Goal: Task Accomplishment & Management: Use online tool/utility

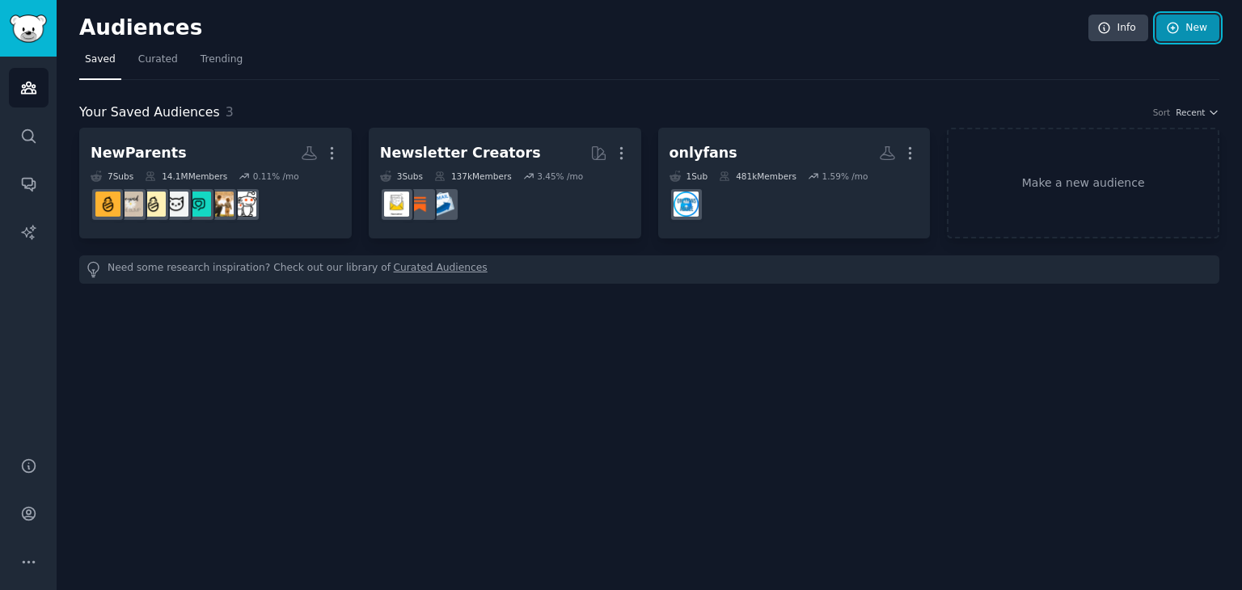
click at [1178, 23] on icon at bounding box center [1173, 28] width 15 height 15
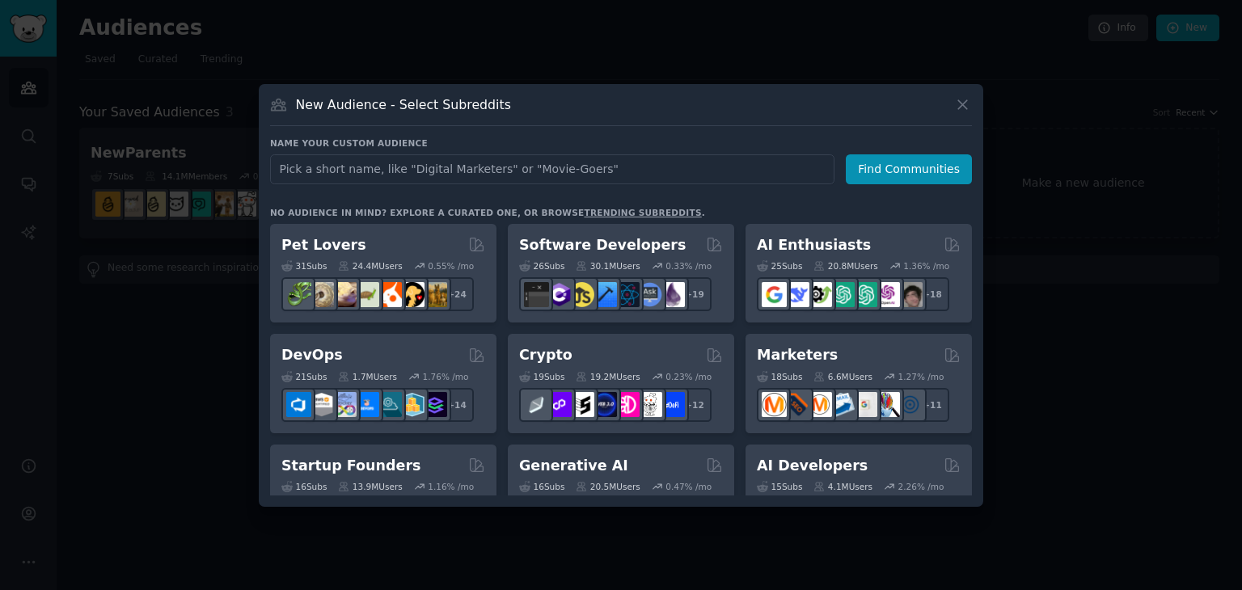
click at [640, 144] on h3 "Name your custom audience" at bounding box center [621, 142] width 702 height 11
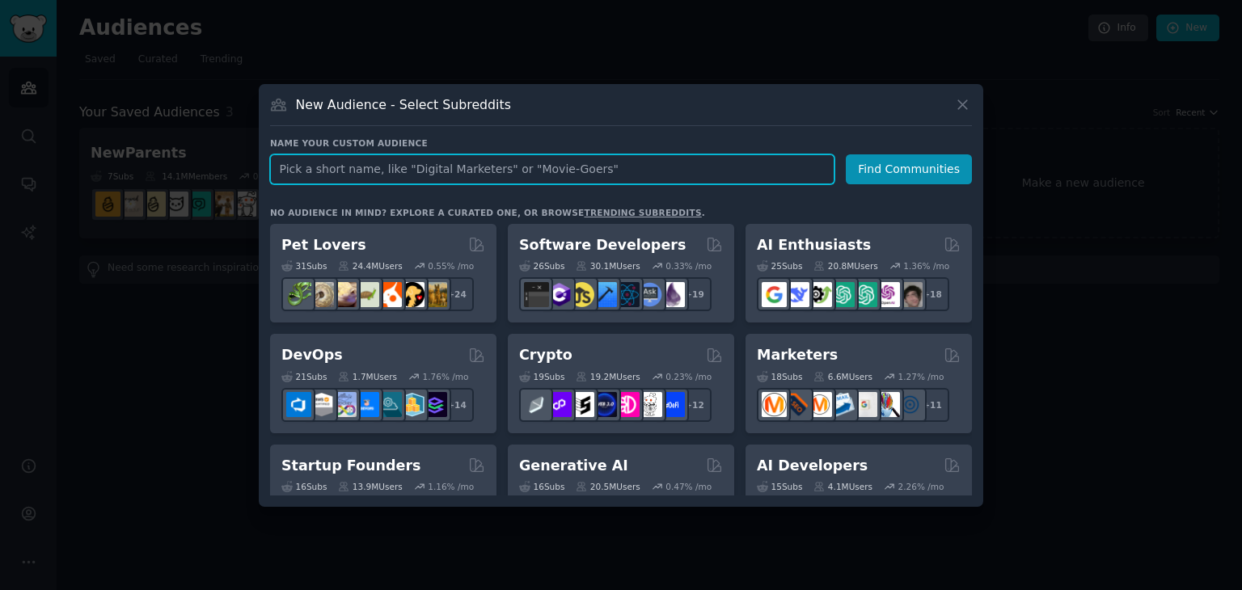
click at [555, 172] on input "text" at bounding box center [552, 169] width 564 height 30
type input "Estimators"
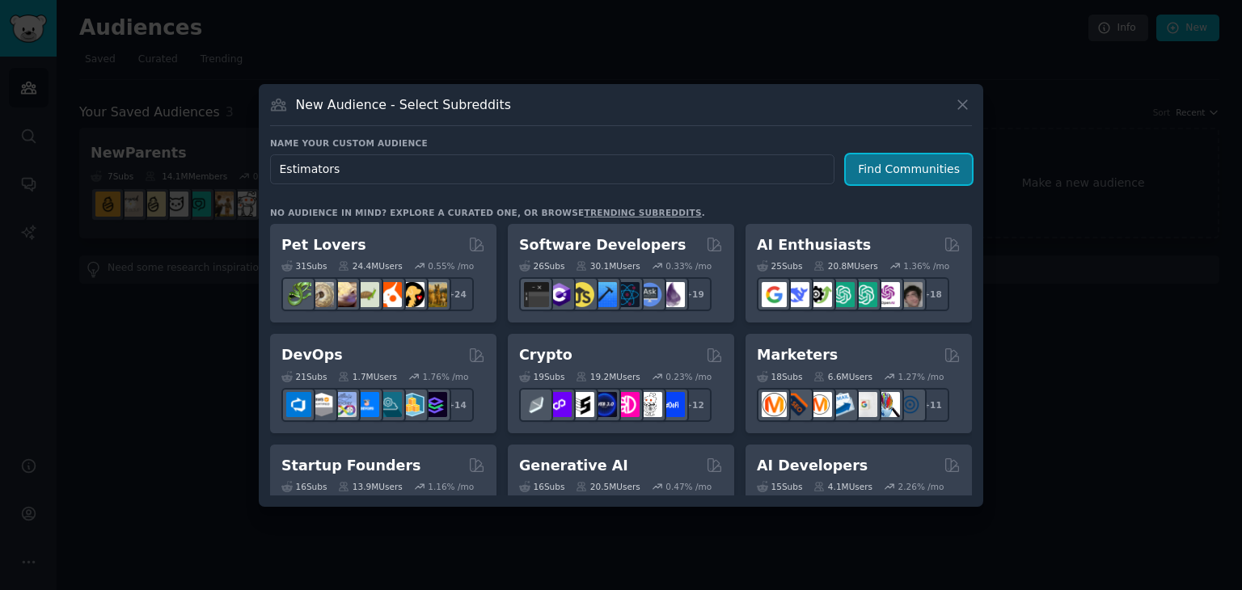
click at [903, 179] on button "Find Communities" at bounding box center [909, 169] width 126 height 30
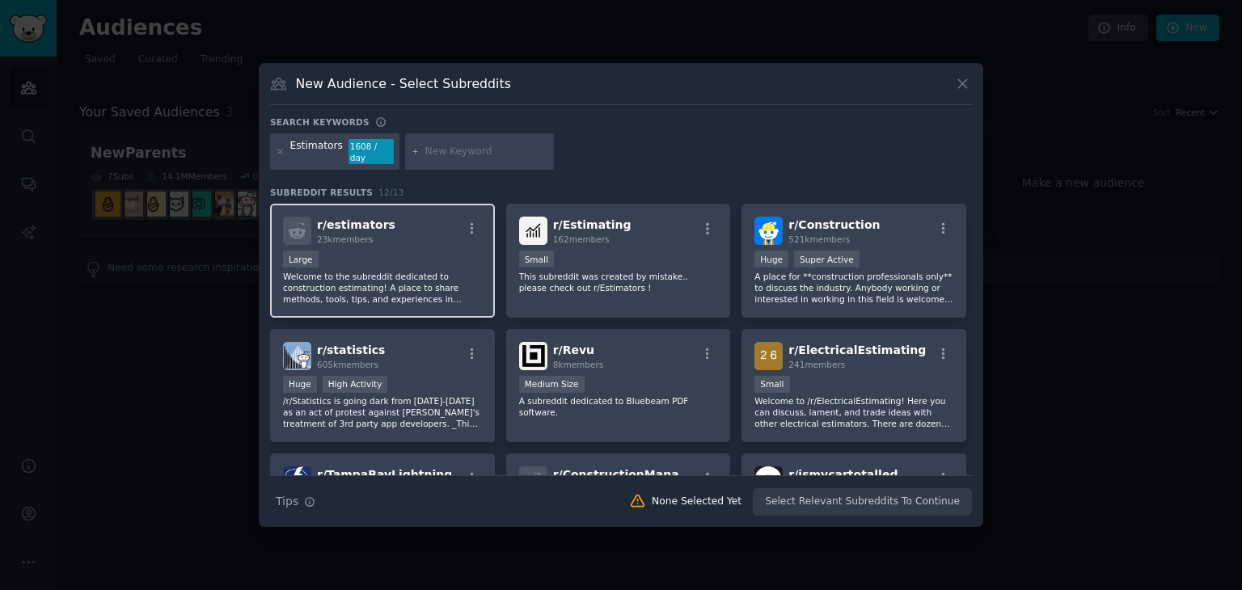
click at [456, 279] on p "Welcome to the subreddit dedicated to construction estimating! A place to share…" at bounding box center [382, 288] width 199 height 34
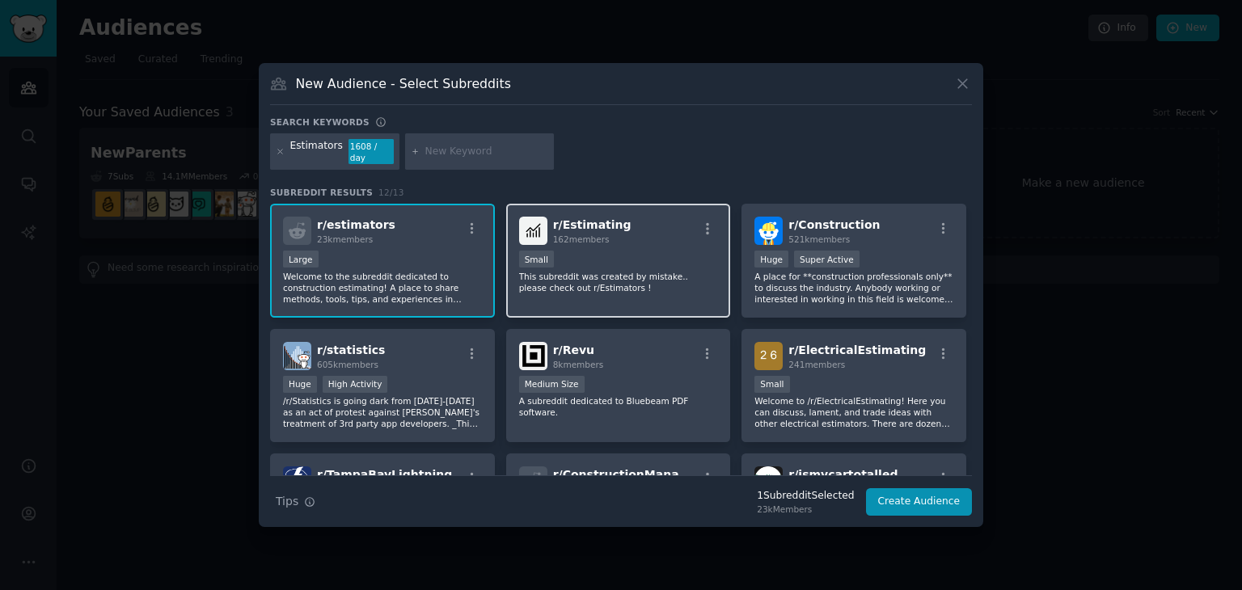
click at [644, 295] on div "r/ Estimating 162 members Small This subreddit was created by mistake.. please …" at bounding box center [618, 261] width 225 height 114
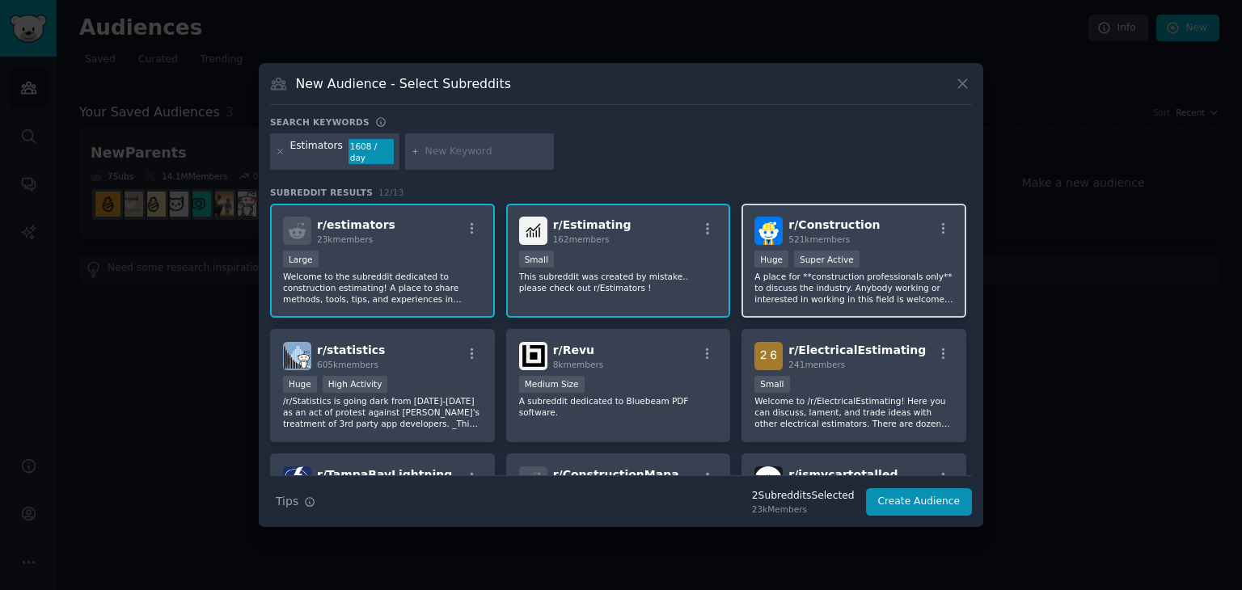
click at [847, 285] on p "A place for **construction professionals only** to discuss the industry. Anybod…" at bounding box center [854, 288] width 199 height 34
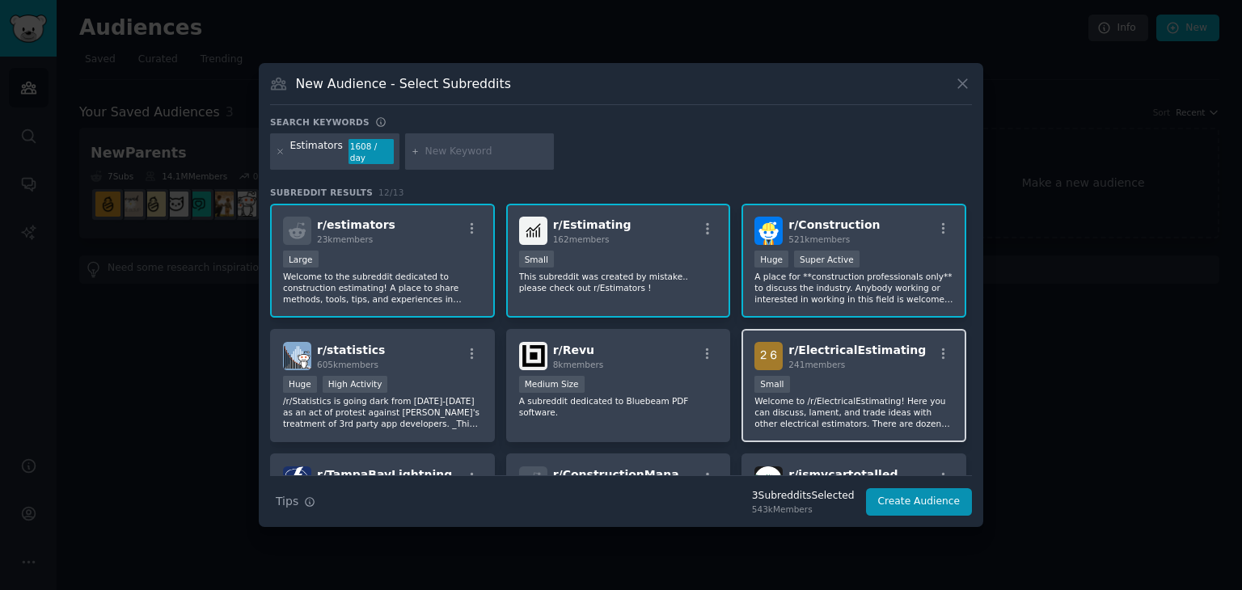
click at [857, 376] on div "Small" at bounding box center [854, 386] width 199 height 20
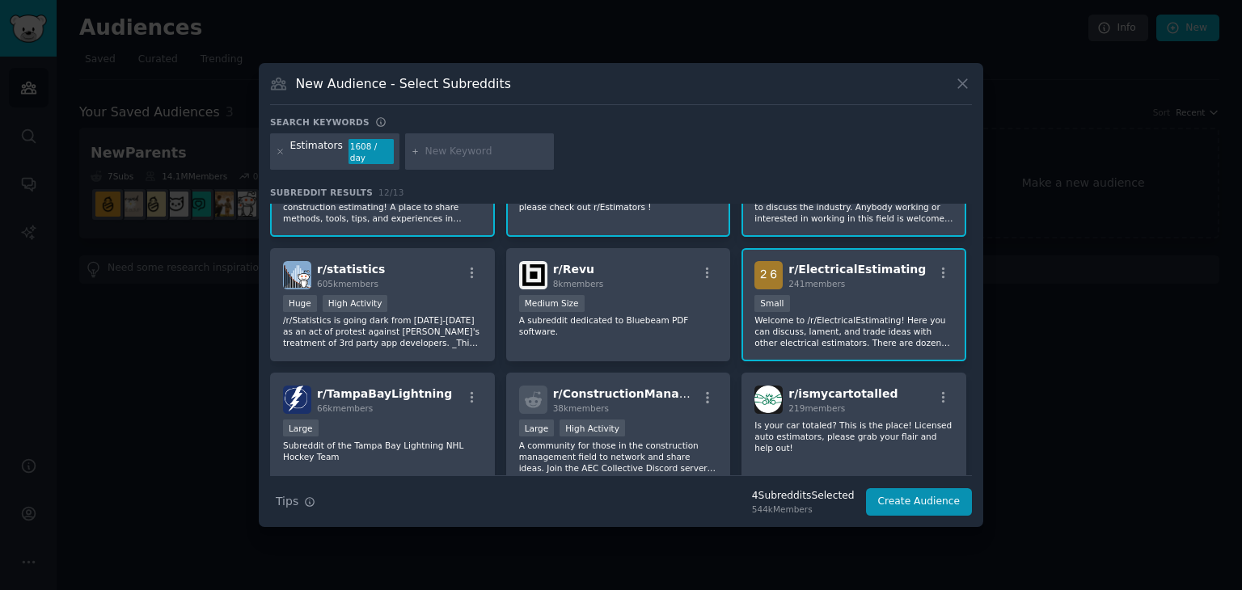
scroll to position [142, 0]
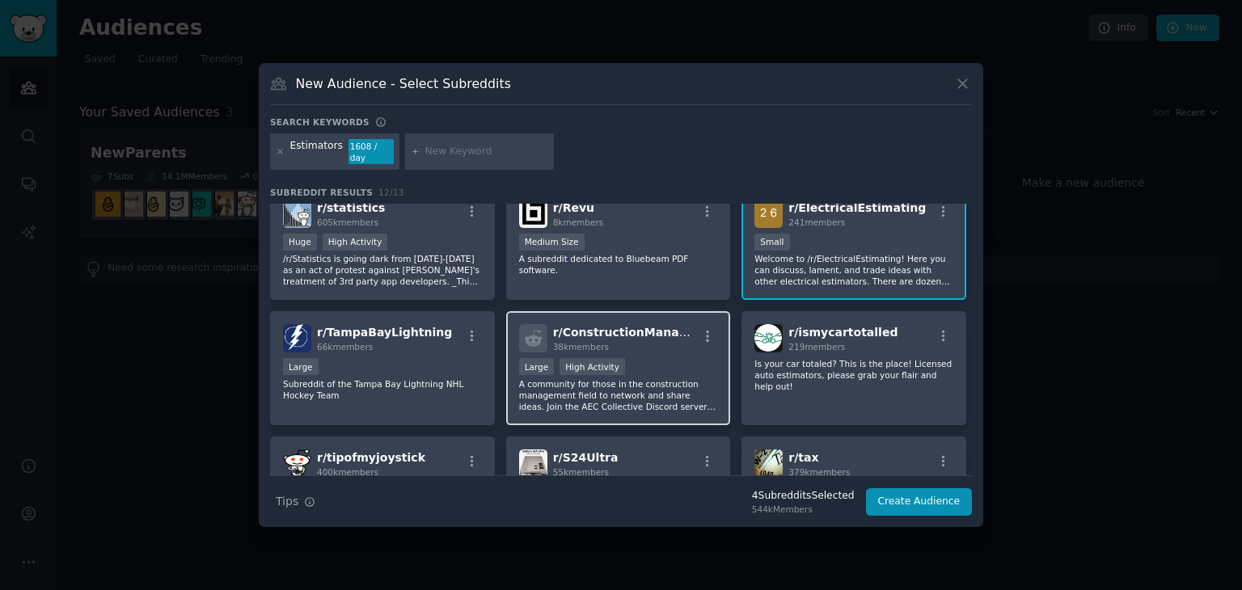
click at [525, 336] on icon at bounding box center [533, 338] width 17 height 17
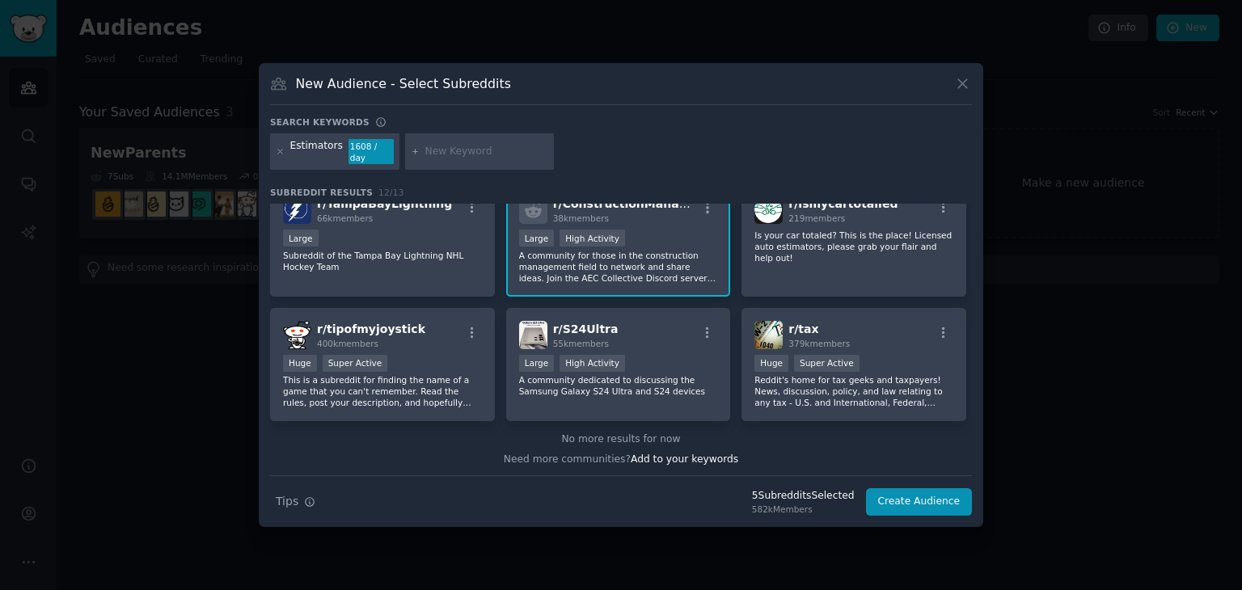
scroll to position [271, 0]
click at [689, 454] on span "Add to your keywords" at bounding box center [685, 459] width 108 height 11
type input "autodesk"
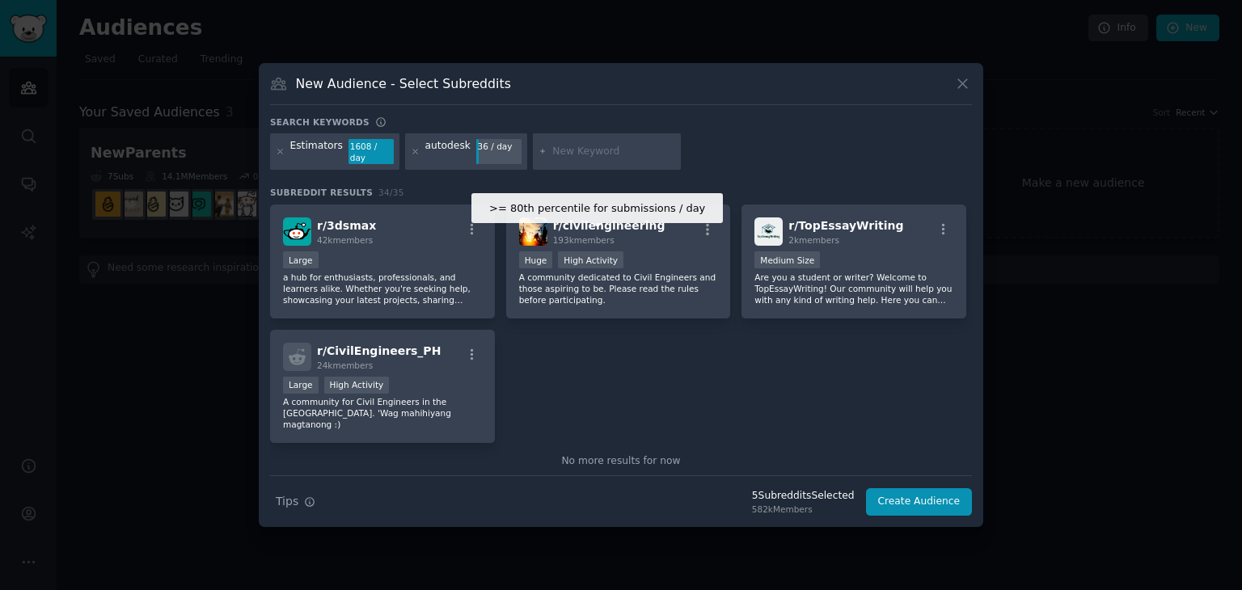
scroll to position [1242, 0]
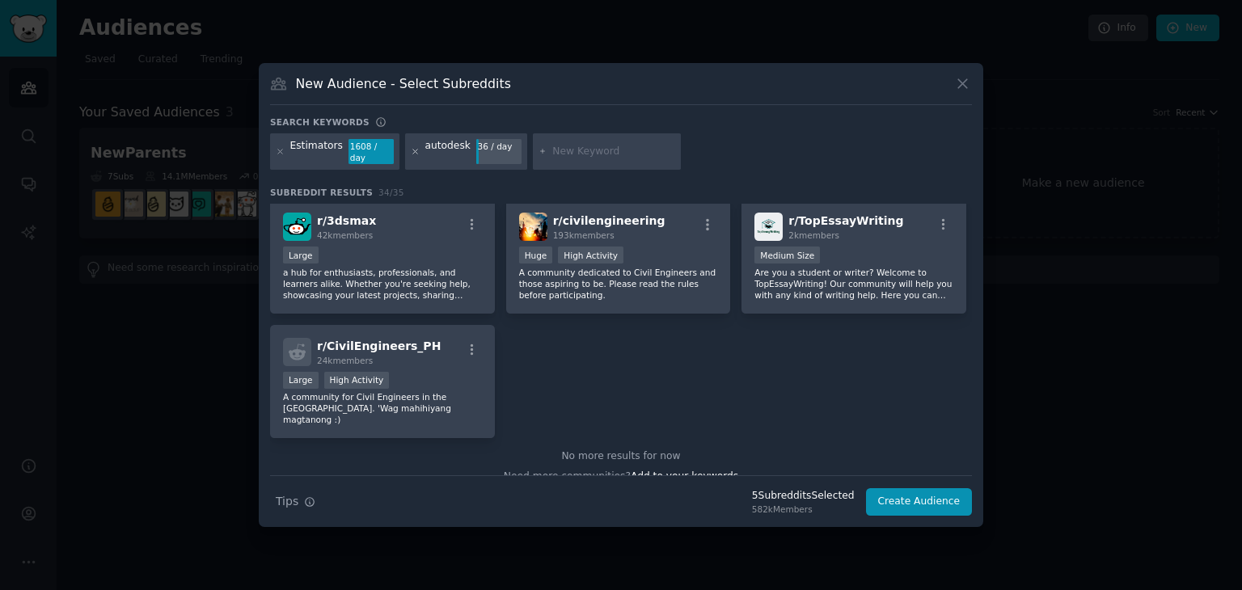
click at [413, 152] on icon at bounding box center [415, 152] width 4 height 4
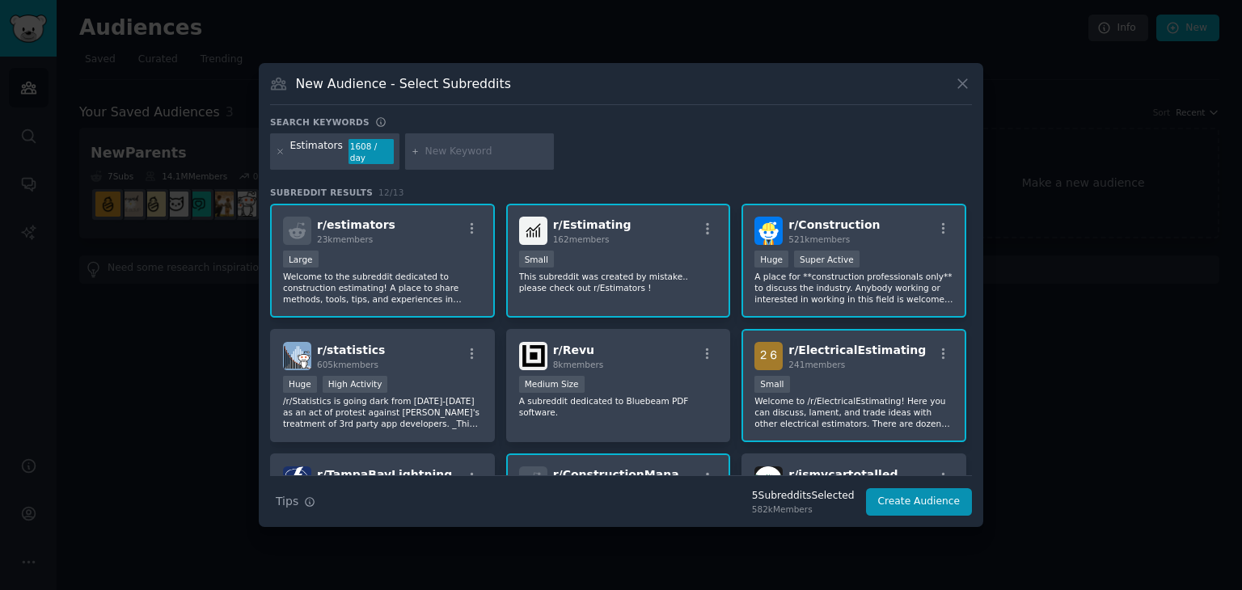
click at [456, 152] on input "text" at bounding box center [486, 152] width 123 height 15
click at [456, 152] on input "b" at bounding box center [486, 152] width 123 height 15
type input "bid board"
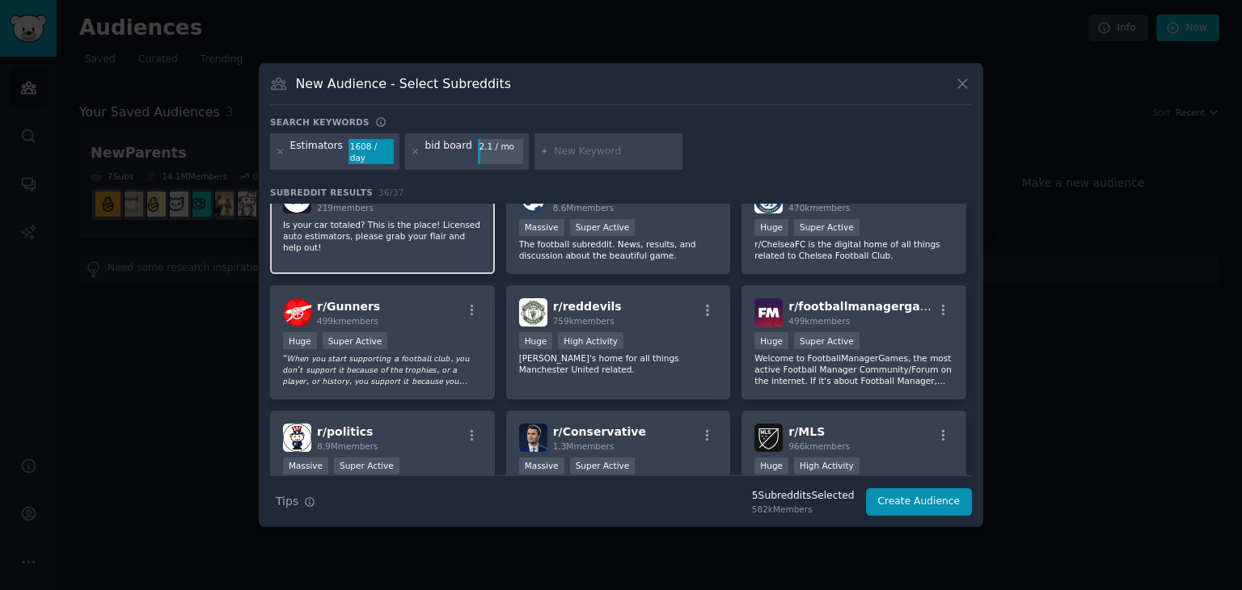
scroll to position [392, 0]
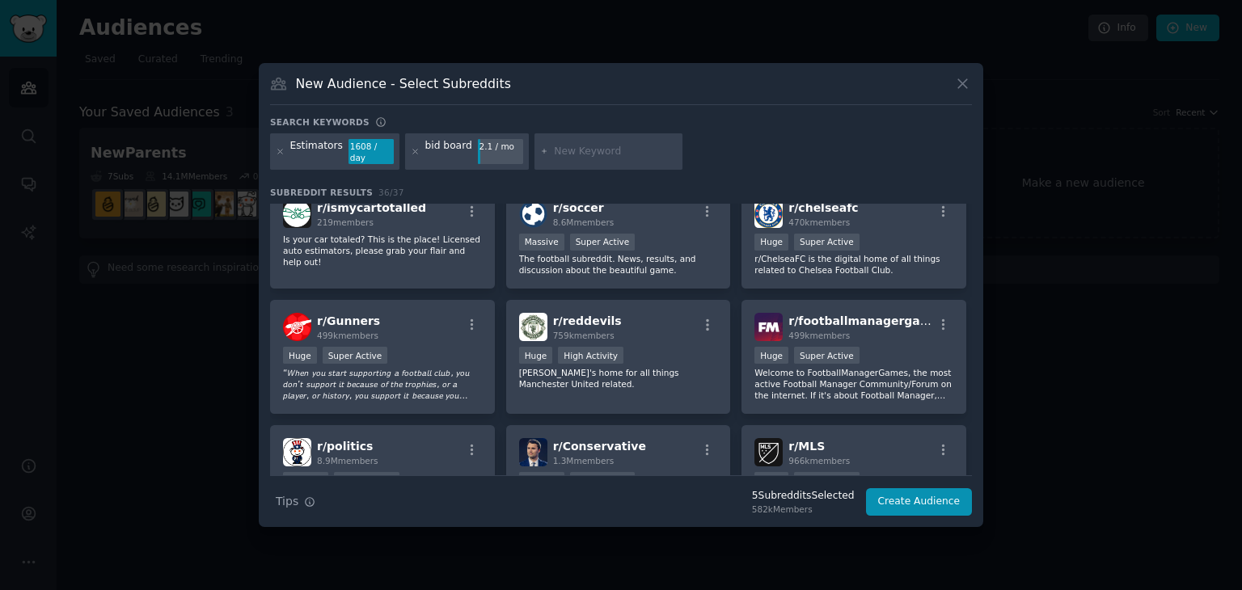
click at [446, 168] on div "Estimators 1608 / day bid board 2.1 / mo" at bounding box center [621, 154] width 702 height 43
click at [598, 146] on input "text" at bounding box center [615, 152] width 123 height 15
type input "Building connected"
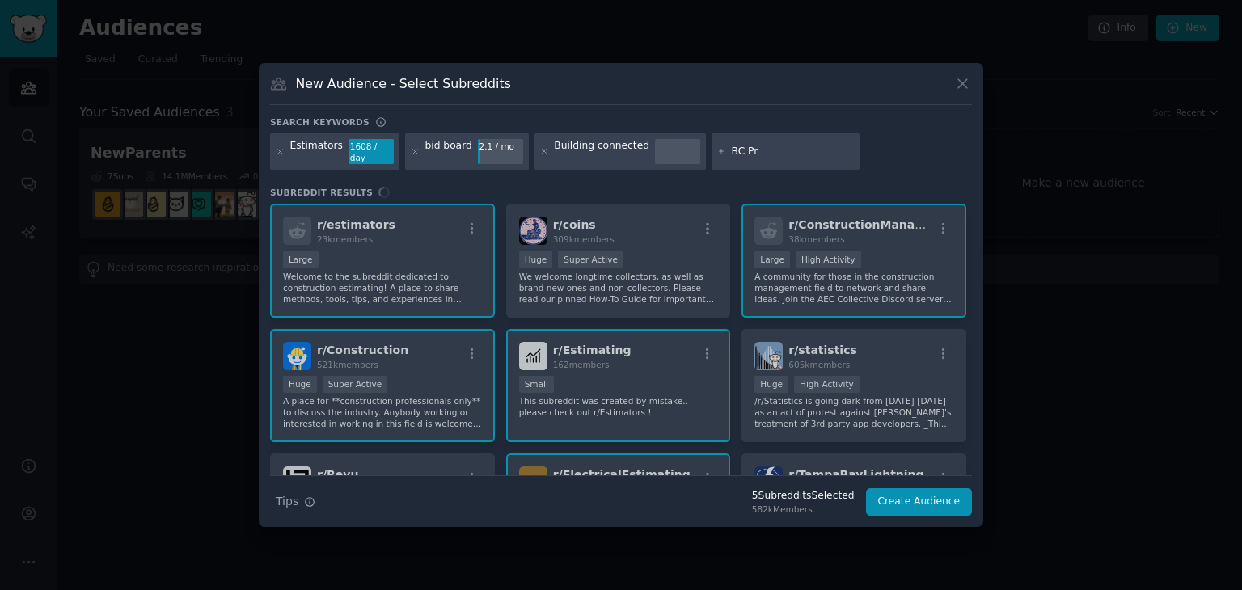
type input "BC Pro"
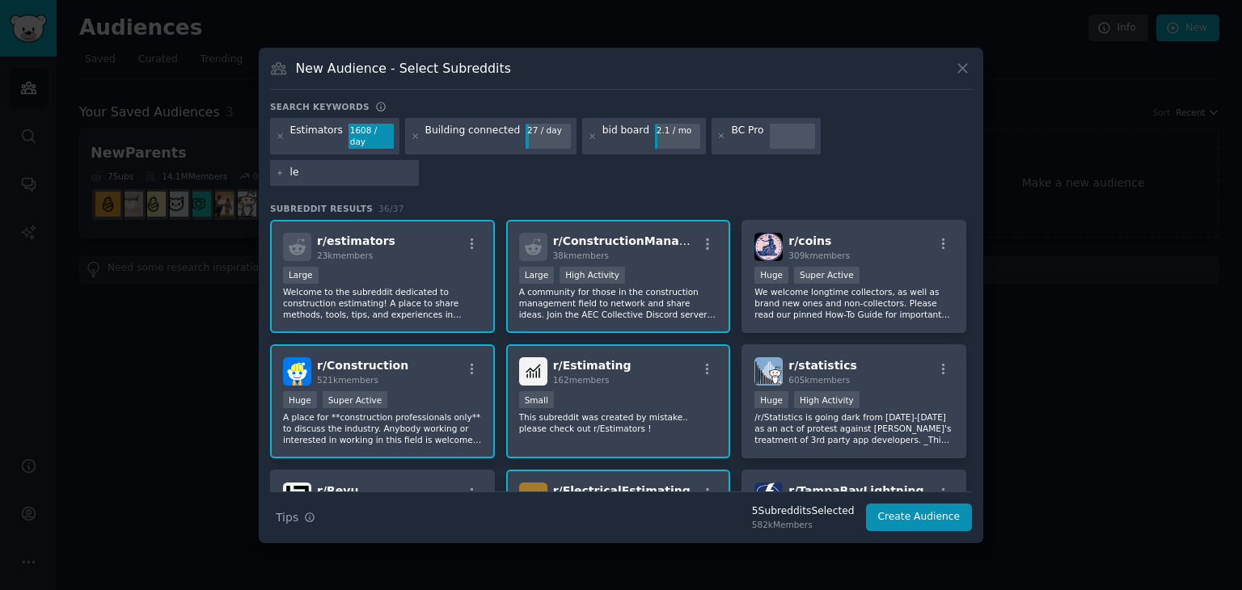
type input "l"
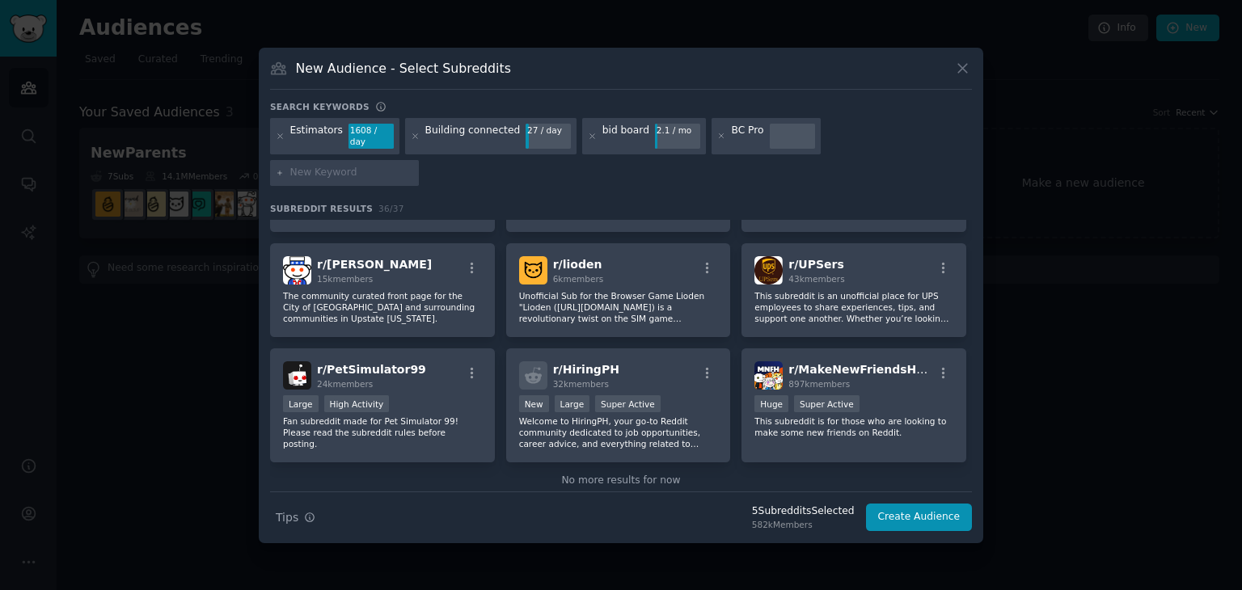
scroll to position [1214, 0]
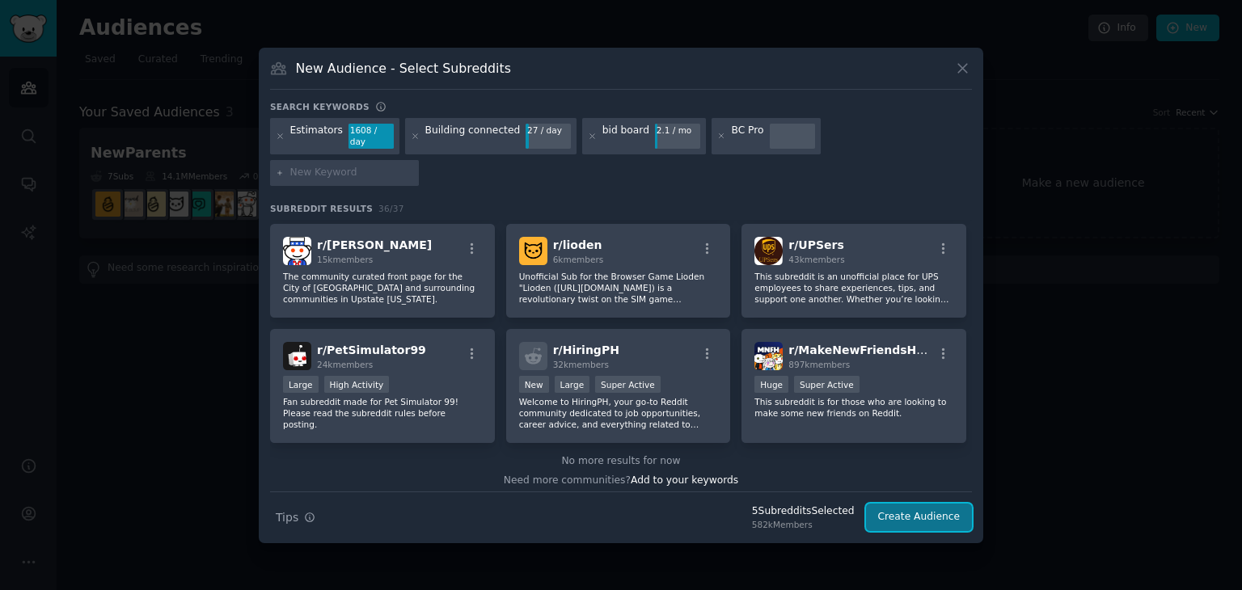
click at [899, 504] on button "Create Audience" at bounding box center [919, 517] width 107 height 27
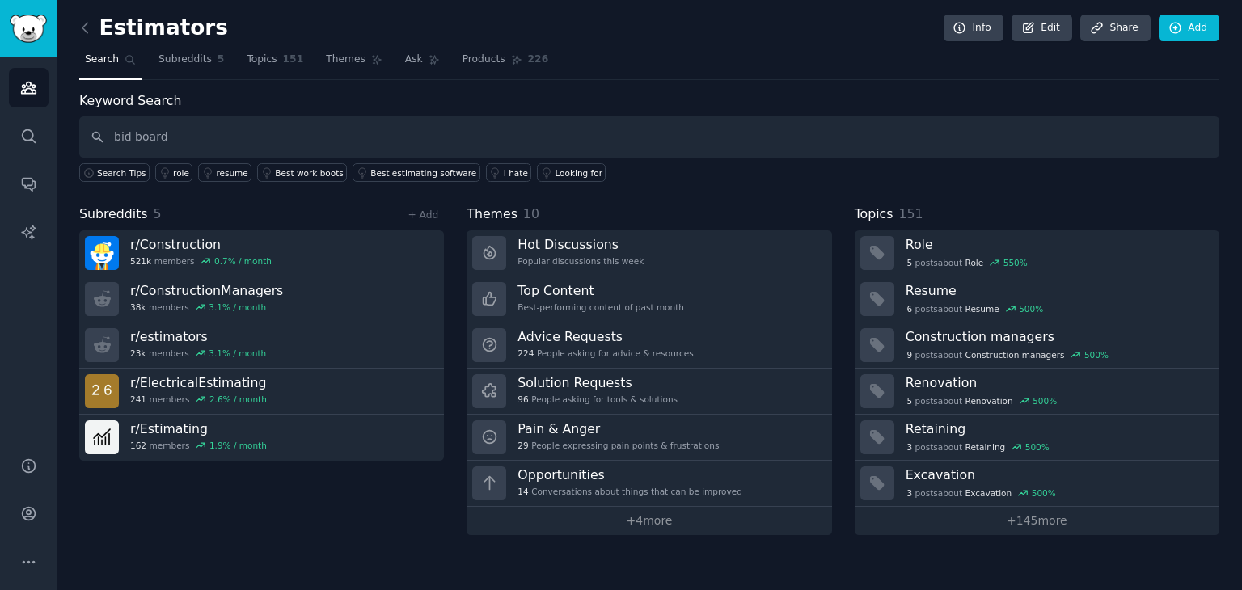
type input "bid board"
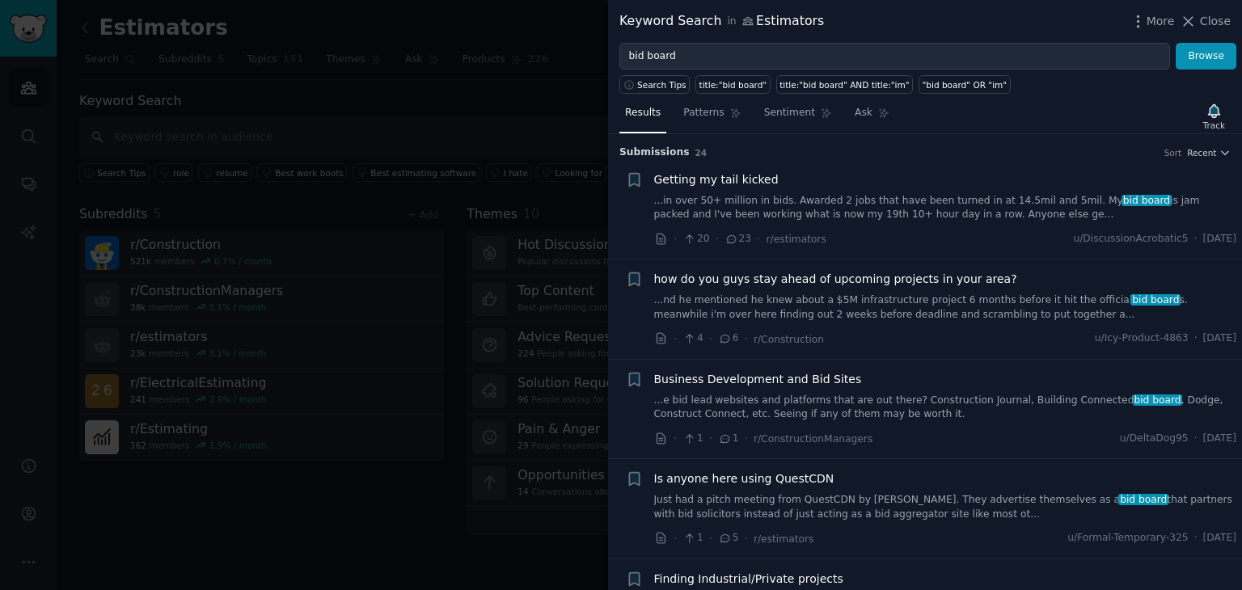
click at [957, 214] on link "...in over 50+ million in bids. Awarded 2 jobs that have been turned in at 14.5…" at bounding box center [945, 208] width 583 height 28
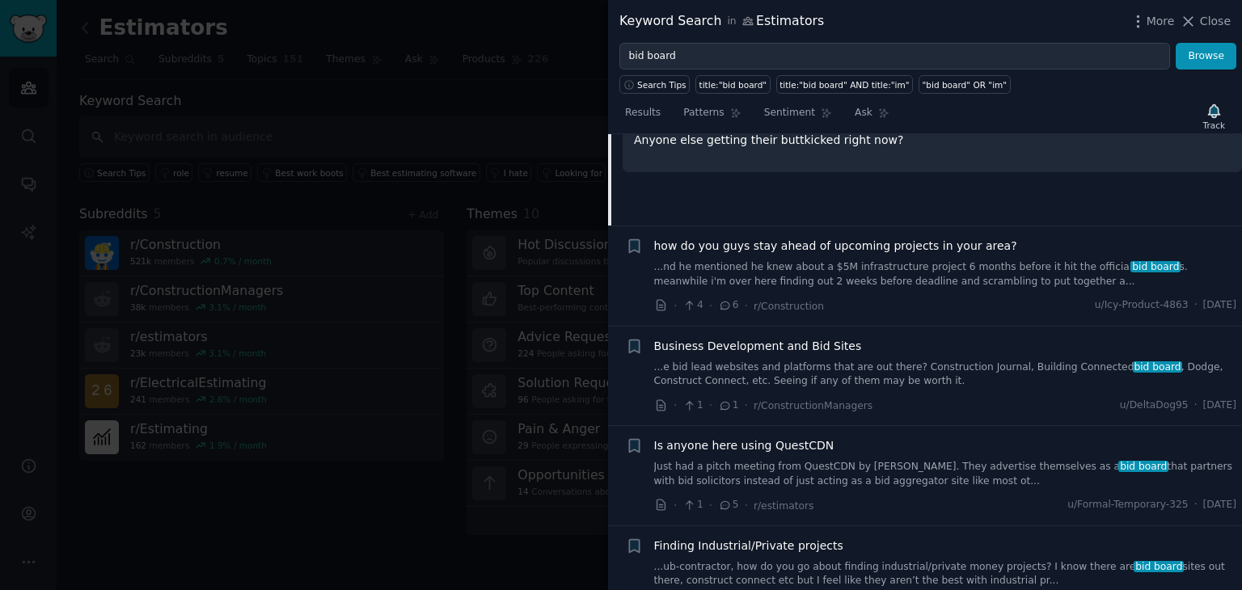
scroll to position [275, 0]
click at [1000, 385] on link "...e bid lead websites and platforms that are out there? Construction Journal, …" at bounding box center [945, 375] width 583 height 28
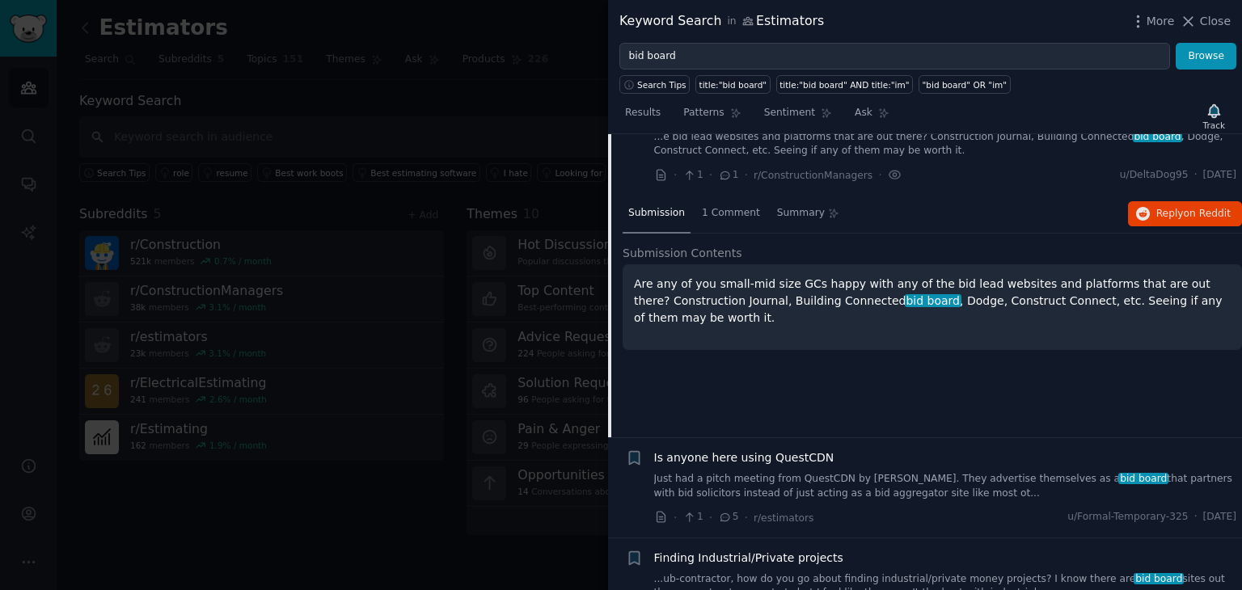
scroll to position [263, 0]
click at [495, 100] on div at bounding box center [621, 295] width 1242 height 590
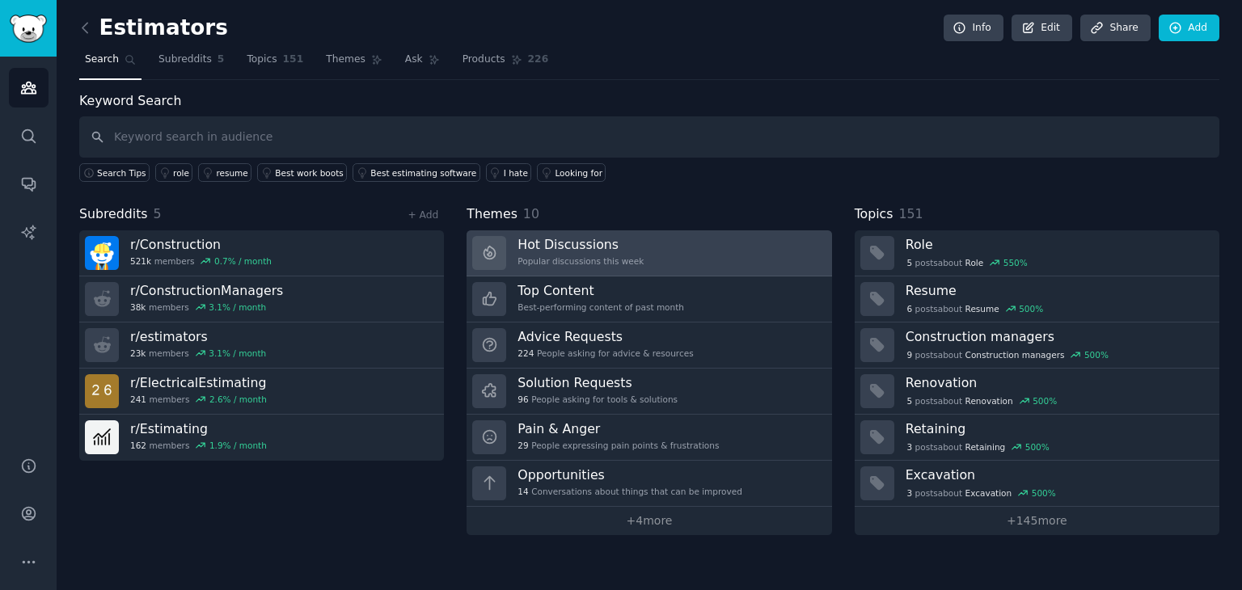
click at [671, 255] on link "Hot Discussions Popular discussions this week" at bounding box center [649, 253] width 365 height 46
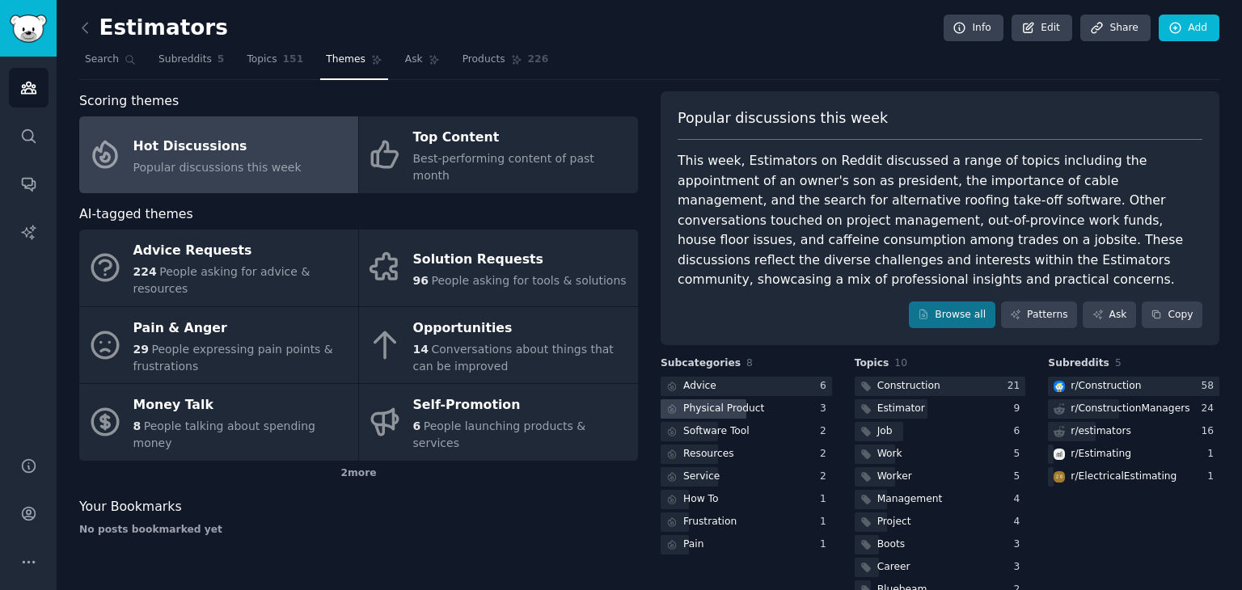
click at [735, 402] on div "Physical Product" at bounding box center [723, 409] width 81 height 15
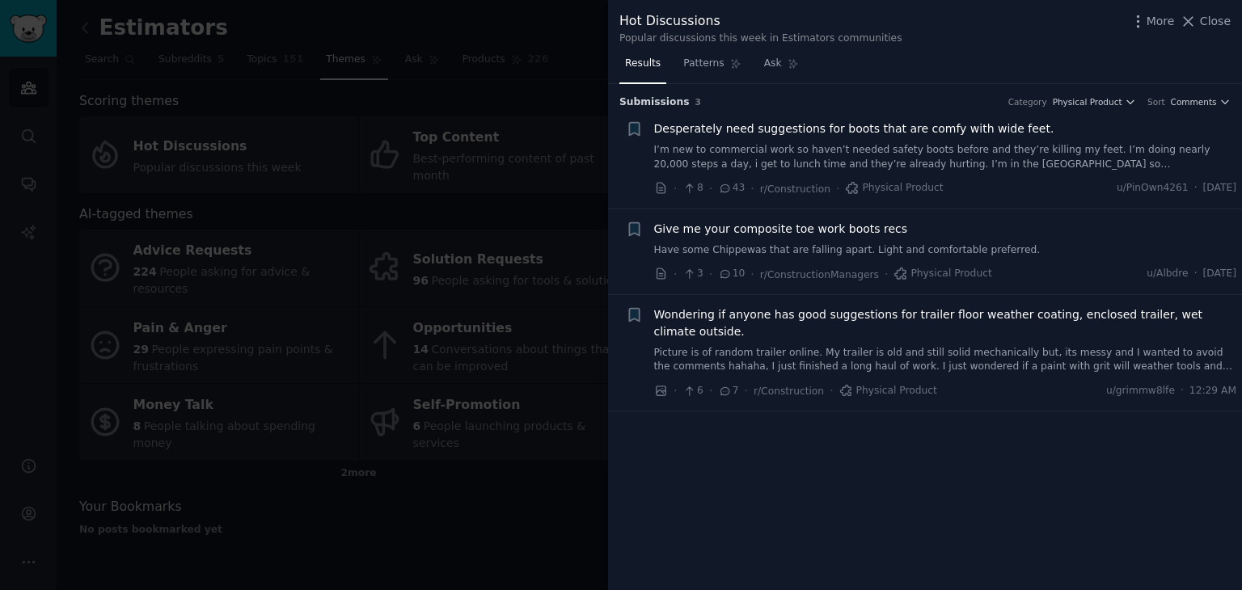
click at [1208, 30] on div "More Close" at bounding box center [1180, 21] width 101 height 20
click at [1197, 23] on icon at bounding box center [1188, 21] width 17 height 17
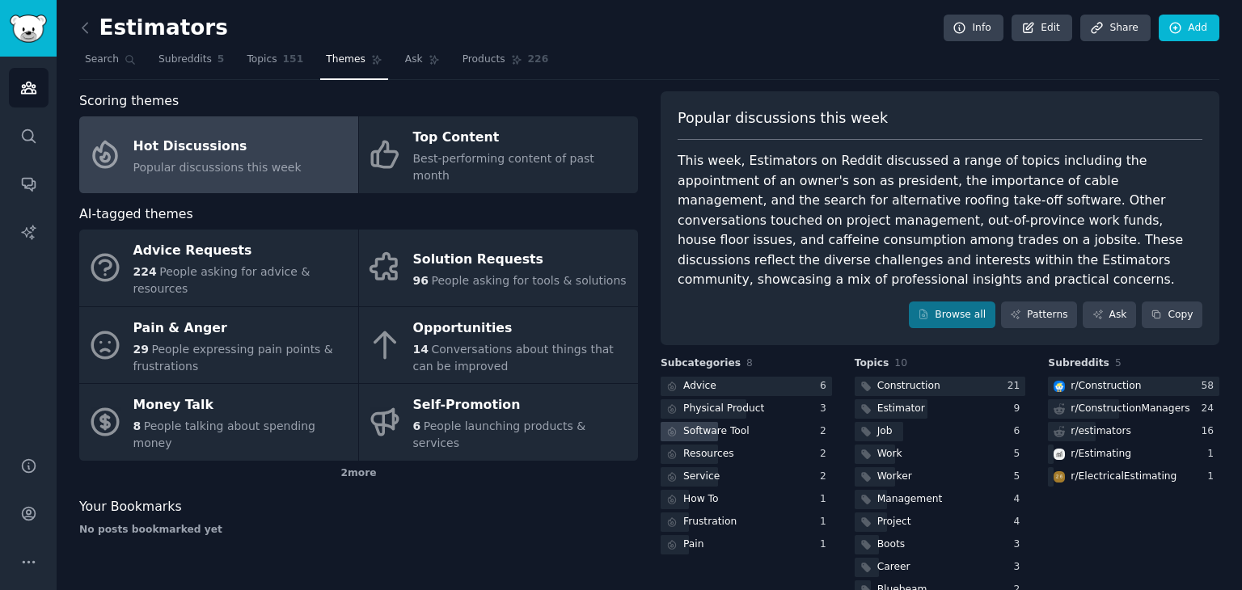
click at [701, 425] on div "Software Tool" at bounding box center [716, 432] width 66 height 15
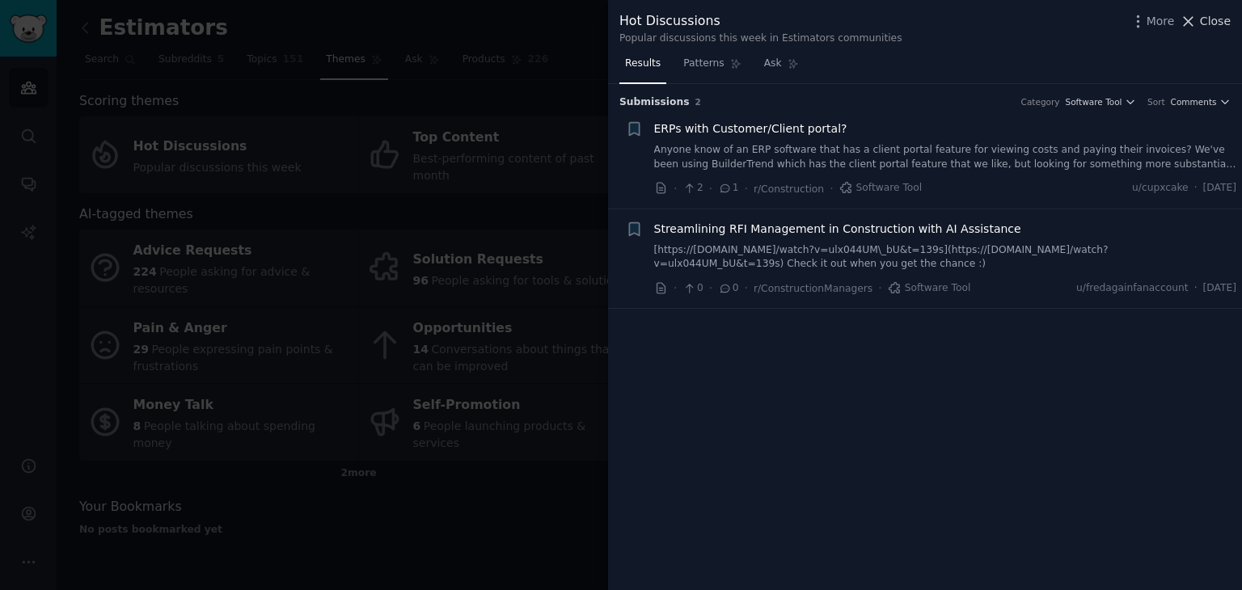
click at [1223, 21] on span "Close" at bounding box center [1215, 21] width 31 height 17
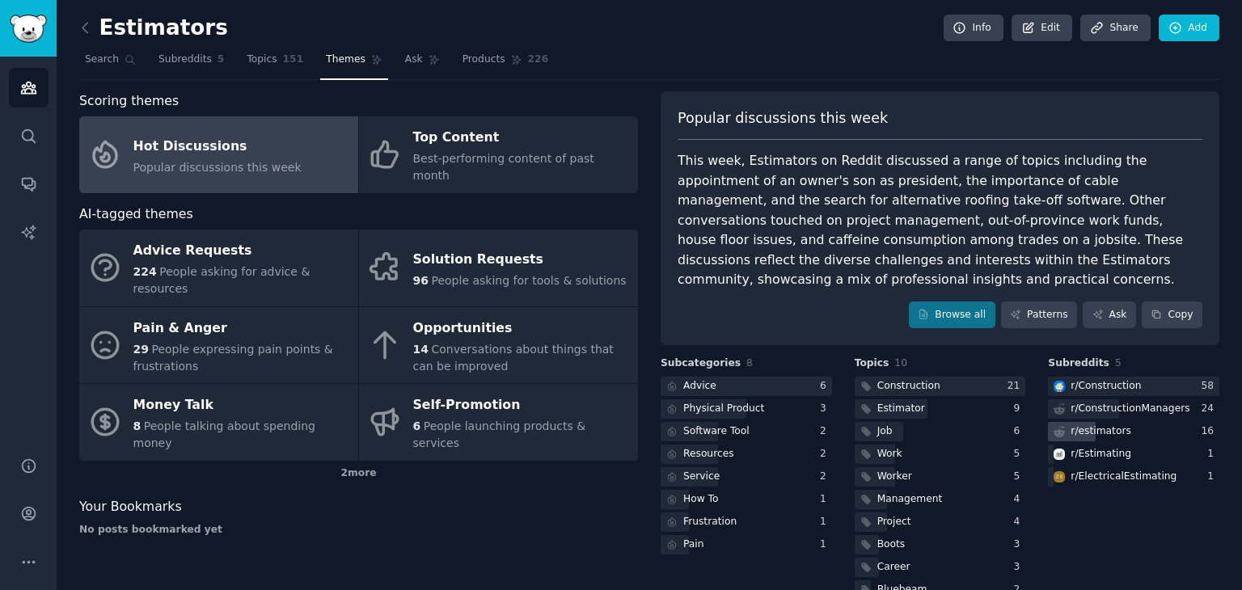
click at [1098, 425] on div "r/ estimators" at bounding box center [1101, 432] width 60 height 15
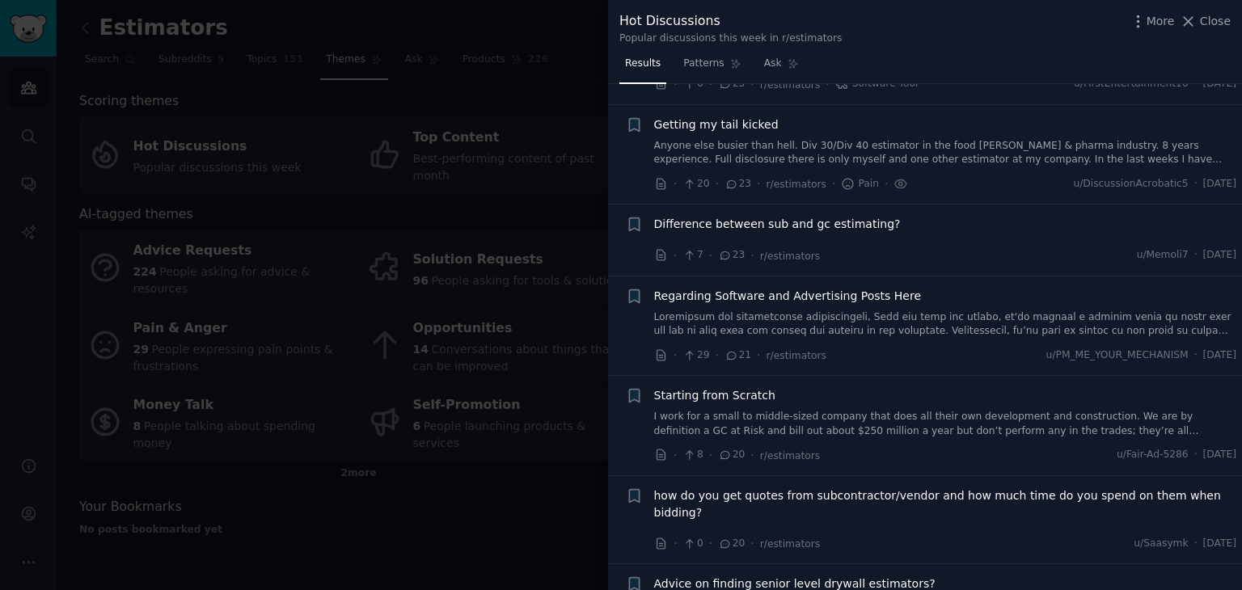
scroll to position [1663, 0]
click at [1209, 19] on span "Close" at bounding box center [1215, 21] width 31 height 17
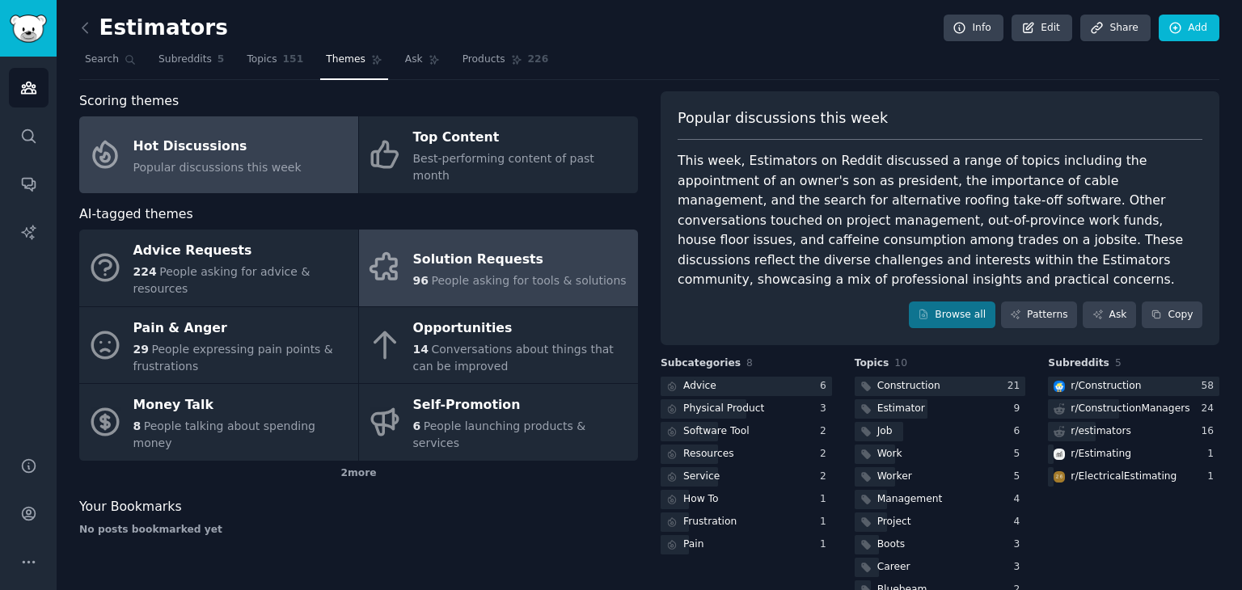
click at [485, 274] on span "People asking for tools & solutions" at bounding box center [528, 280] width 195 height 13
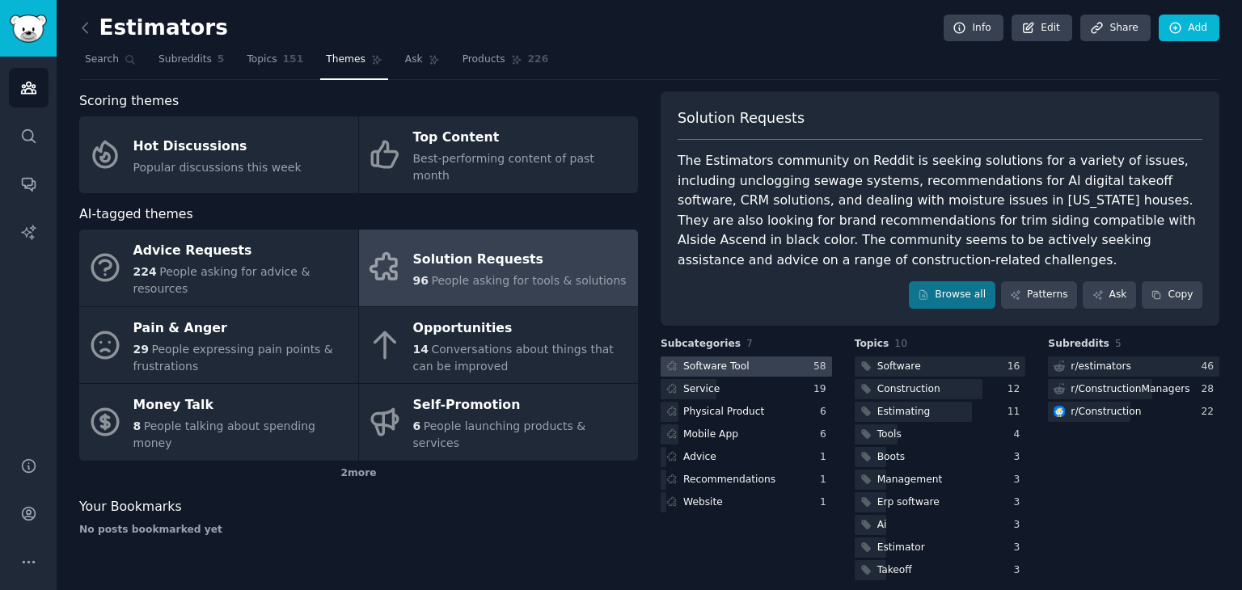
click at [763, 369] on div at bounding box center [746, 367] width 171 height 20
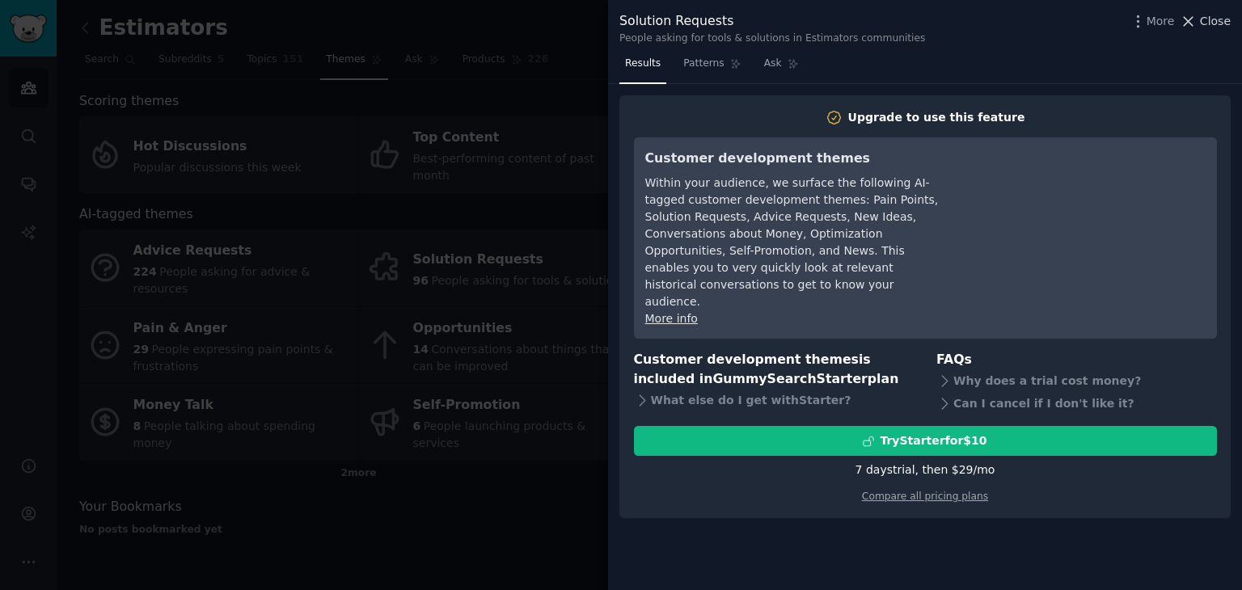
click at [1201, 20] on button "Close" at bounding box center [1205, 21] width 51 height 17
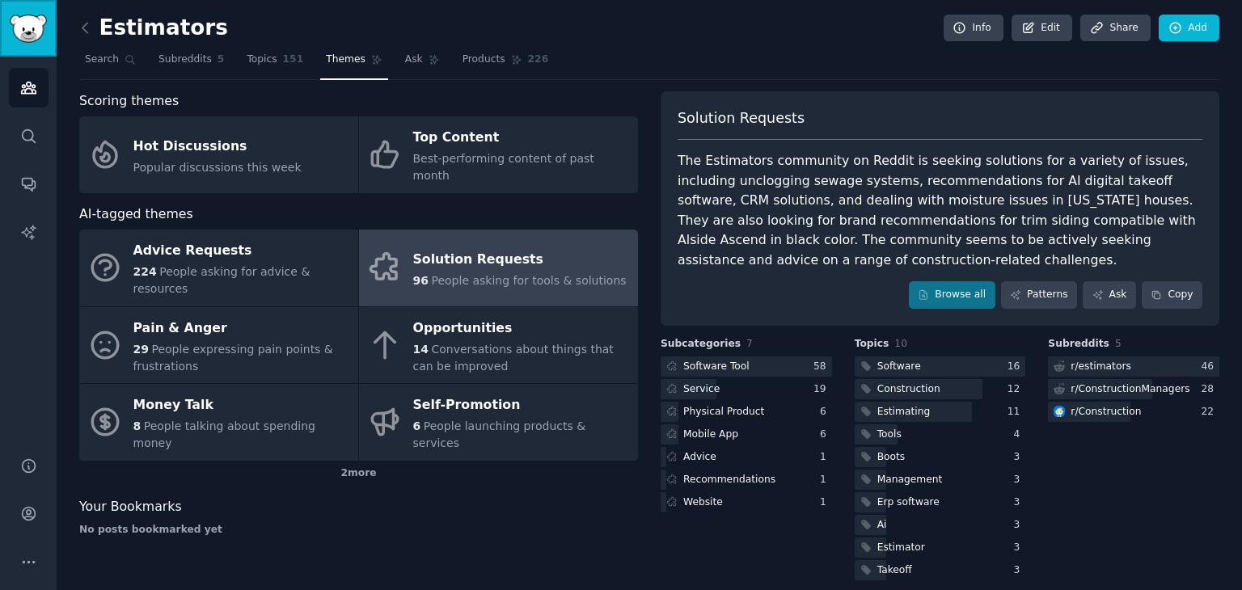
click at [31, 43] on link "Sidebar" at bounding box center [28, 28] width 57 height 57
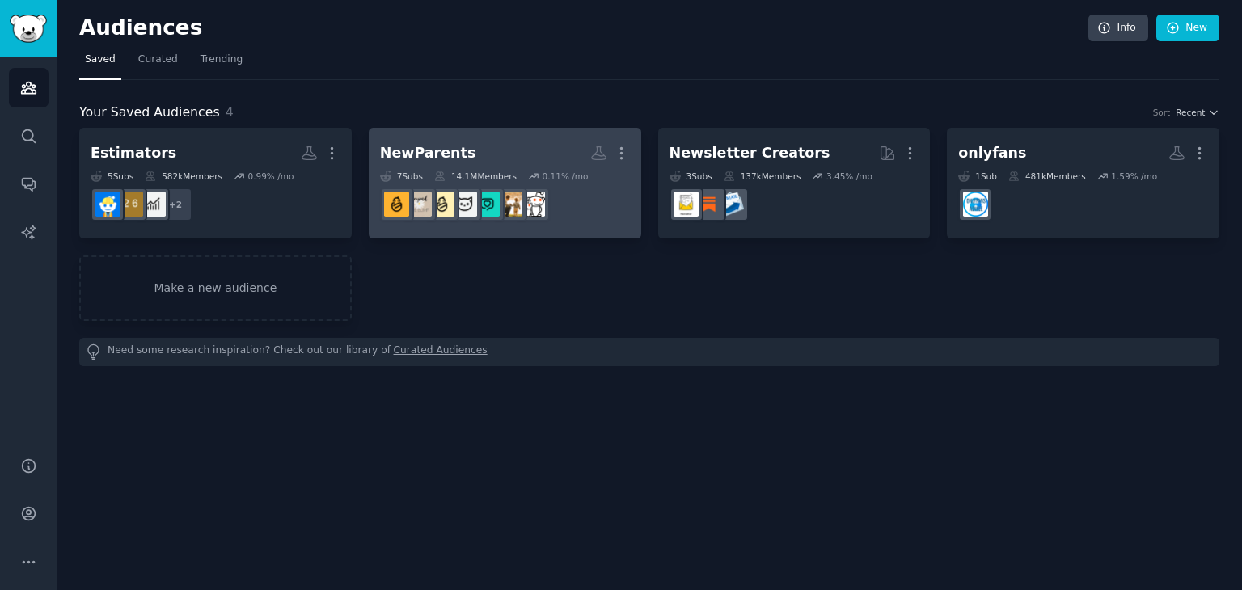
click at [537, 163] on h2 "NewParents More" at bounding box center [505, 153] width 250 height 28
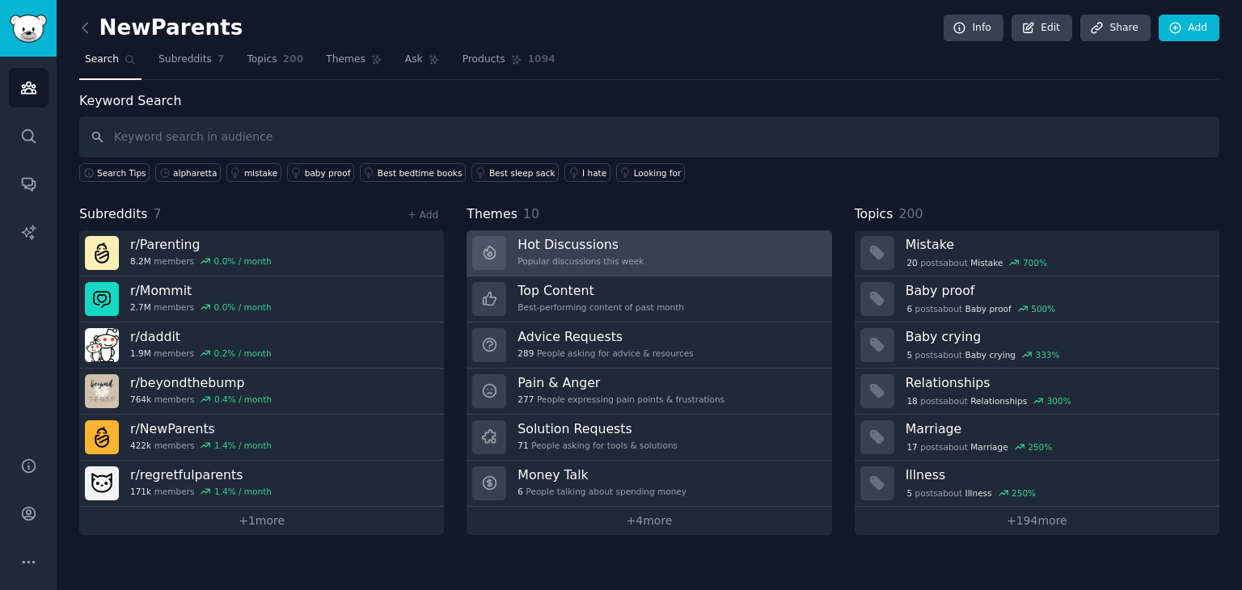
click at [650, 250] on link "Hot Discussions Popular discussions this week" at bounding box center [649, 253] width 365 height 46
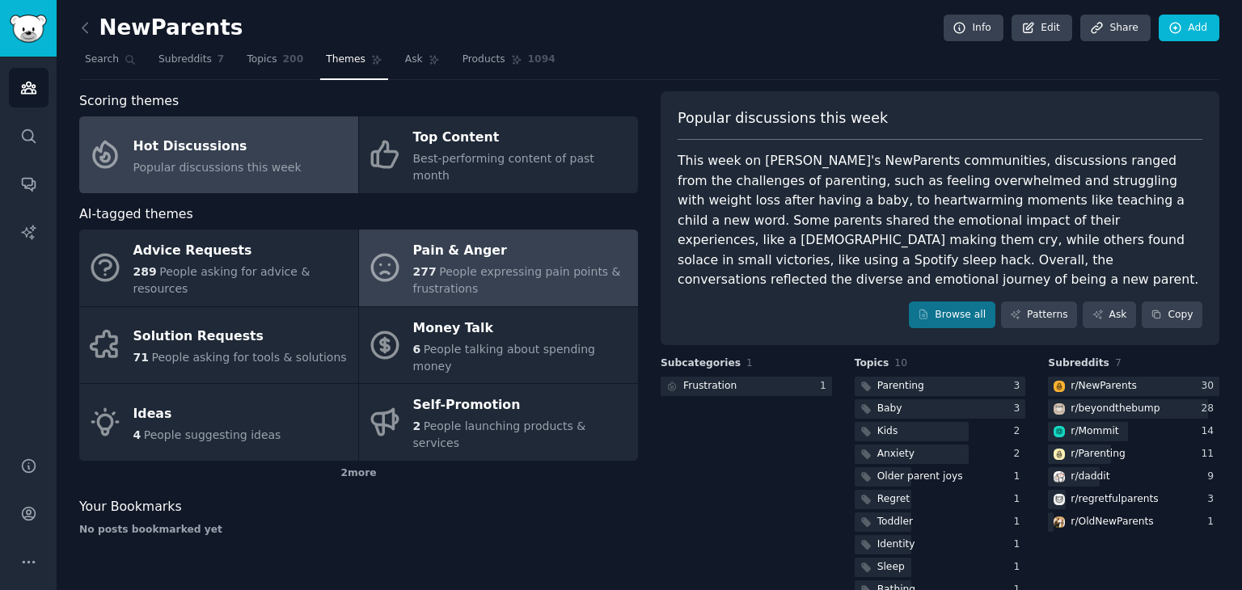
click at [484, 265] on span "People expressing pain points & frustrations" at bounding box center [517, 280] width 208 height 30
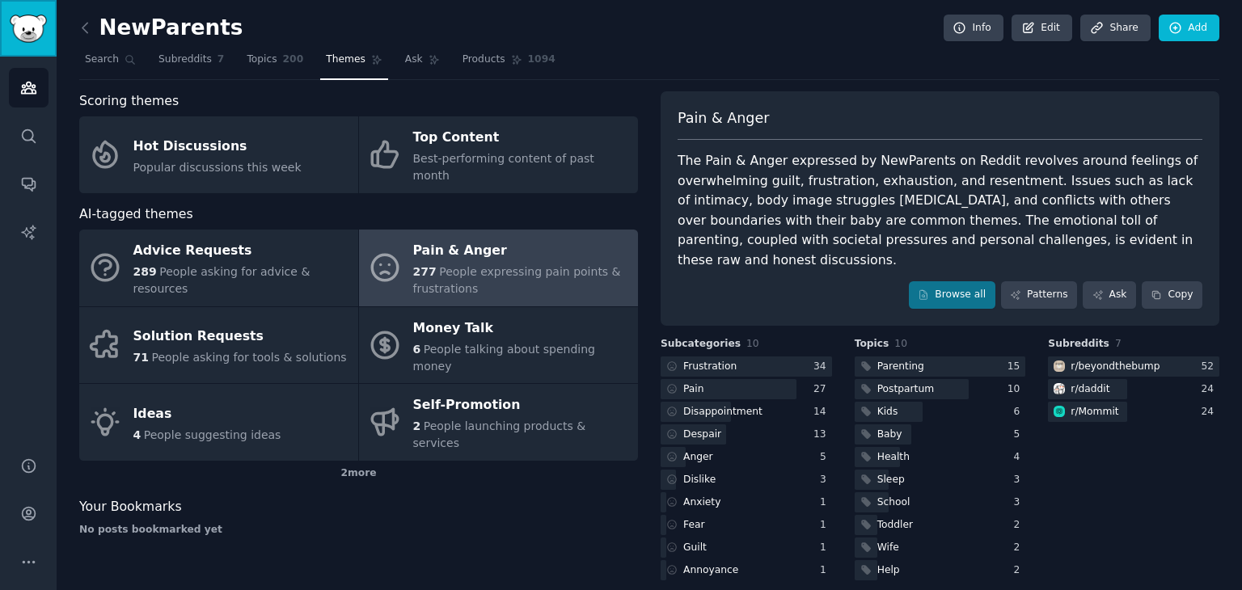
click at [49, 32] on link "Sidebar" at bounding box center [28, 28] width 57 height 57
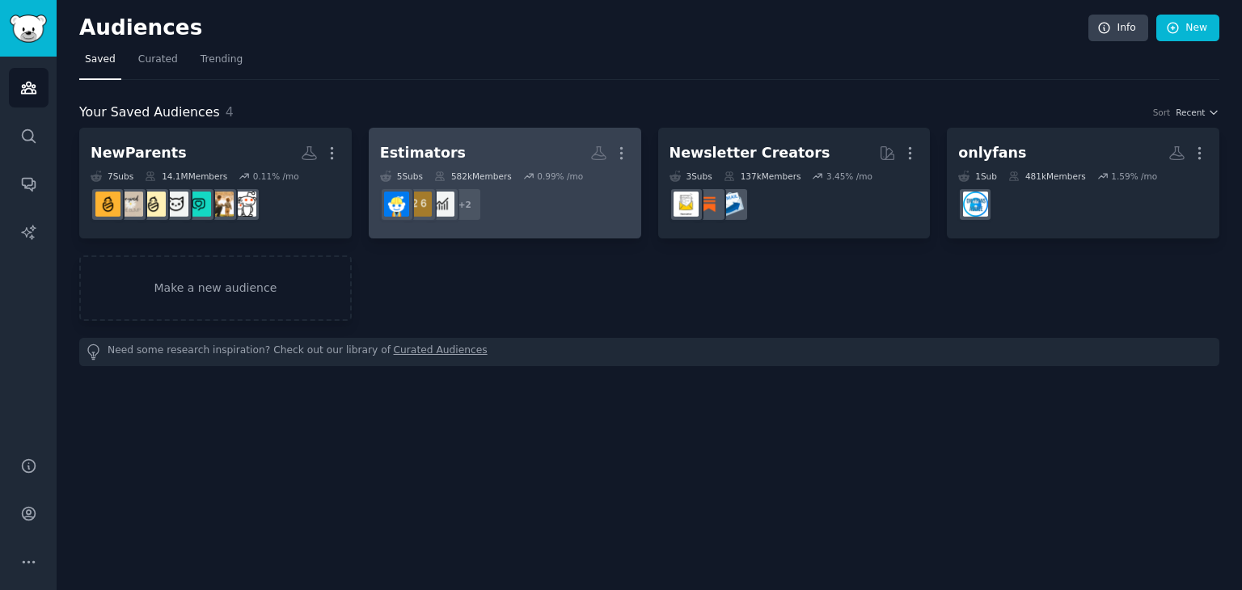
click at [532, 196] on dd "+ 2" at bounding box center [505, 204] width 250 height 45
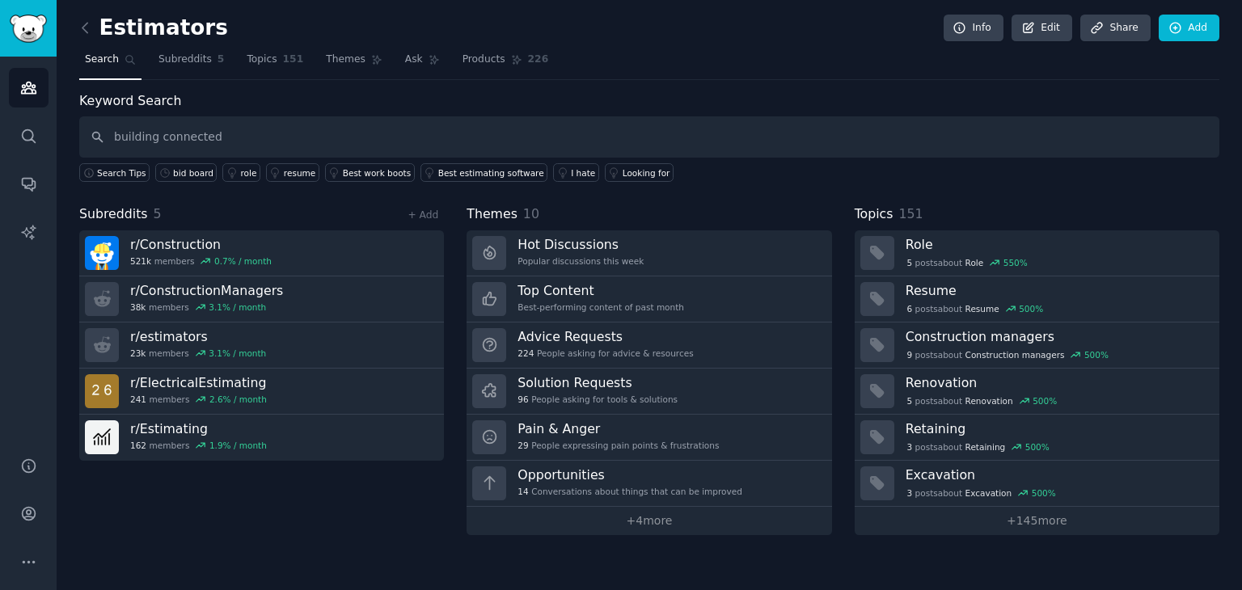
type input "building connected"
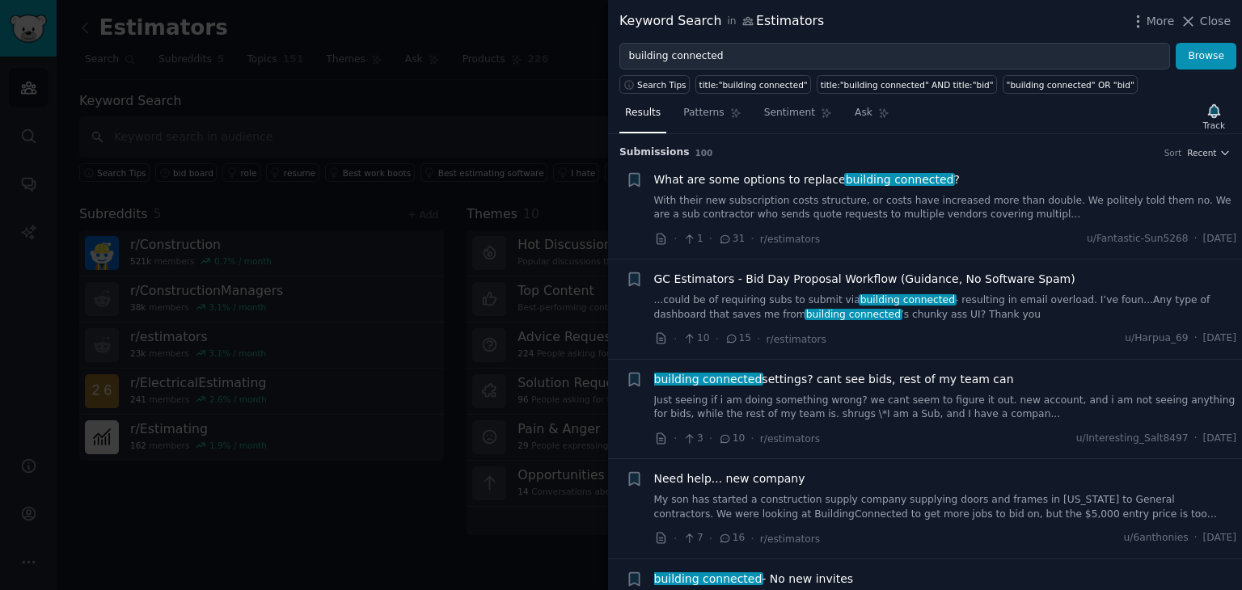
click at [965, 201] on link "With their new subscription costs structure, or costs have increased more than …" at bounding box center [945, 208] width 583 height 28
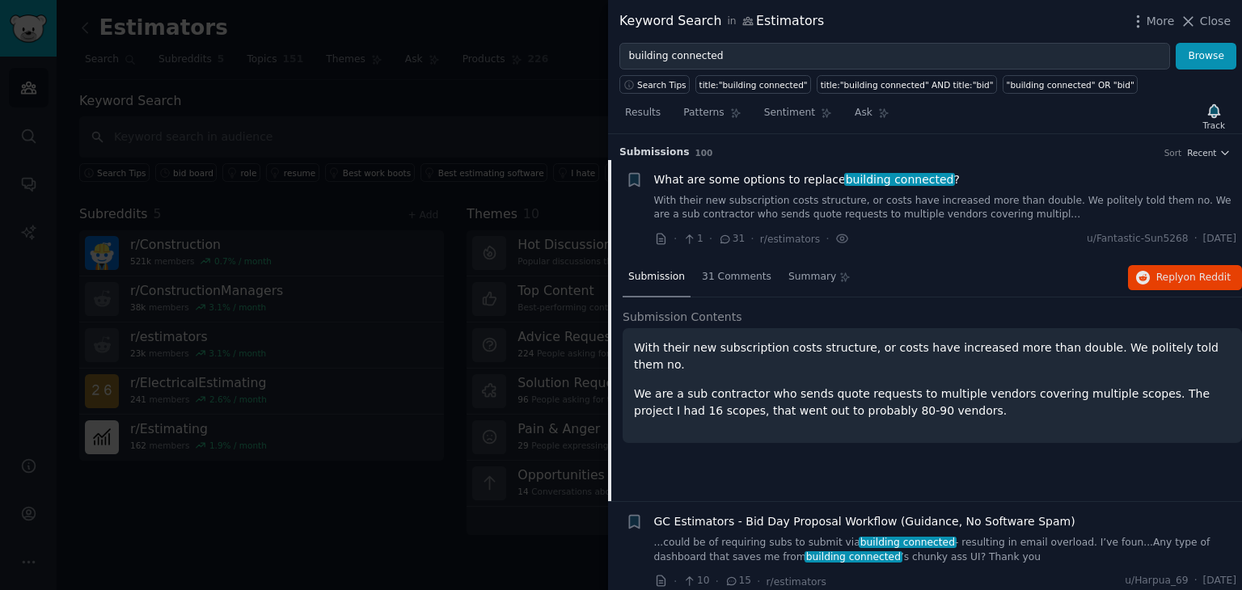
scroll to position [25, 0]
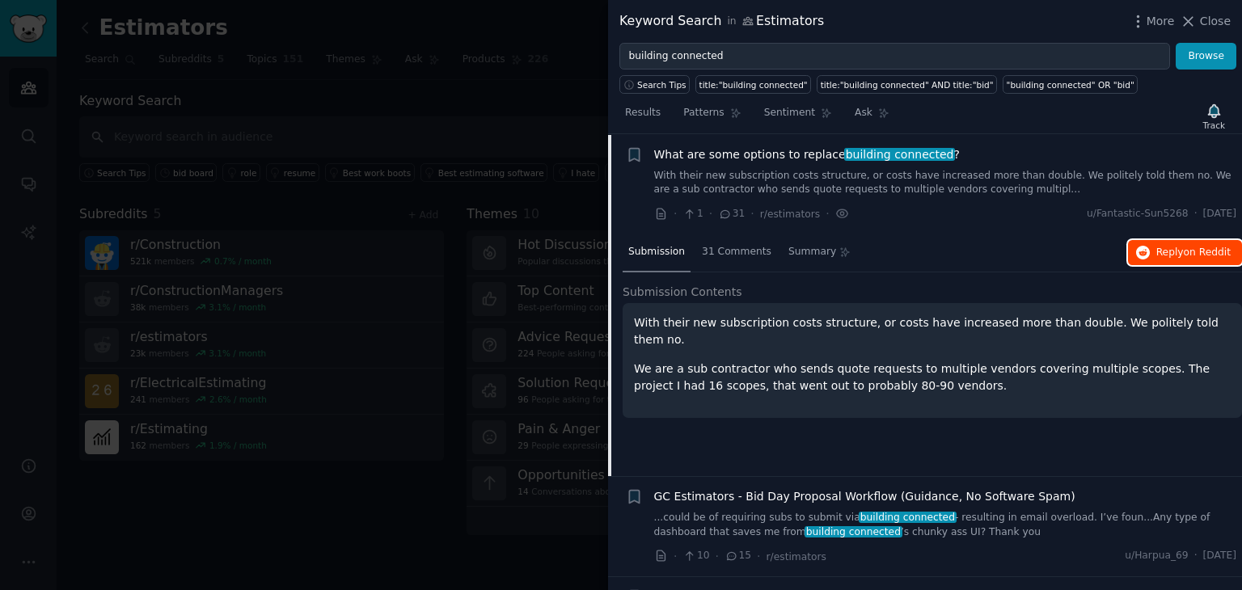
click at [1164, 258] on span "Reply on Reddit" at bounding box center [1193, 253] width 74 height 15
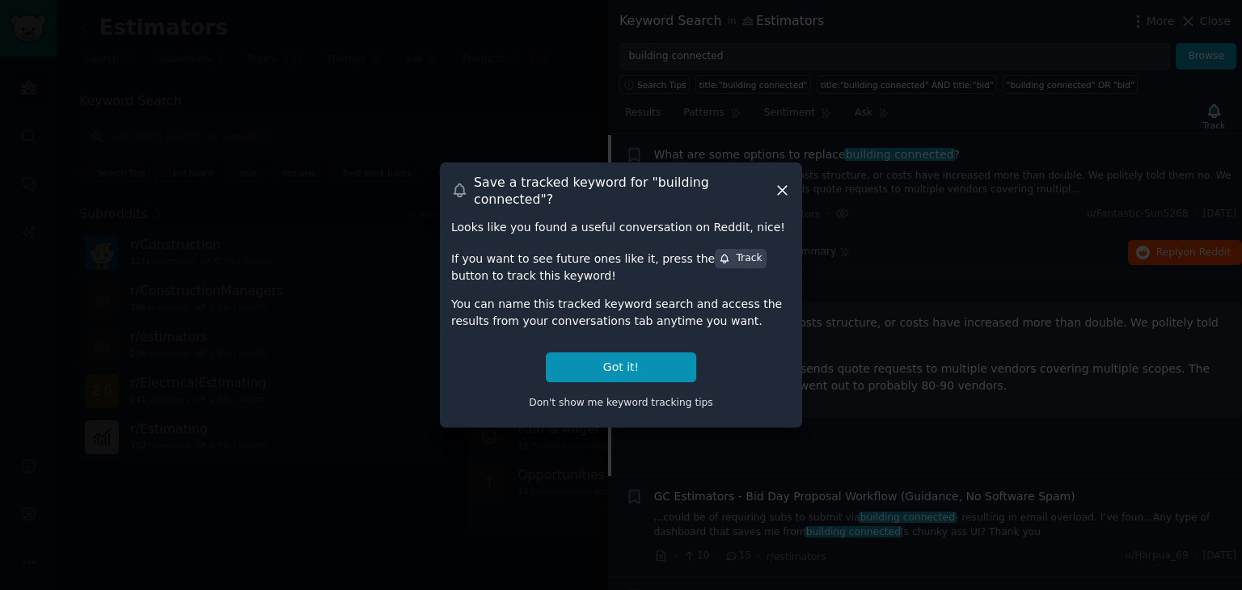
click at [782, 192] on icon at bounding box center [782, 190] width 17 height 17
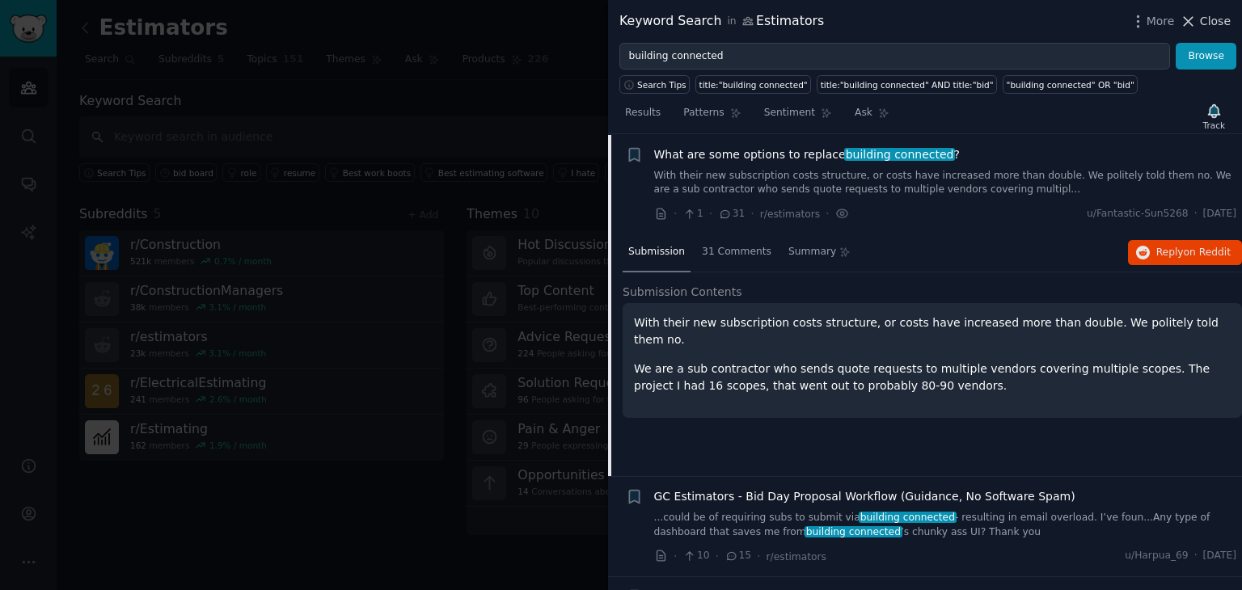
click at [1208, 19] on span "Close" at bounding box center [1215, 21] width 31 height 17
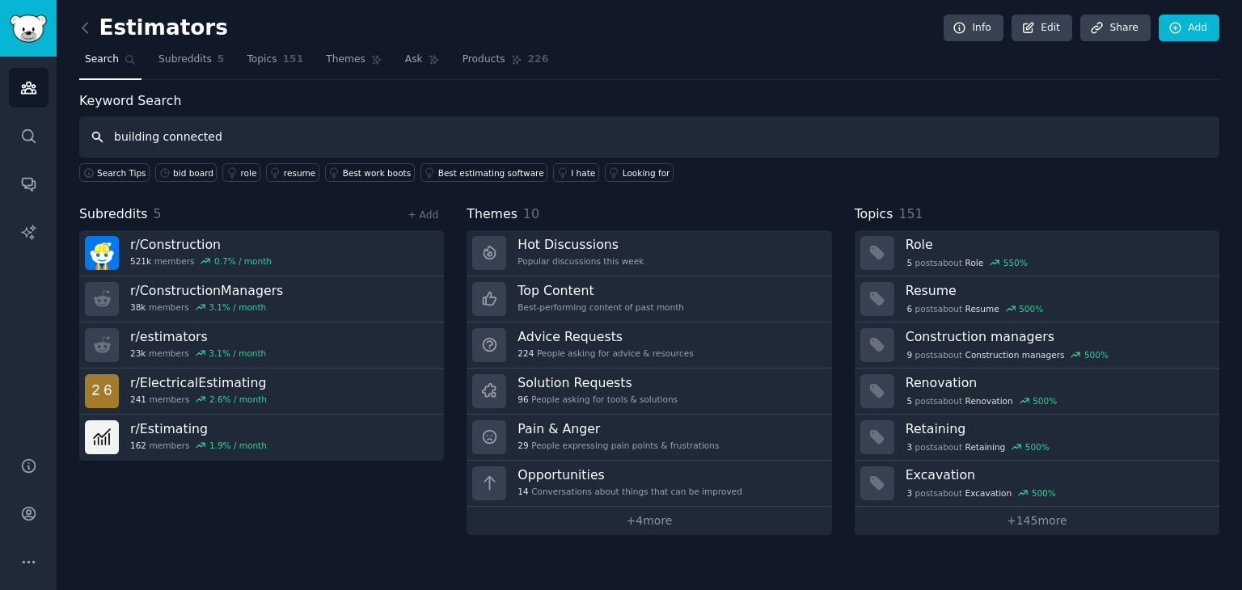
type input "building connected"
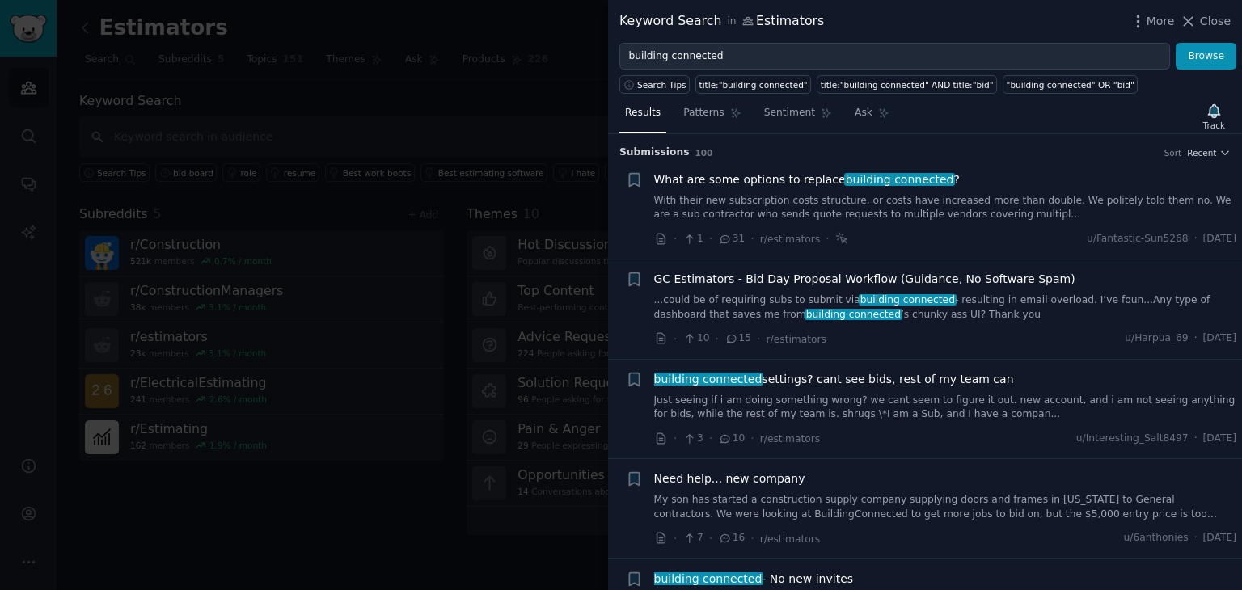
click at [980, 294] on link "...could be of requiring subs to submit via building connected - resulting in e…" at bounding box center [945, 308] width 583 height 28
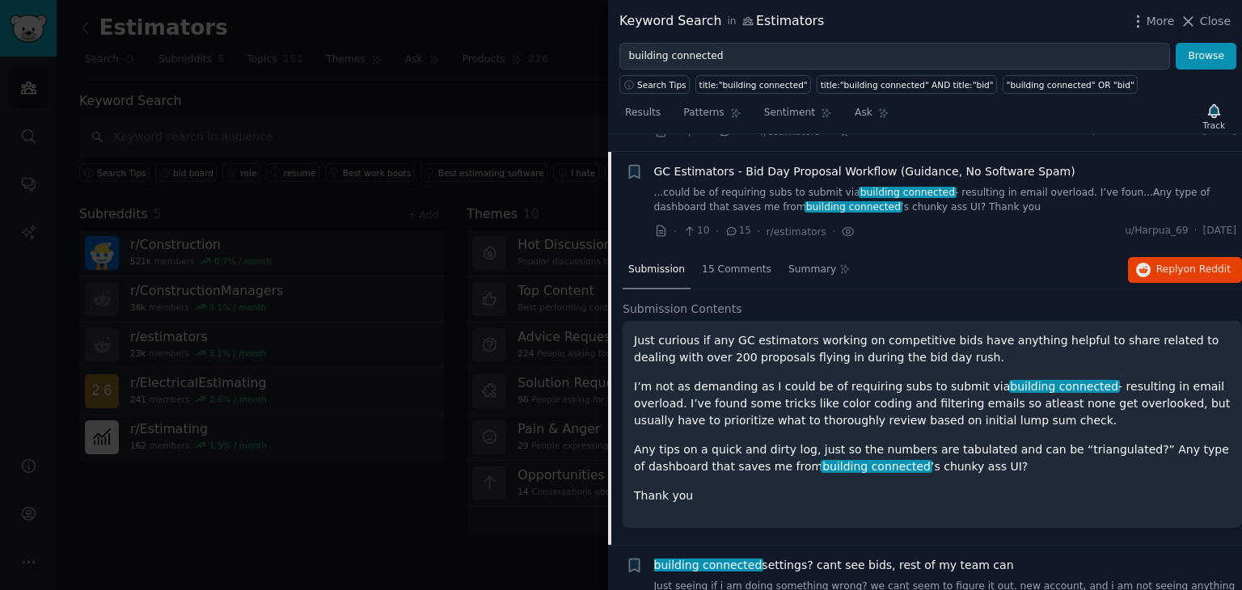
scroll to position [125, 0]
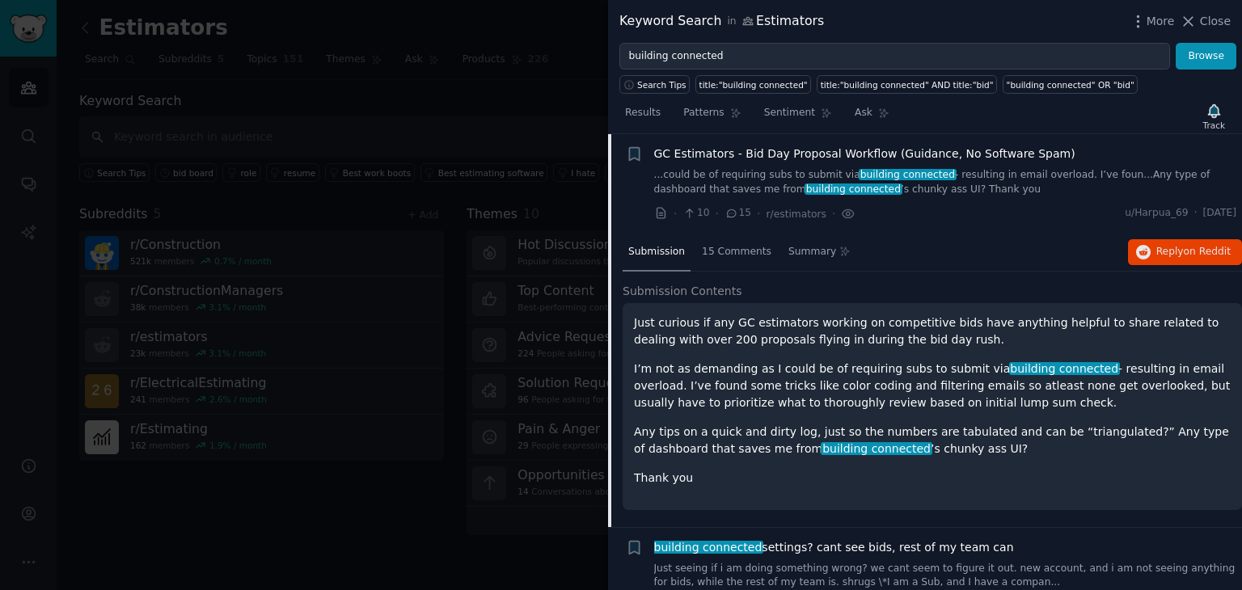
click at [895, 304] on div "Just curious if any GC estimators working on competitive bids have anything hel…" at bounding box center [932, 406] width 619 height 207
click at [881, 420] on div "Just curious if any GC estimators working on competitive bids have anything hel…" at bounding box center [932, 401] width 597 height 172
click at [705, 247] on span "15 Comments" at bounding box center [737, 252] width 70 height 15
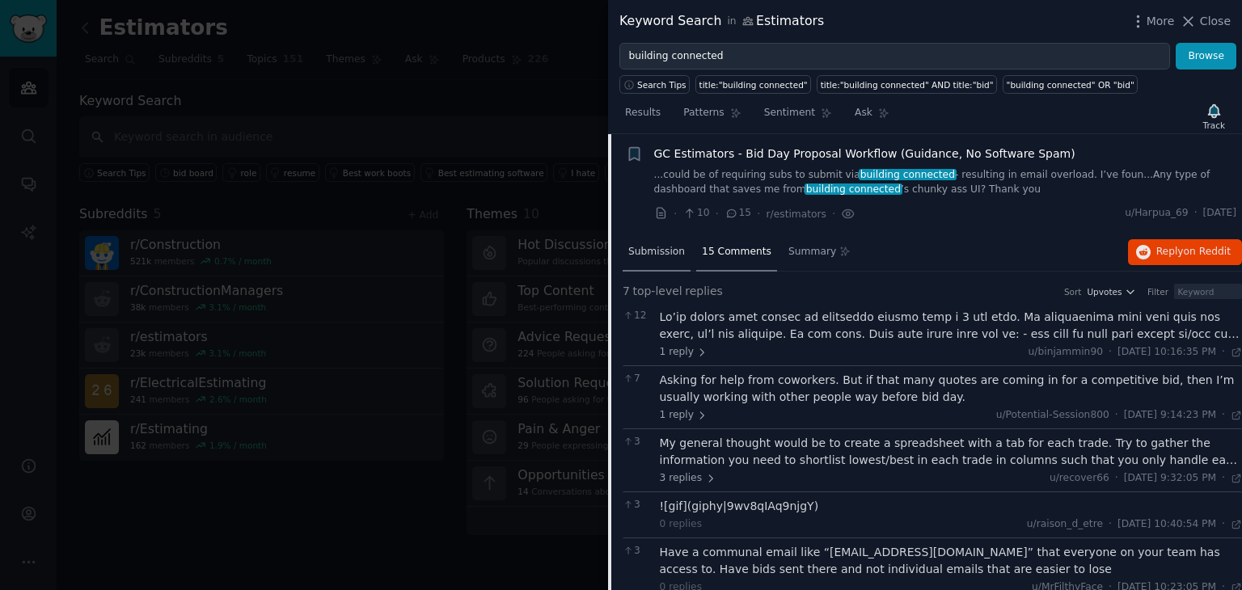
click at [653, 250] on span "Submission" at bounding box center [656, 252] width 57 height 15
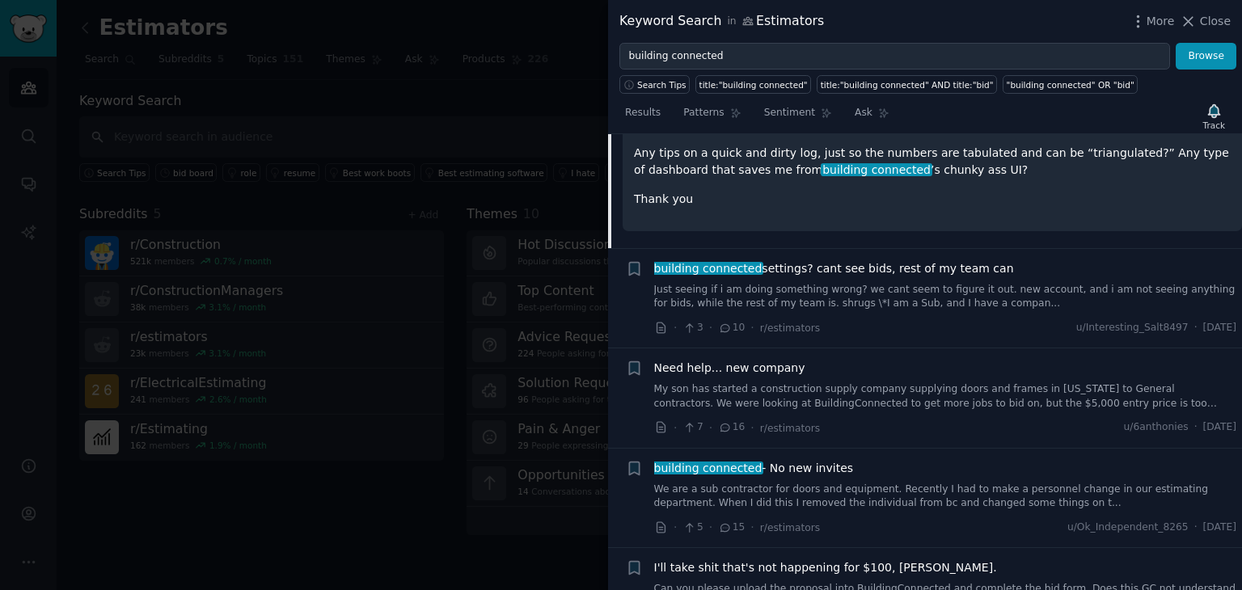
scroll to position [405, 0]
click at [984, 386] on link "My son has started a construction supply company supplying doors and frames in …" at bounding box center [945, 396] width 583 height 28
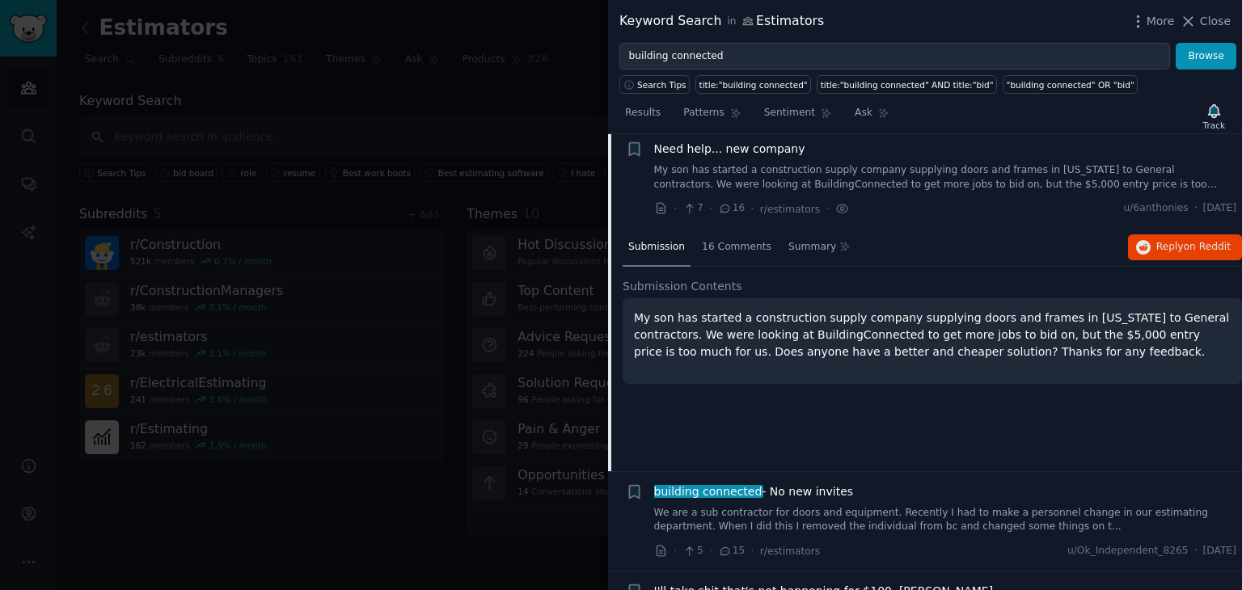
scroll to position [324, 0]
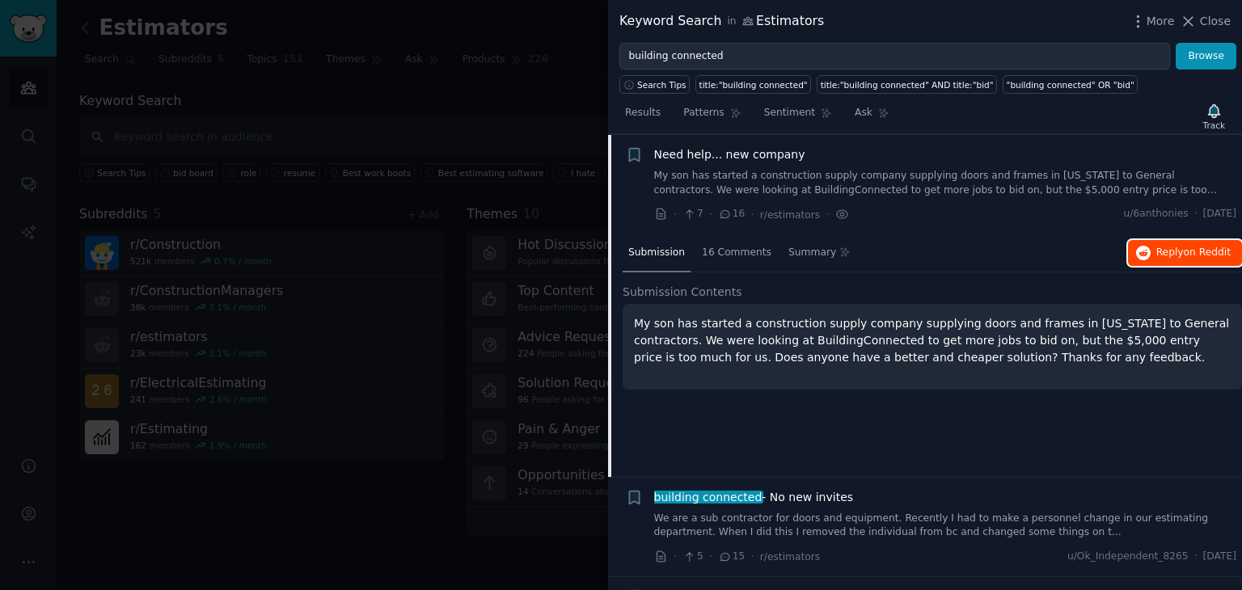
click at [1177, 252] on span "Reply on Reddit" at bounding box center [1193, 253] width 74 height 15
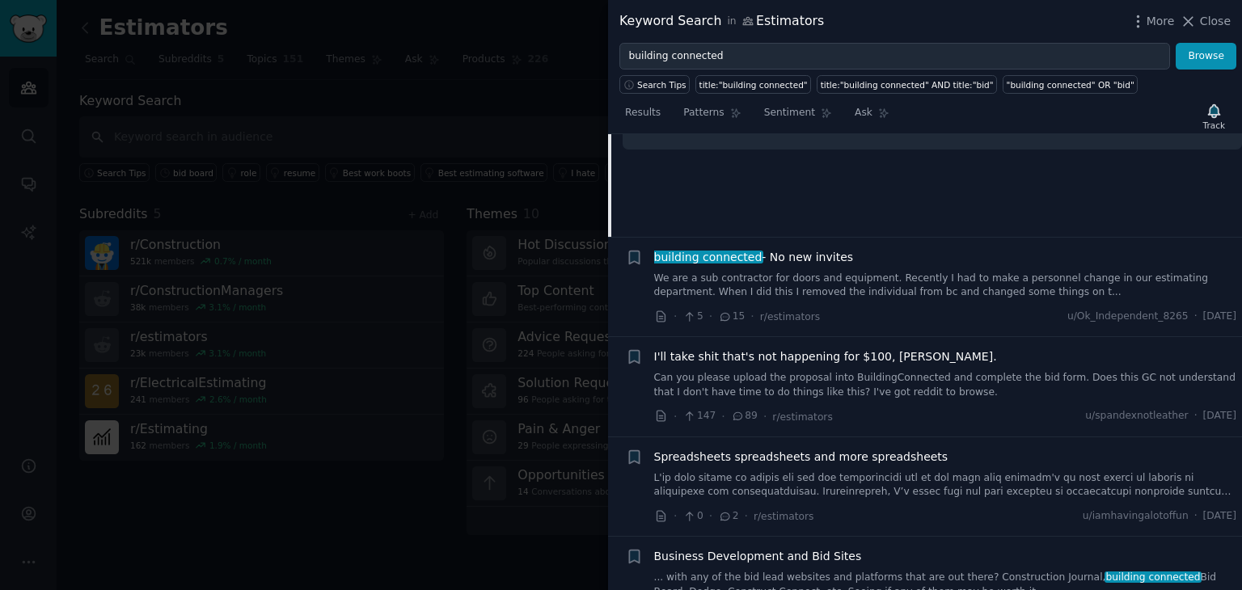
scroll to position [564, 0]
click at [1202, 14] on button "Close" at bounding box center [1205, 21] width 51 height 17
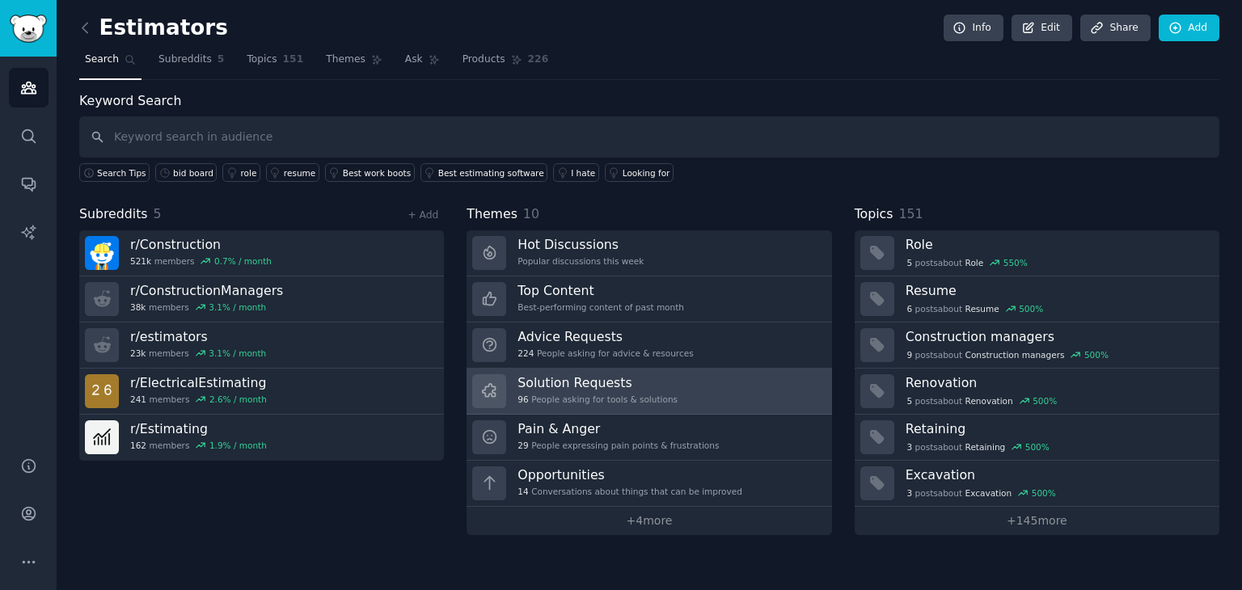
click at [669, 395] on link "Solution Requests 96 People asking for tools & solutions" at bounding box center [649, 392] width 365 height 46
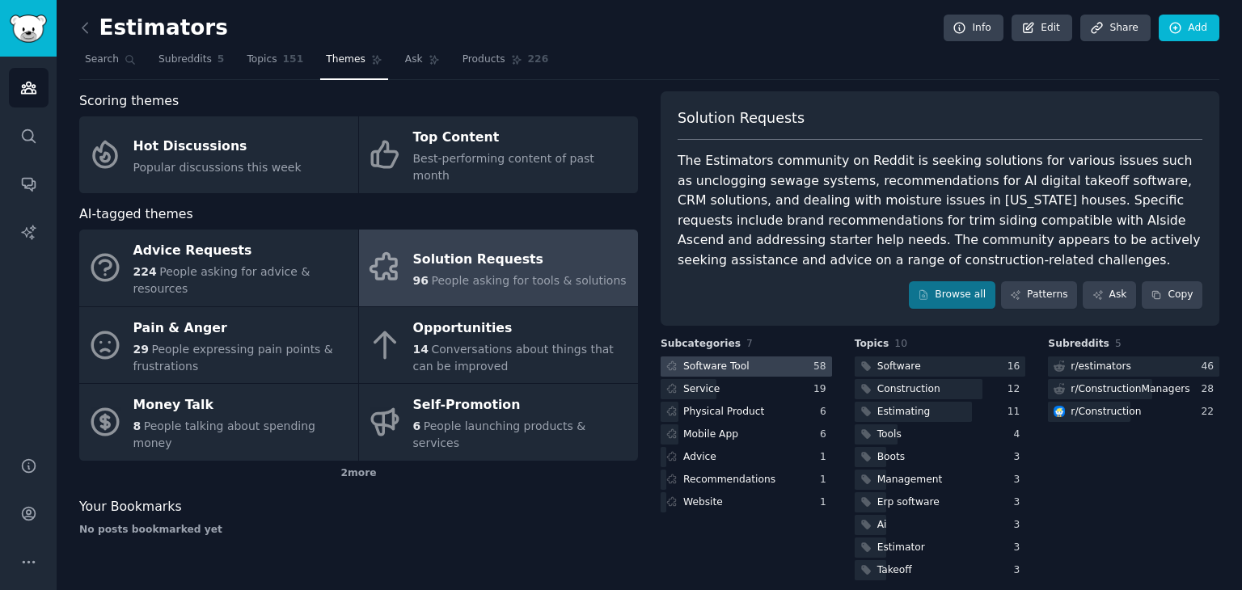
click at [757, 370] on div at bounding box center [746, 367] width 171 height 20
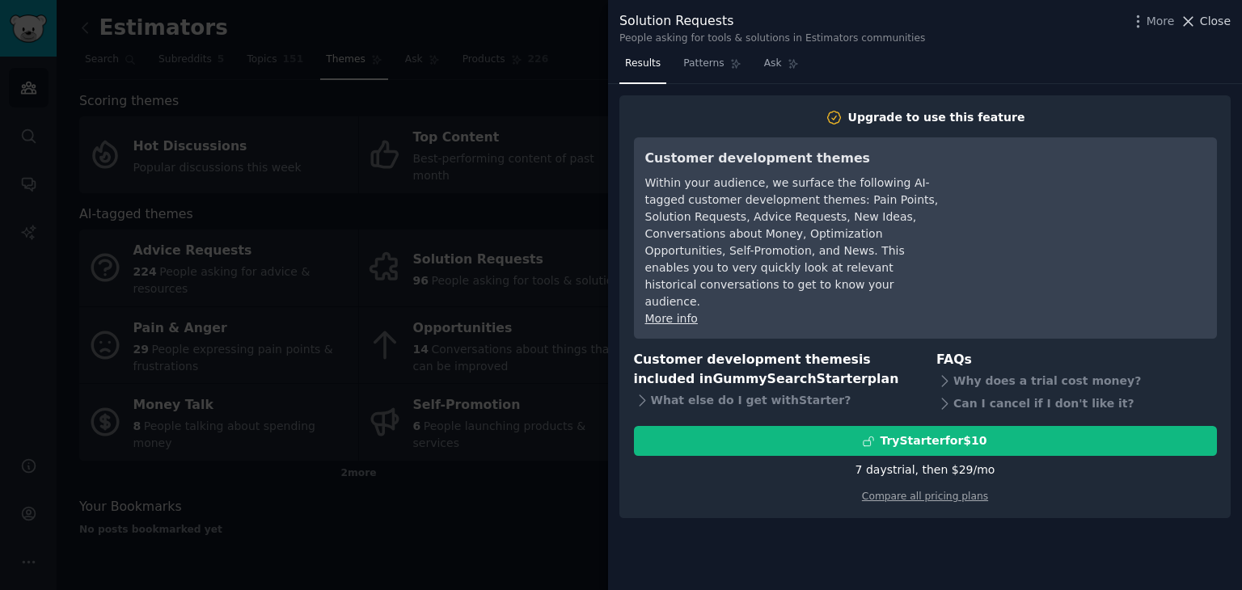
click at [1212, 23] on span "Close" at bounding box center [1215, 21] width 31 height 17
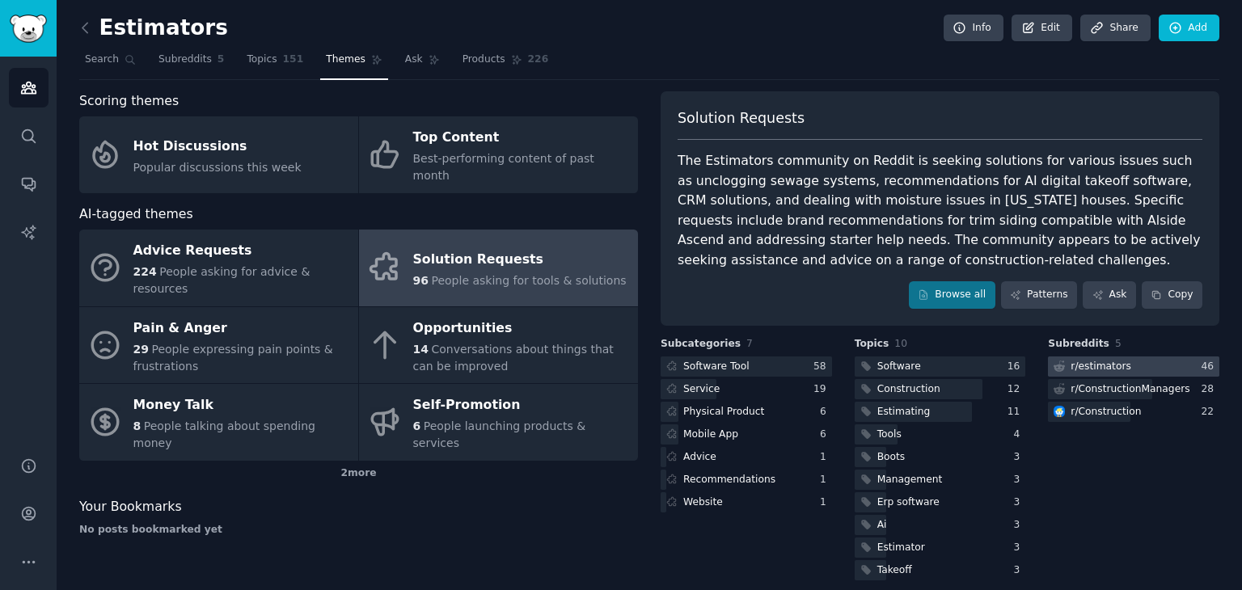
click at [1126, 357] on div at bounding box center [1133, 367] width 171 height 20
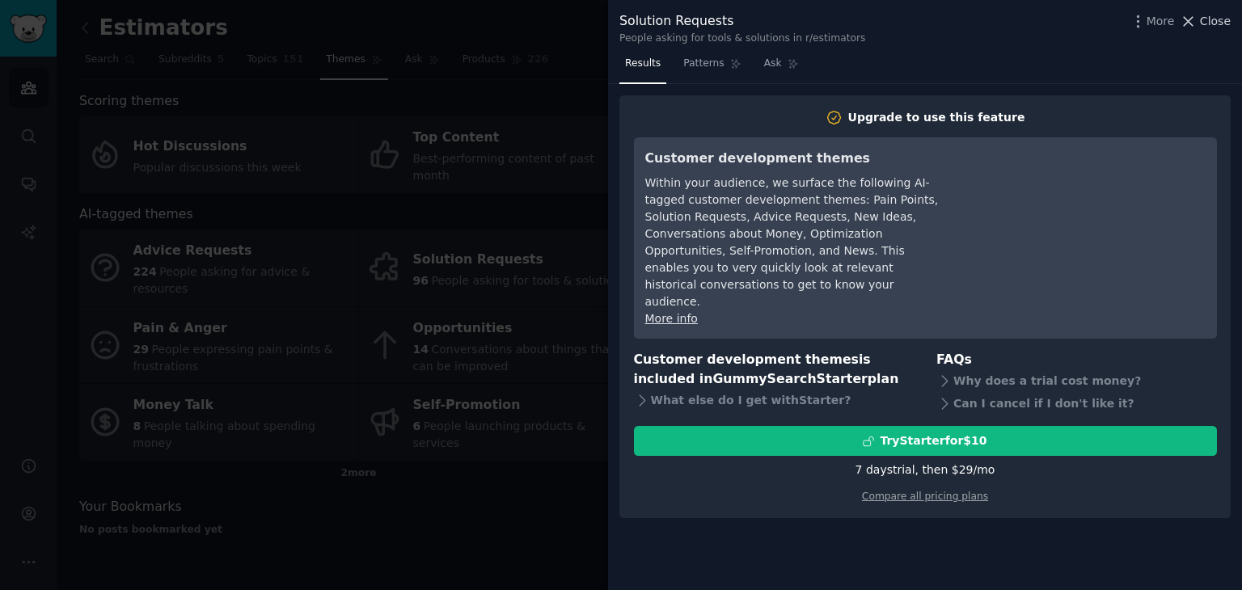
click at [1203, 15] on span "Close" at bounding box center [1215, 21] width 31 height 17
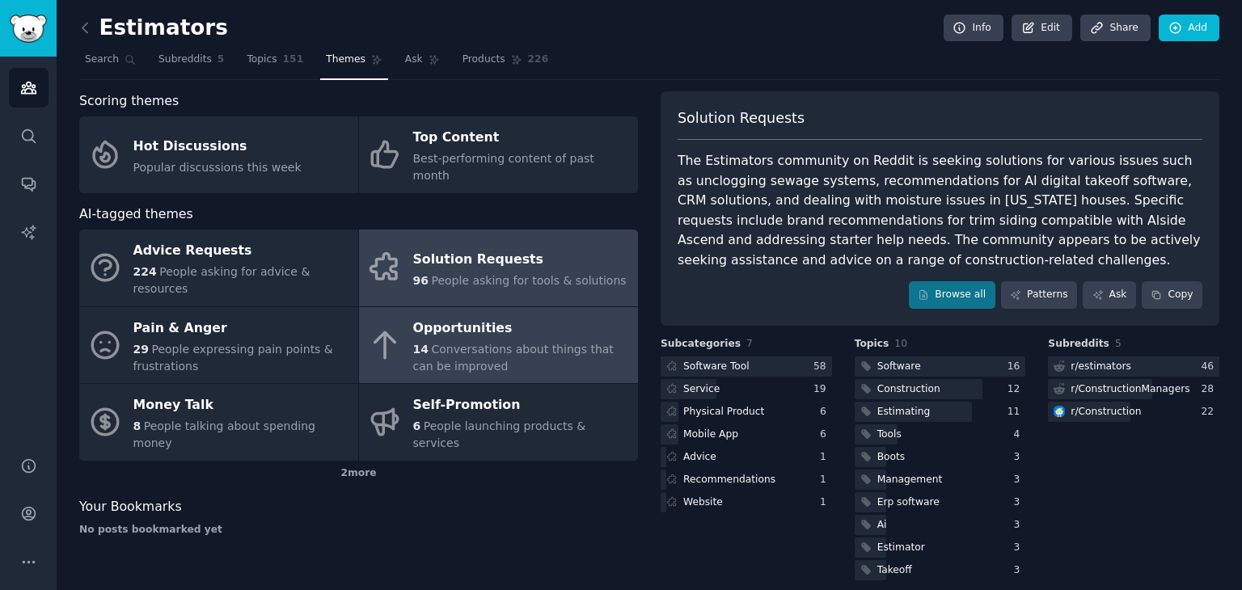
click at [516, 315] on div "Opportunities" at bounding box center [521, 328] width 217 height 26
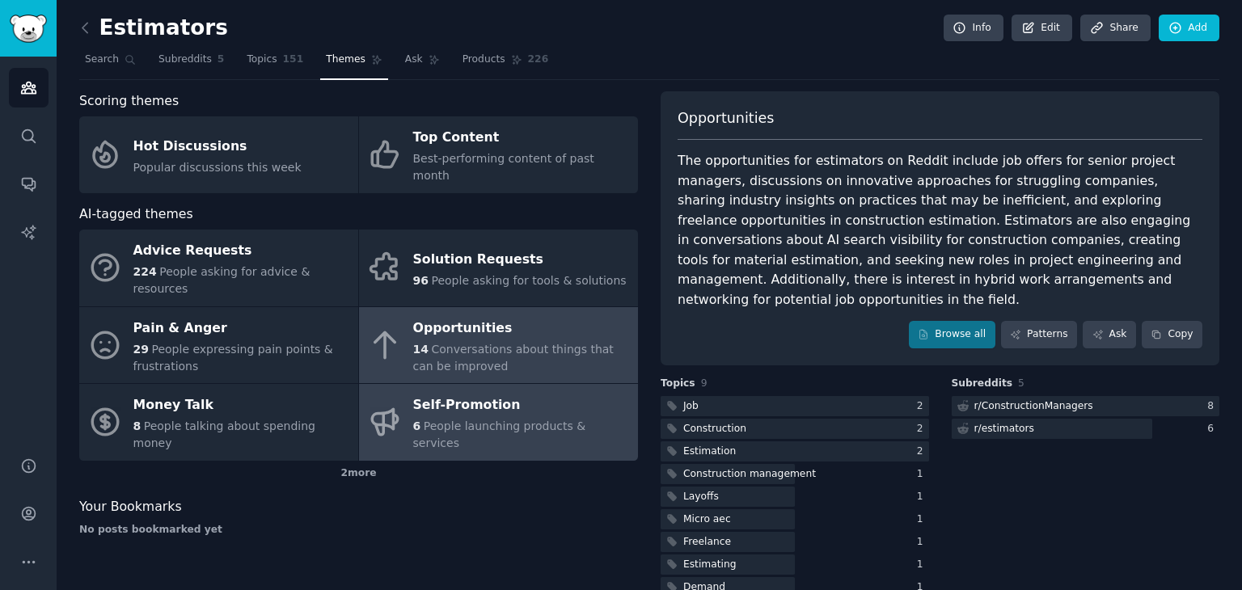
click at [480, 420] on span "People launching products & services" at bounding box center [499, 435] width 173 height 30
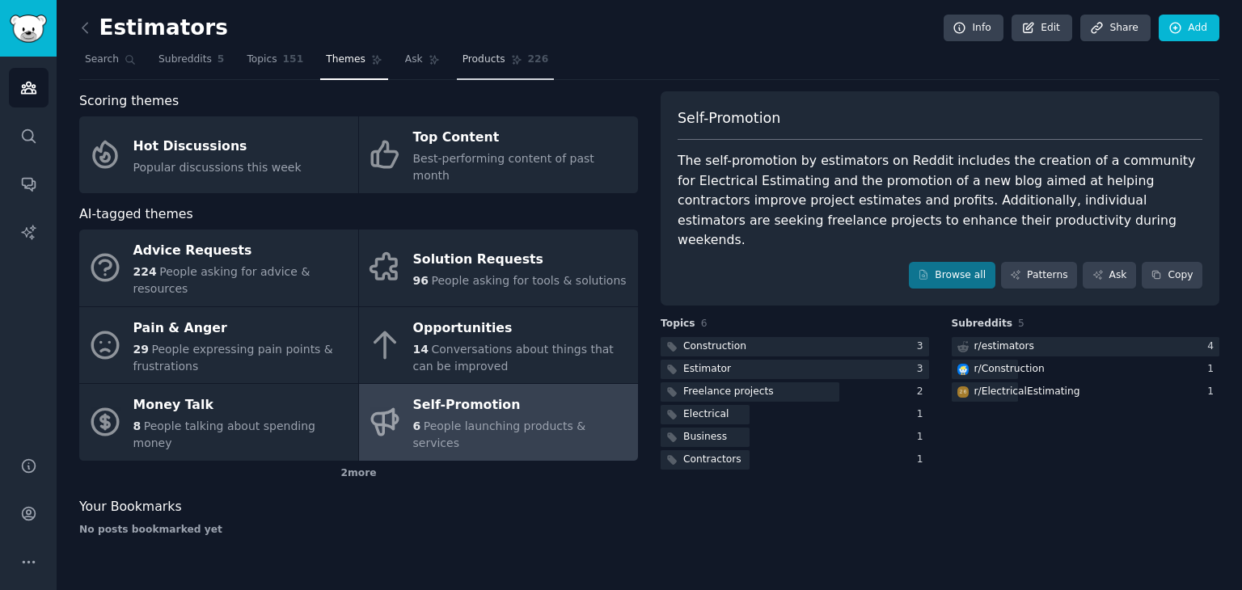
click at [528, 59] on span "226" at bounding box center [538, 60] width 21 height 15
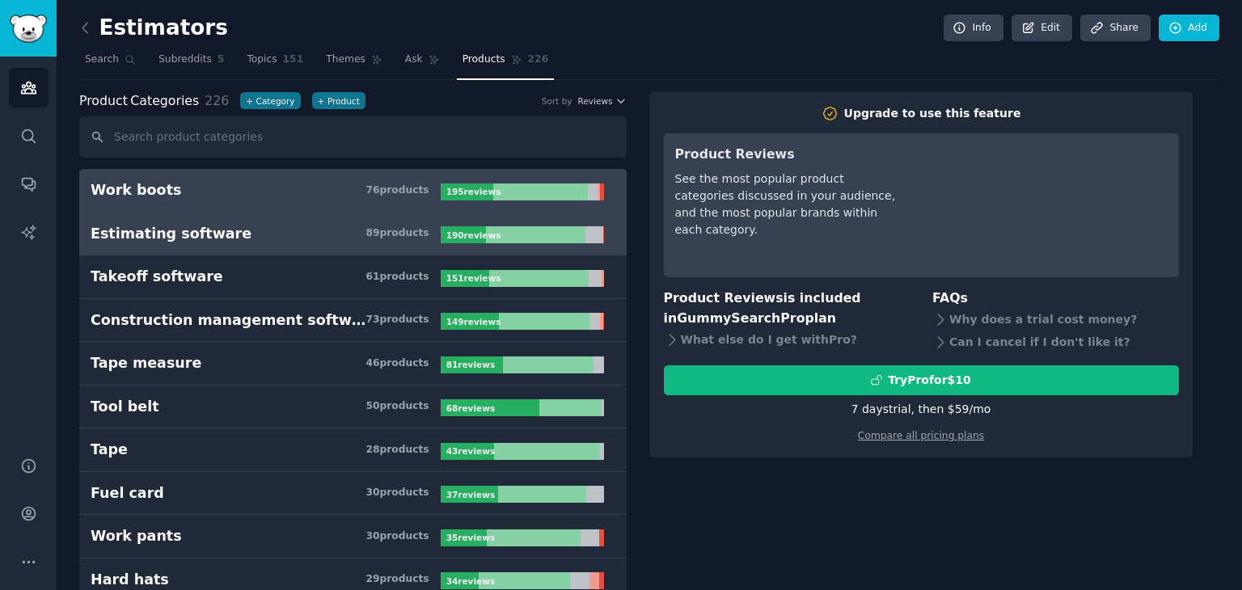
click at [274, 230] on h3 "Estimating software 89 product s" at bounding box center [266, 234] width 350 height 20
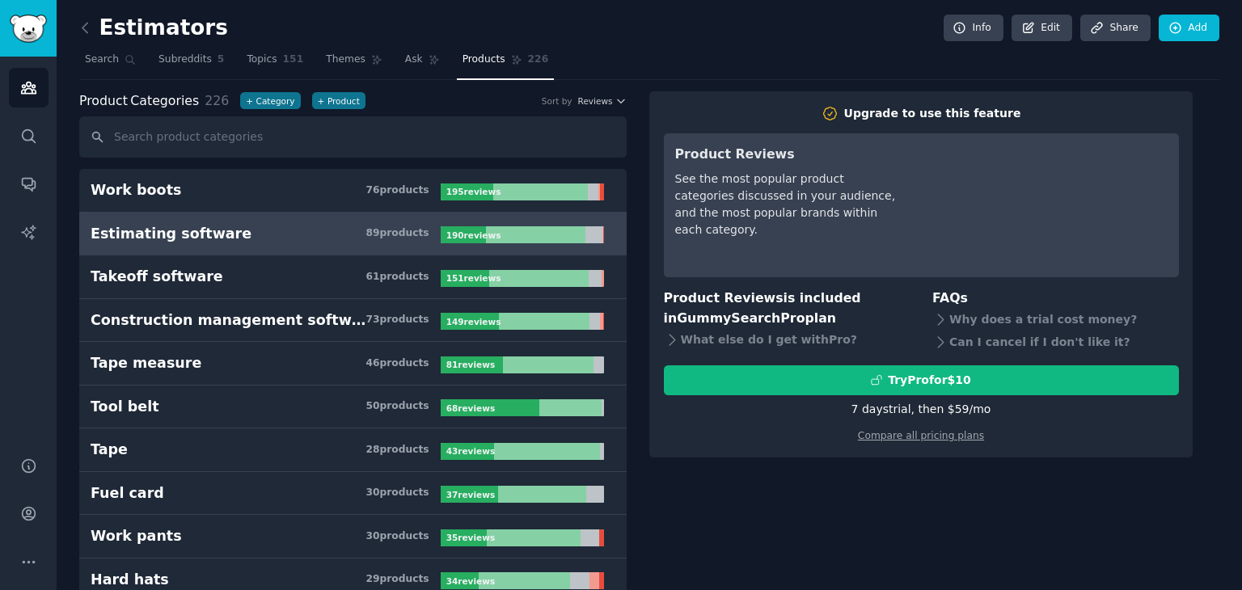
click at [117, 35] on h2 "Estimators" at bounding box center [153, 28] width 149 height 26
click at [84, 23] on icon at bounding box center [85, 27] width 17 height 17
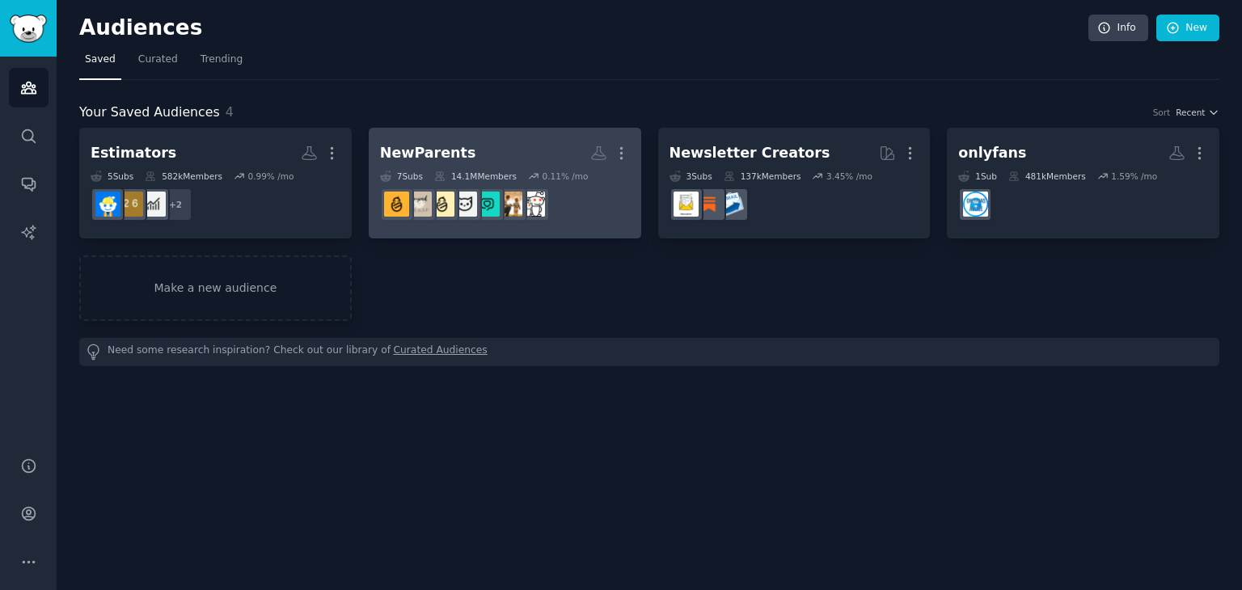
click at [518, 151] on h2 "NewParents More" at bounding box center [505, 153] width 250 height 28
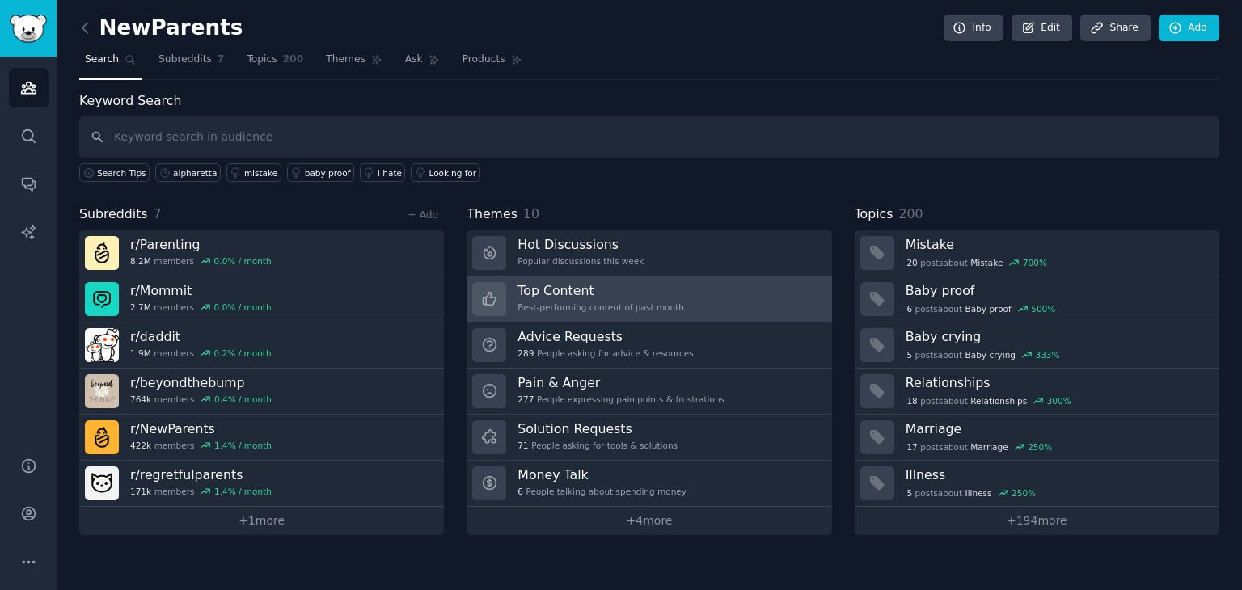
click at [668, 308] on link "Top Content Best-performing content of past month" at bounding box center [649, 300] width 365 height 46
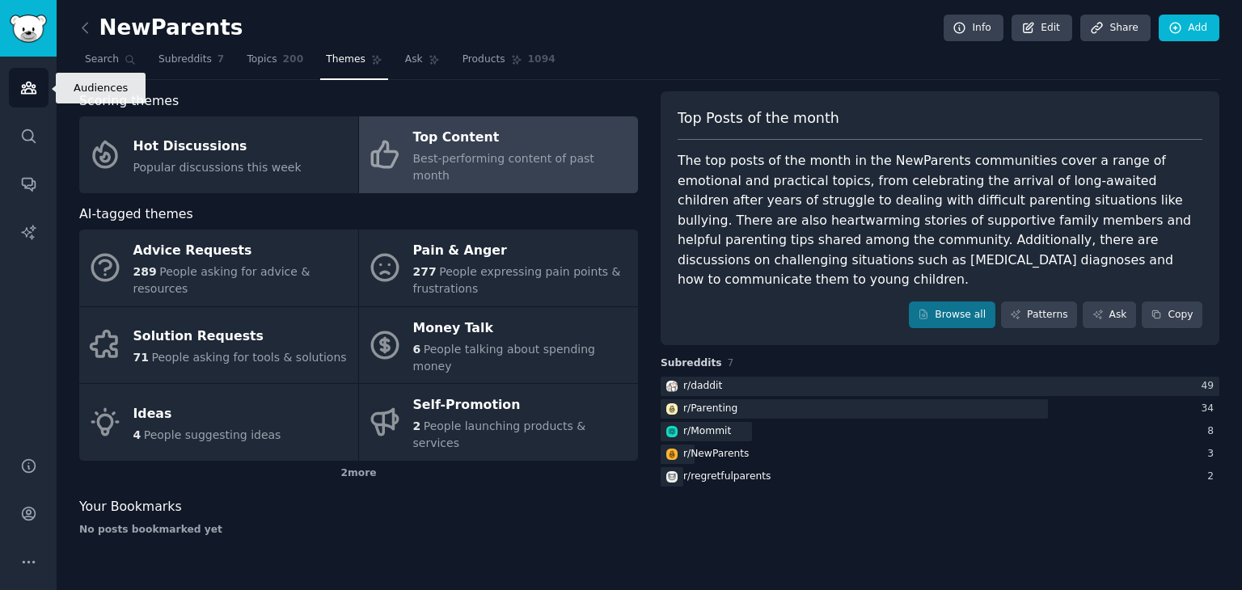
click at [41, 84] on link "Audiences" at bounding box center [29, 88] width 40 height 40
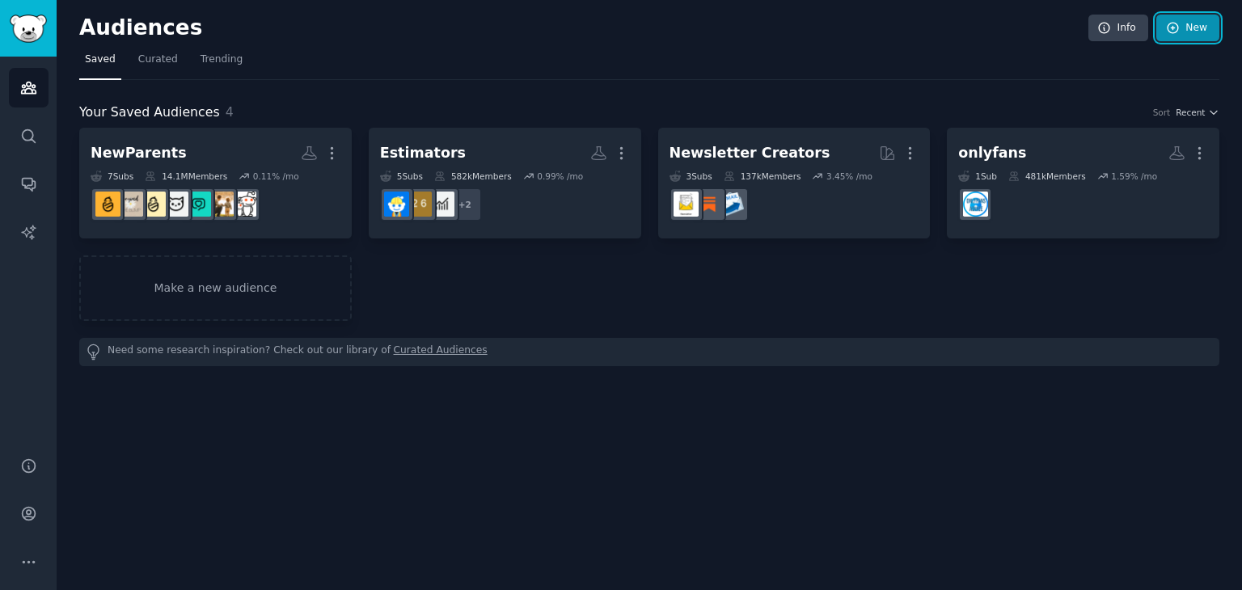
click at [1200, 39] on link "New" at bounding box center [1187, 28] width 63 height 27
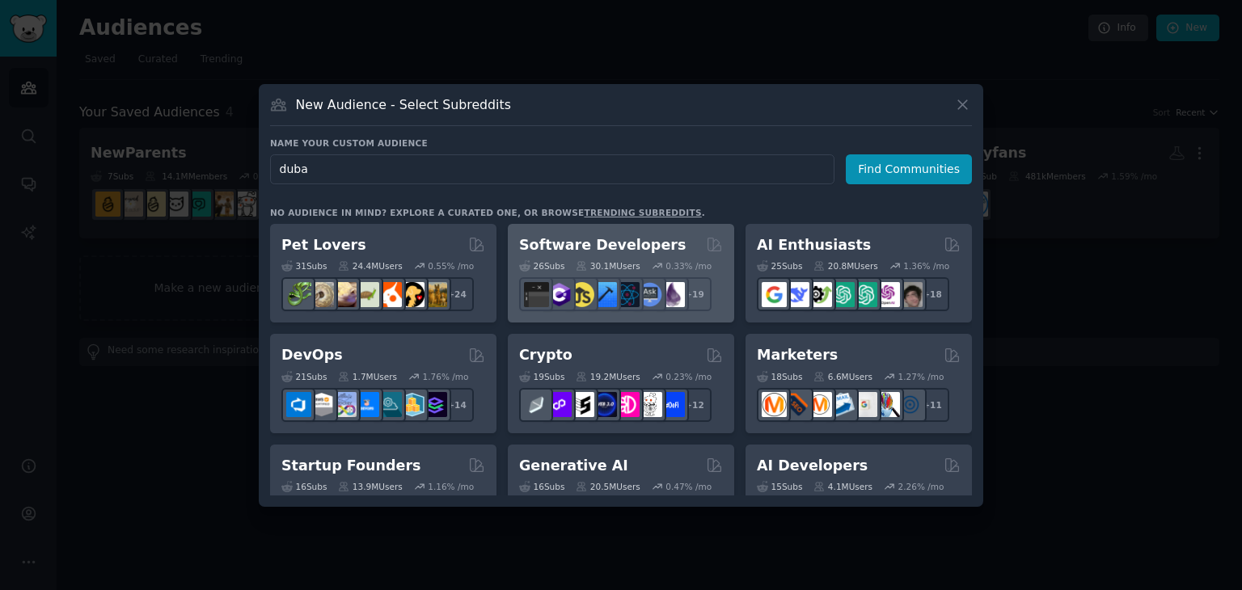
type input "[GEOGRAPHIC_DATA]"
click button "Find Communities" at bounding box center [909, 169] width 126 height 30
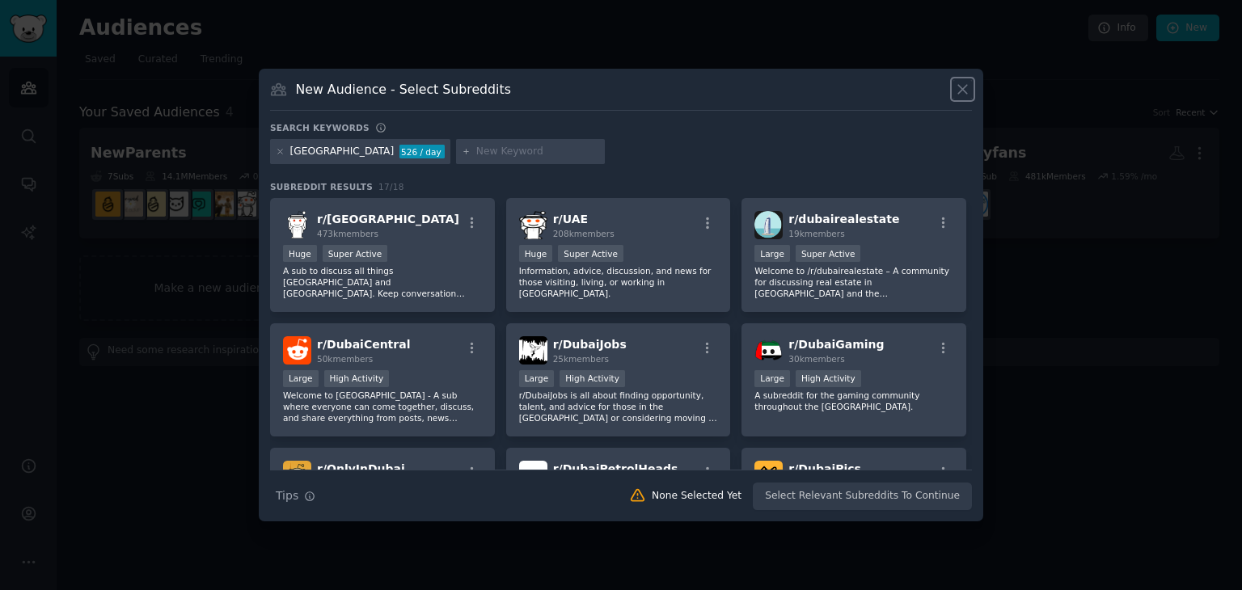
click at [959, 93] on icon at bounding box center [962, 89] width 9 height 9
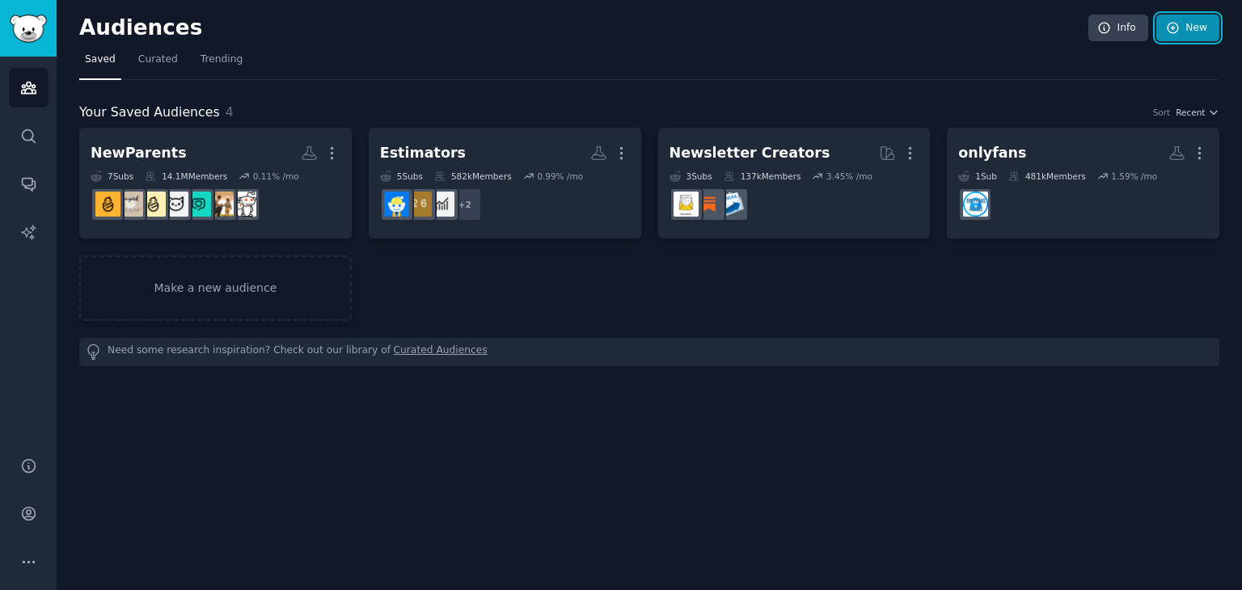
click at [1210, 36] on link "New" at bounding box center [1187, 28] width 63 height 27
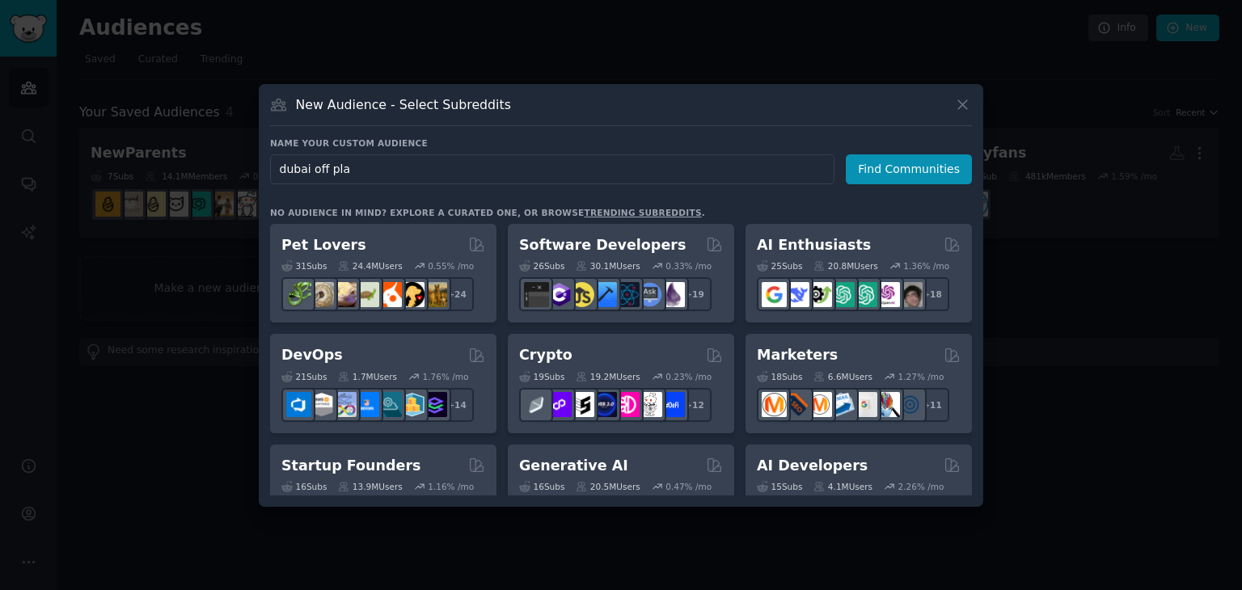
type input "dubai off plan"
click button "Find Communities" at bounding box center [909, 169] width 126 height 30
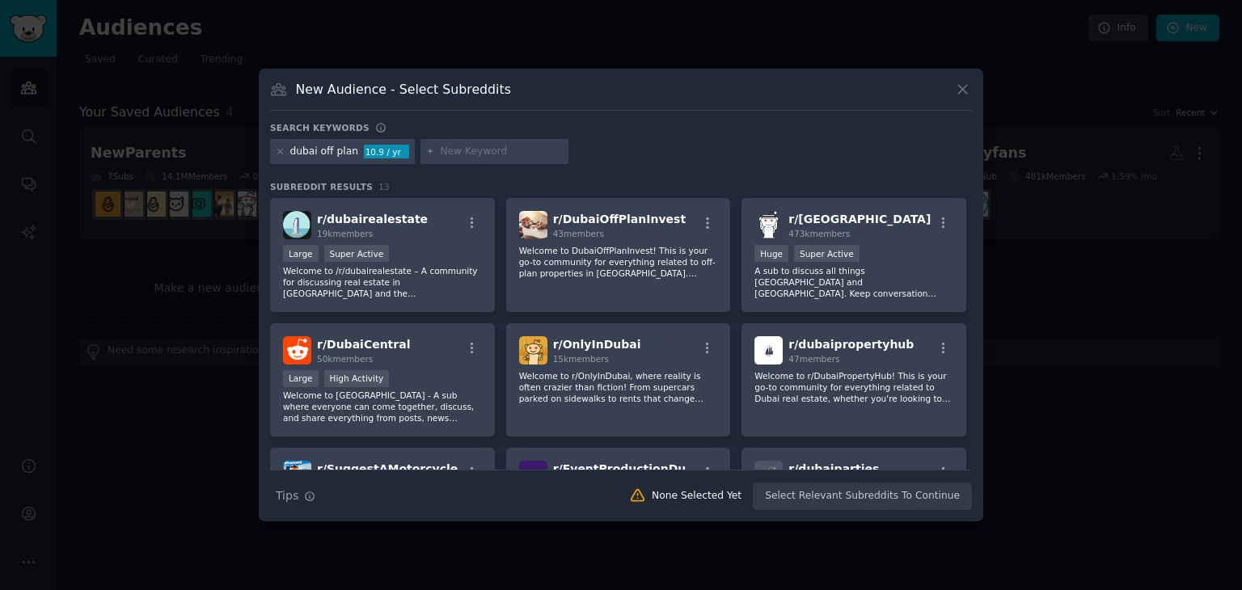
click at [370, 150] on div "10.9 / yr" at bounding box center [386, 152] width 45 height 15
click at [407, 247] on div "Large Super Active" at bounding box center [382, 255] width 199 height 20
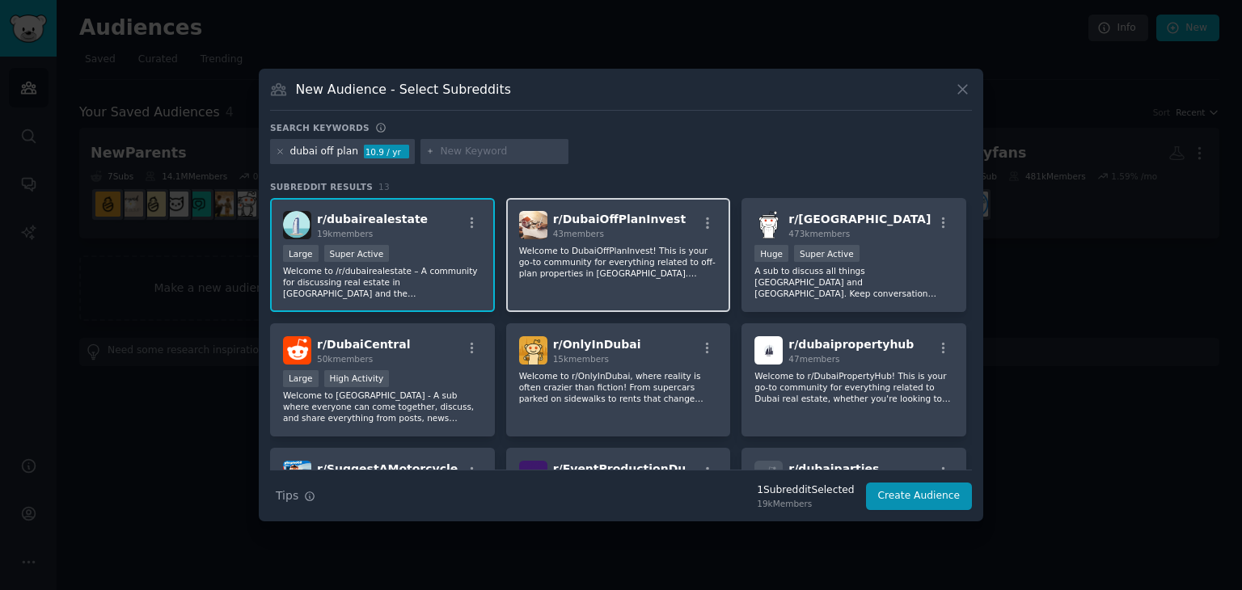
click at [569, 285] on div "r/ DubaiOffPlanInvest 43 members Welcome to DubaiOffPlanInvest! This is your go…" at bounding box center [618, 255] width 225 height 114
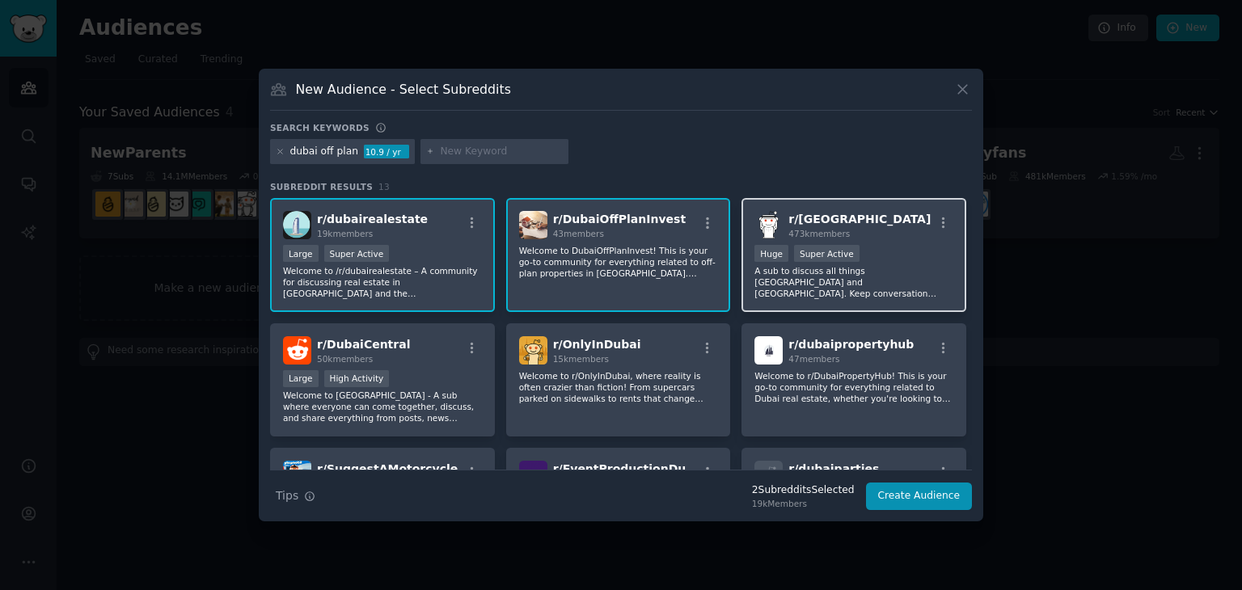
click at [845, 271] on p "A sub to discuss all things [GEOGRAPHIC_DATA] and [GEOGRAPHIC_DATA]. Keep conve…" at bounding box center [854, 282] width 199 height 34
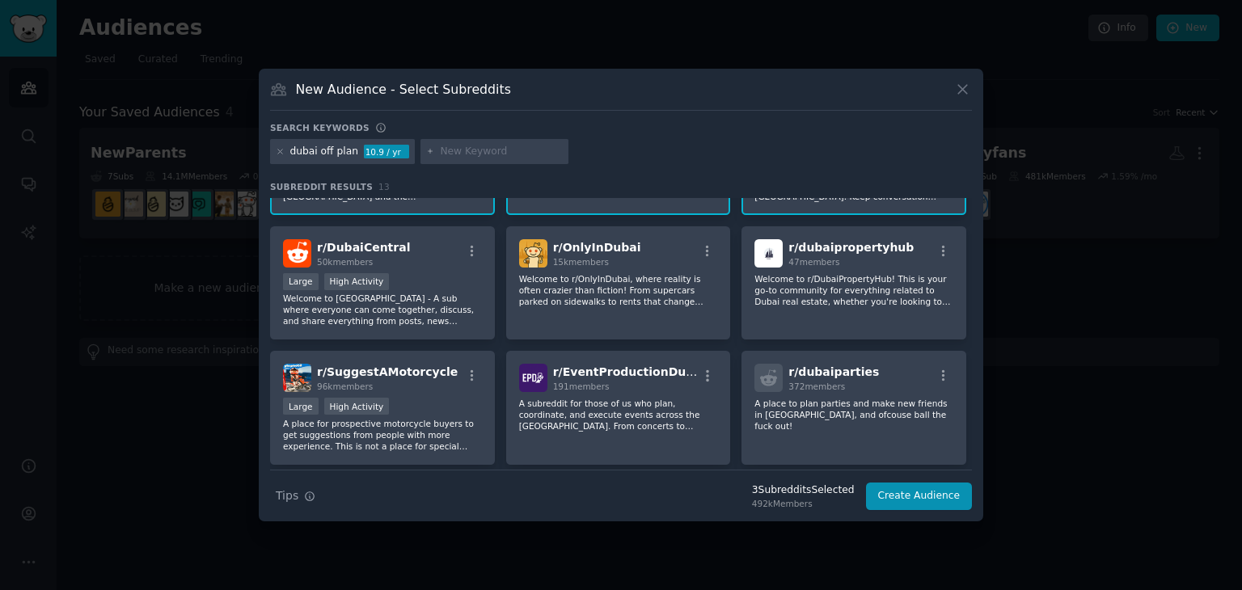
scroll to position [110, 0]
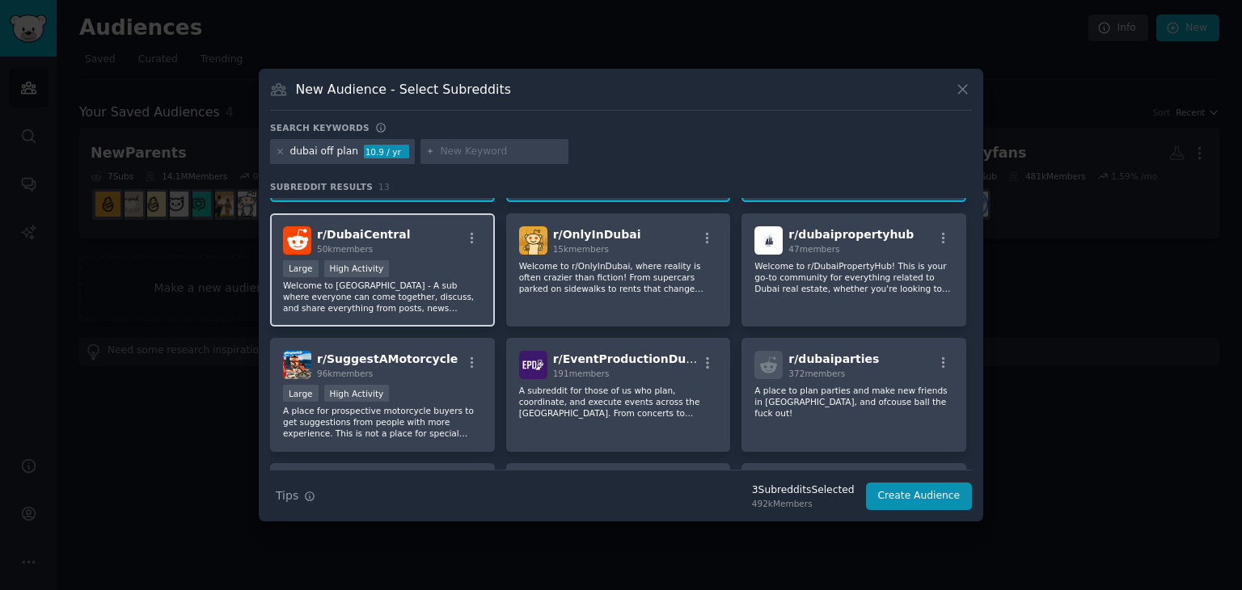
click at [426, 260] on div "Large High Activity" at bounding box center [382, 270] width 199 height 20
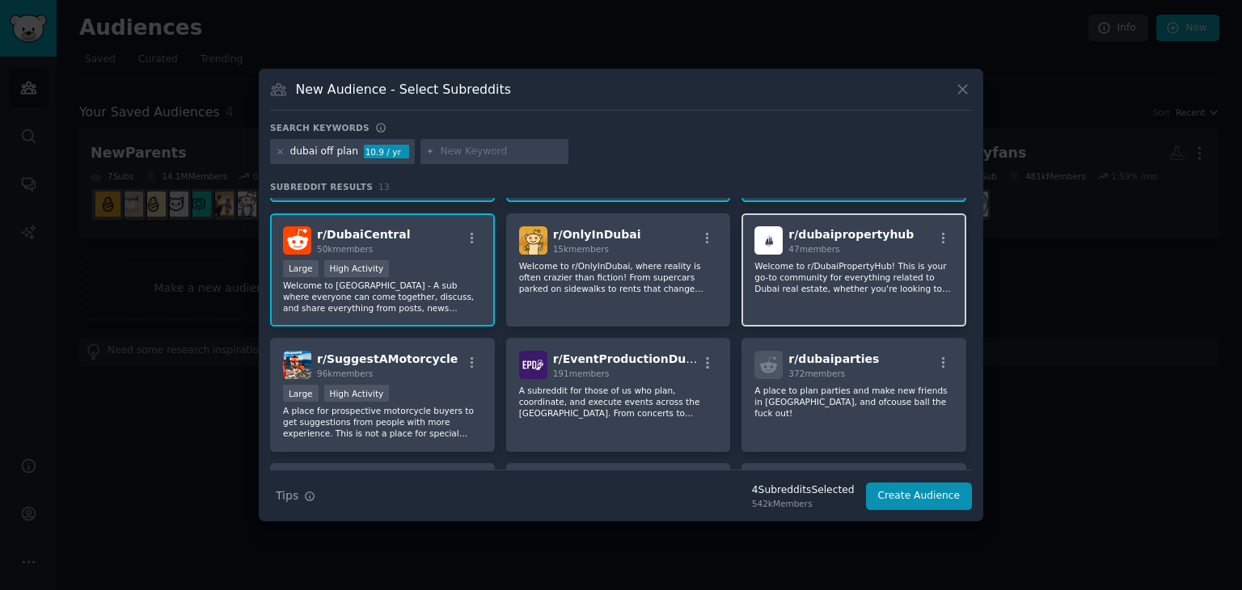
click at [856, 256] on div "r/ dubaipropertyhub 47 members Welcome to r/DubaiPropertyHub! This is your go-t…" at bounding box center [854, 270] width 225 height 114
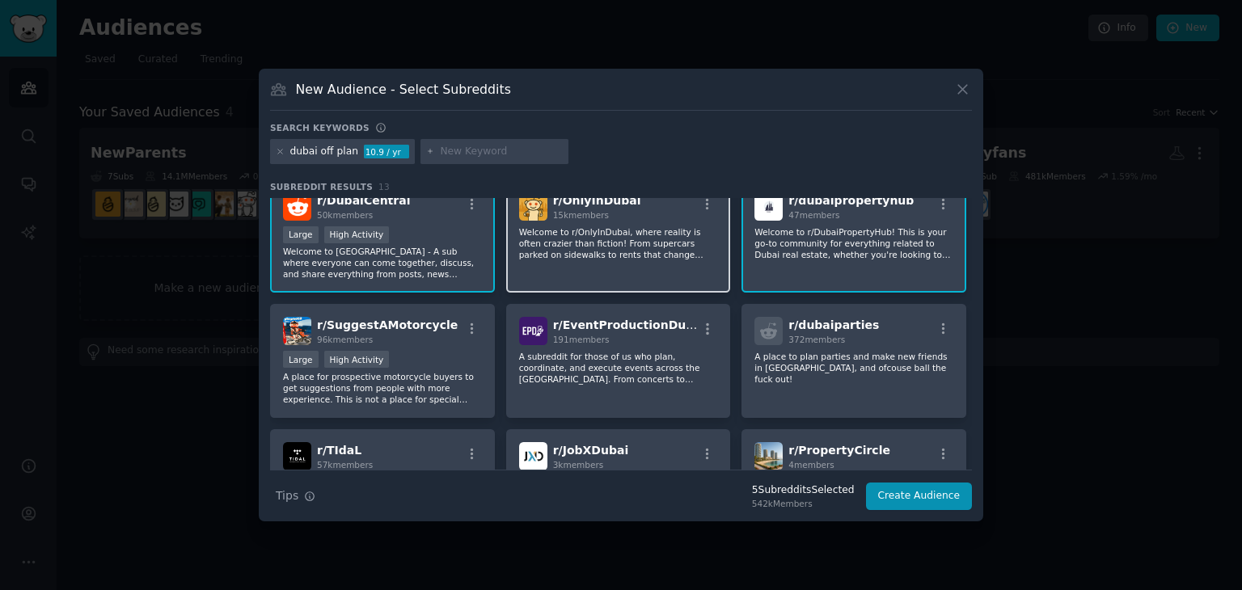
scroll to position [0, 0]
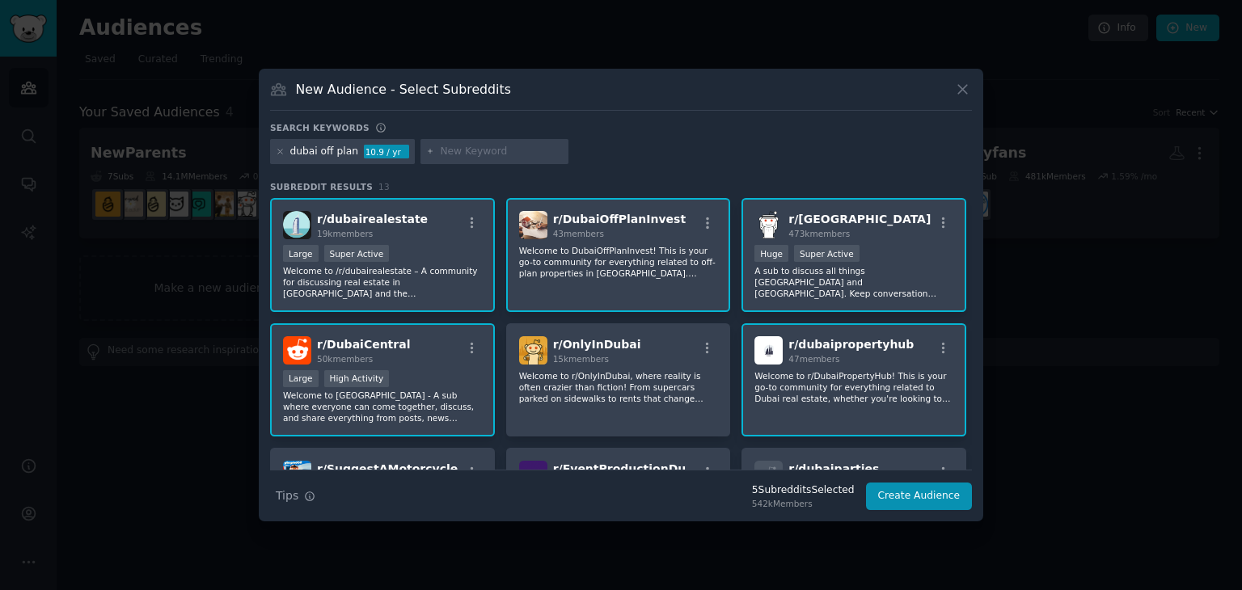
click at [520, 137] on div "Search keywords" at bounding box center [621, 130] width 702 height 17
click at [500, 163] on div "dubai off plan 10.9 / yr" at bounding box center [621, 155] width 702 height 32
click at [501, 142] on div at bounding box center [495, 152] width 149 height 26
click at [501, 152] on input "text" at bounding box center [501, 152] width 123 height 15
type input "dubai investment"
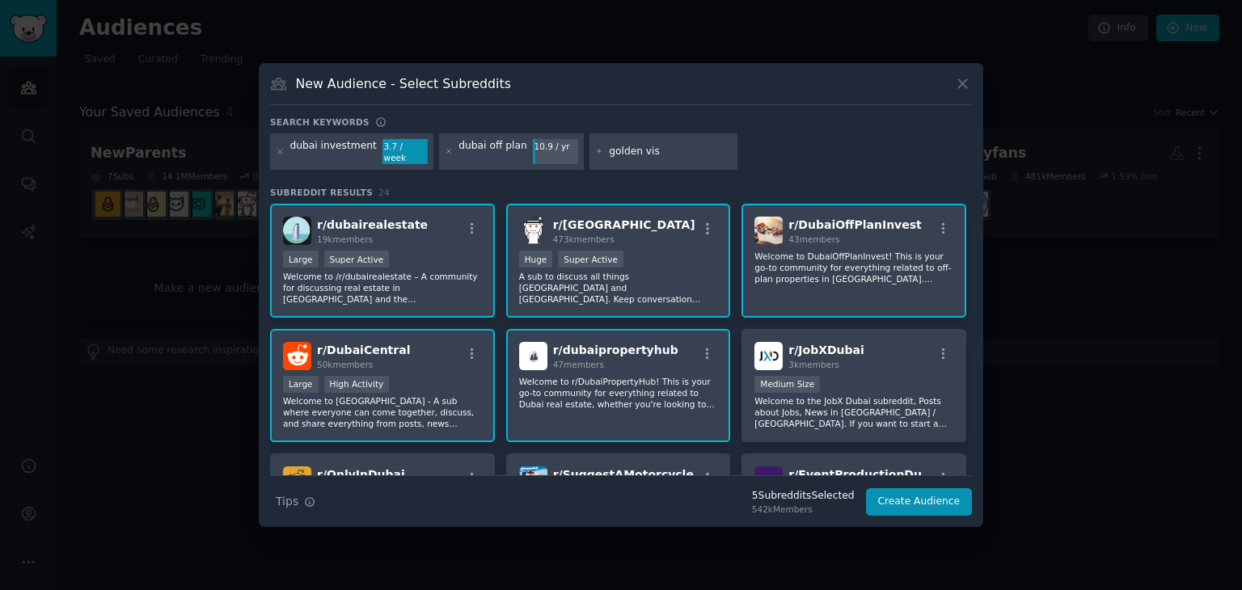
type input "golden visa"
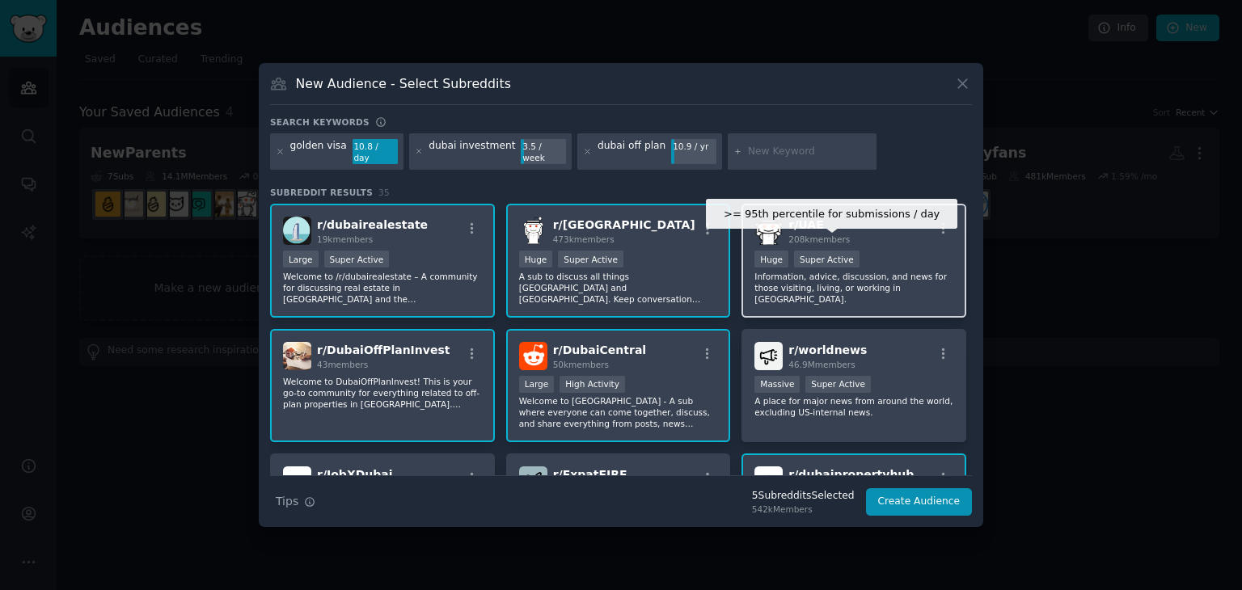
click at [839, 251] on div "Super Active" at bounding box center [827, 259] width 66 height 17
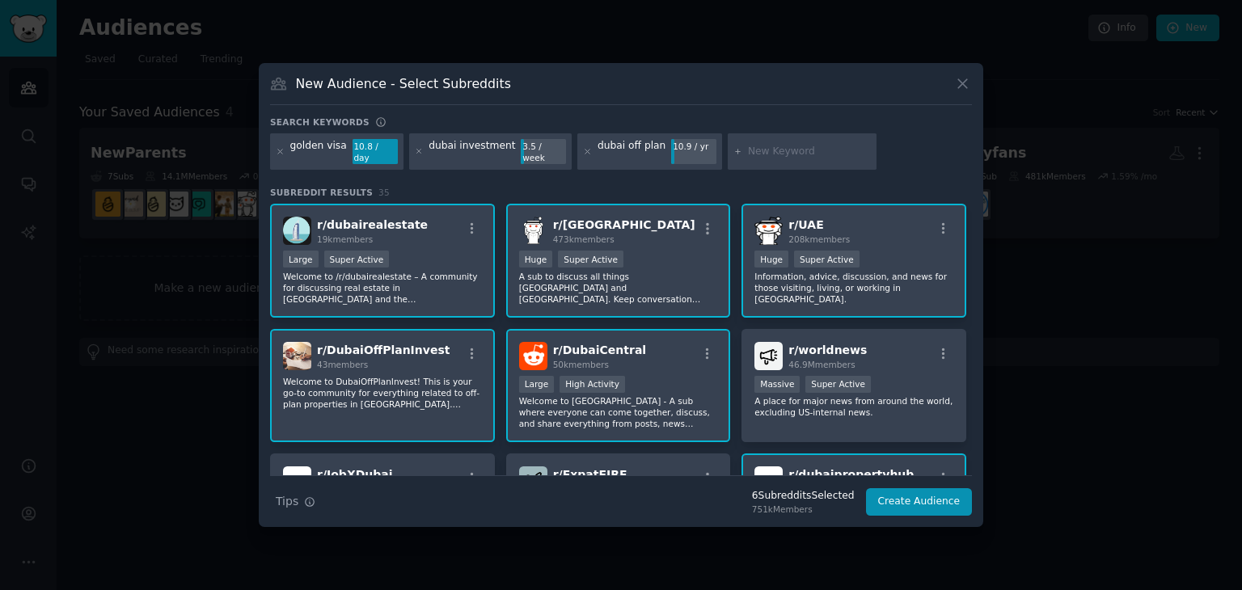
click at [492, 146] on div "dubai investment" at bounding box center [472, 152] width 87 height 26
click at [748, 148] on input "text" at bounding box center [809, 152] width 123 height 15
type input "[GEOGRAPHIC_DATA]"
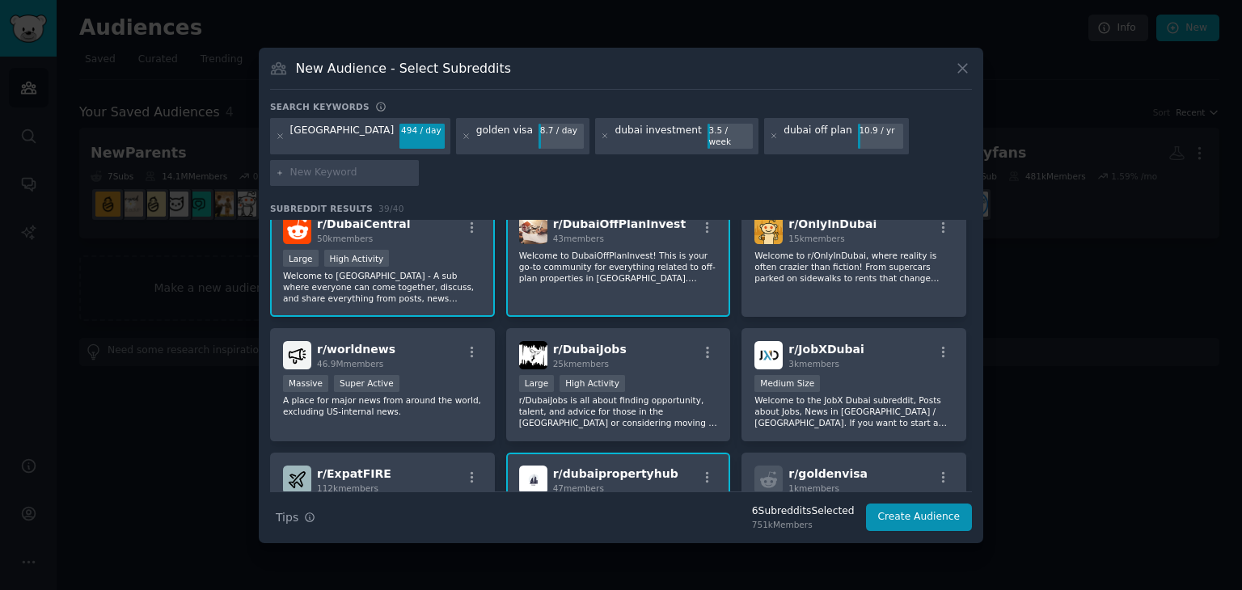
scroll to position [146, 0]
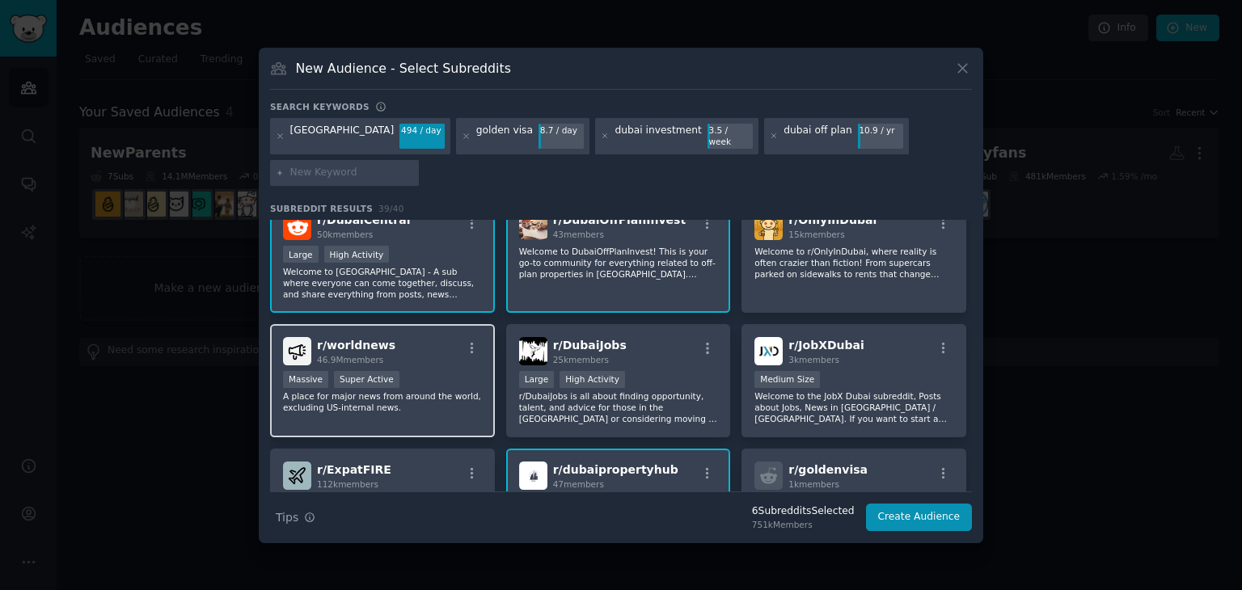
click at [393, 337] on div "r/ worldnews 46.9M members" at bounding box center [382, 351] width 199 height 28
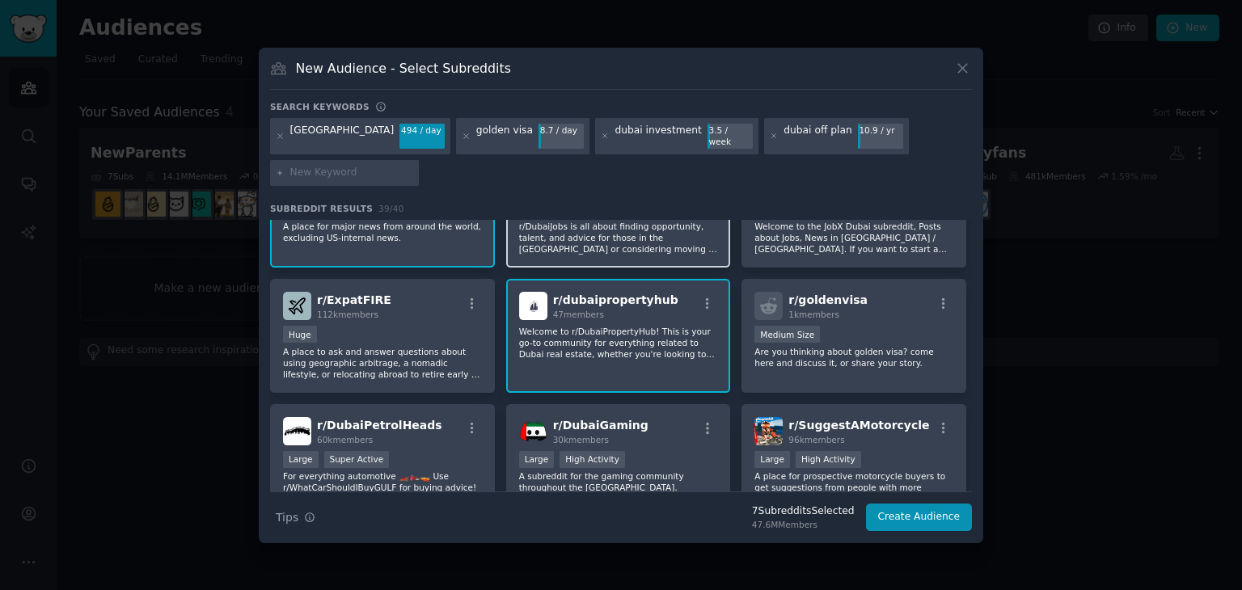
scroll to position [333, 0]
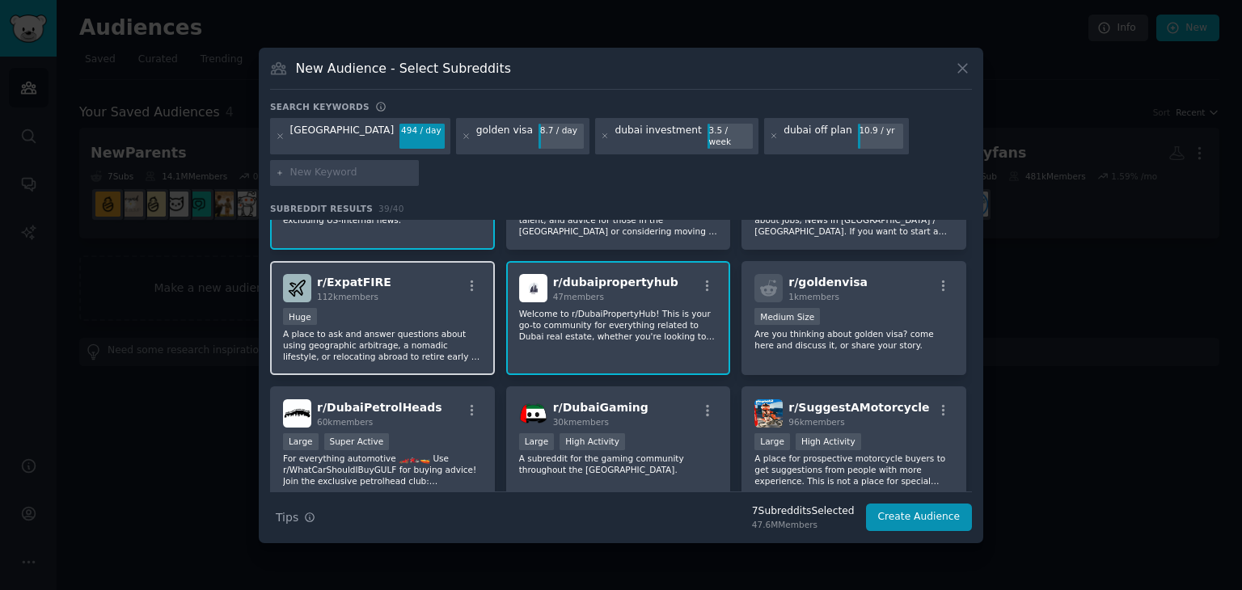
click at [391, 308] on div "Huge" at bounding box center [382, 318] width 199 height 20
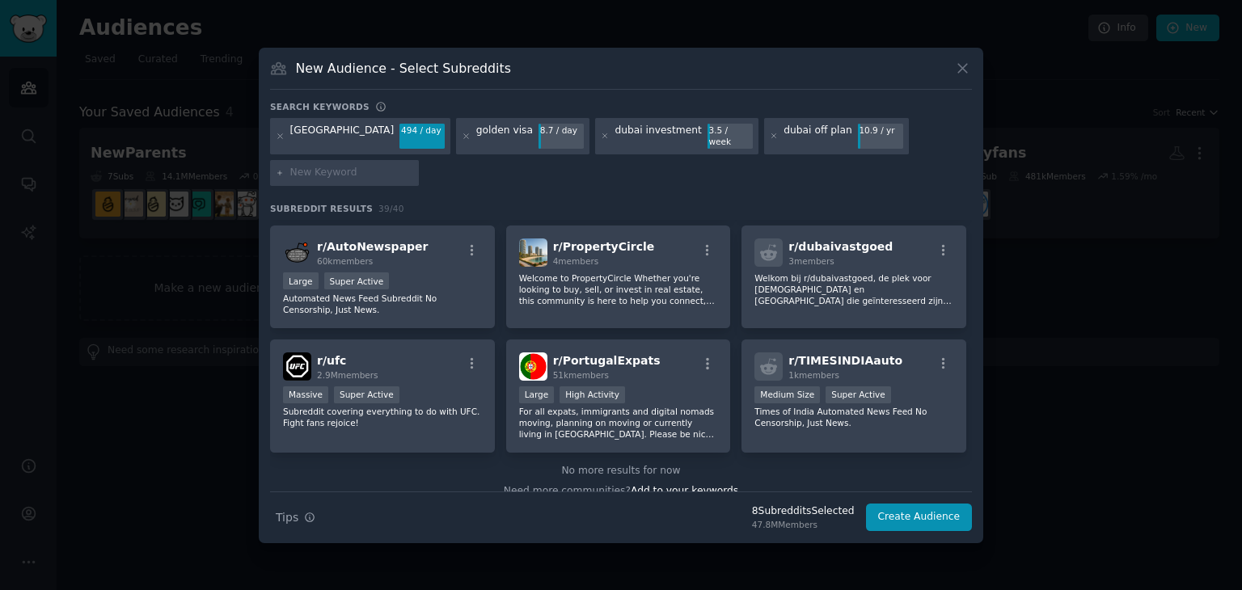
scroll to position [1367, 0]
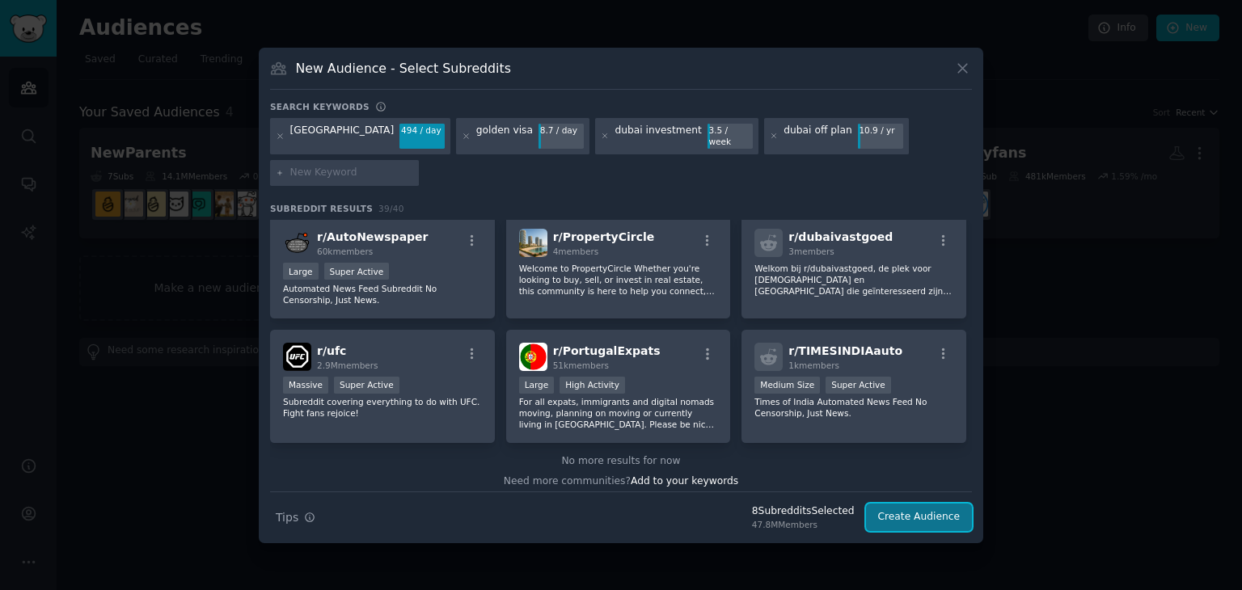
click at [912, 504] on button "Create Audience" at bounding box center [919, 517] width 107 height 27
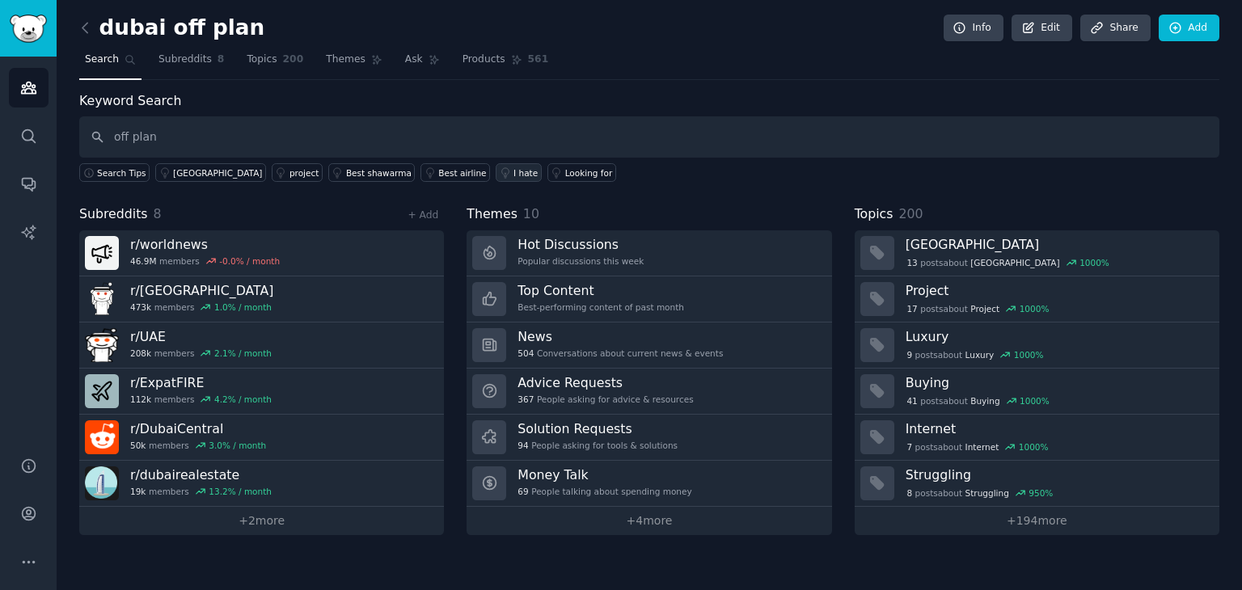
type input "off plan"
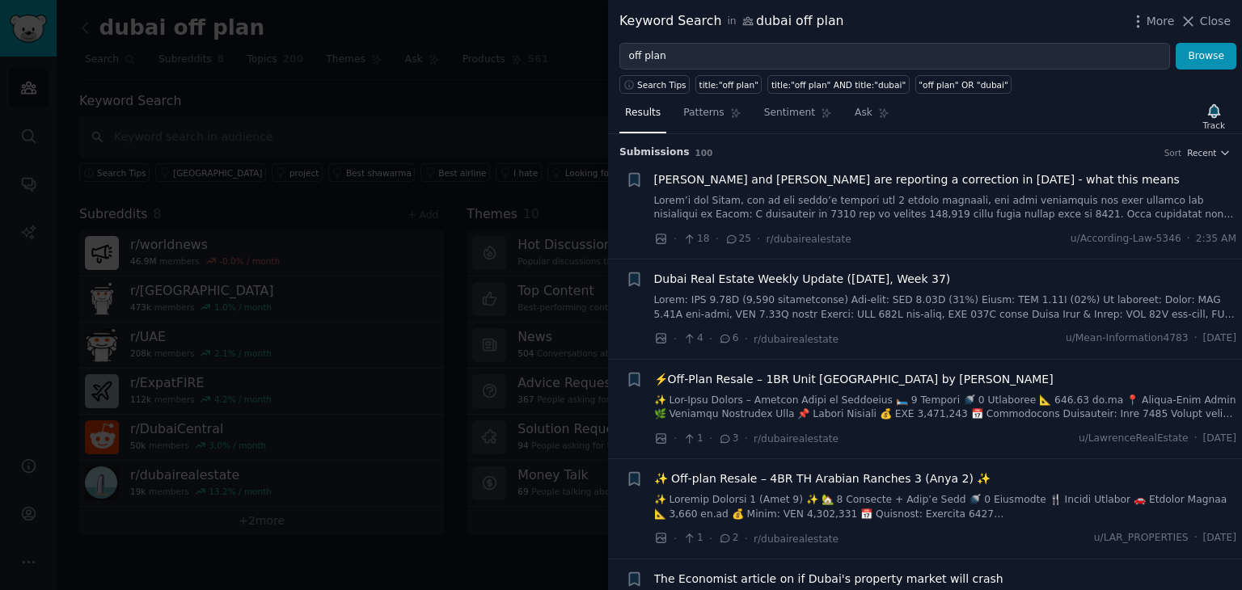
click at [965, 208] on link at bounding box center [945, 208] width 583 height 28
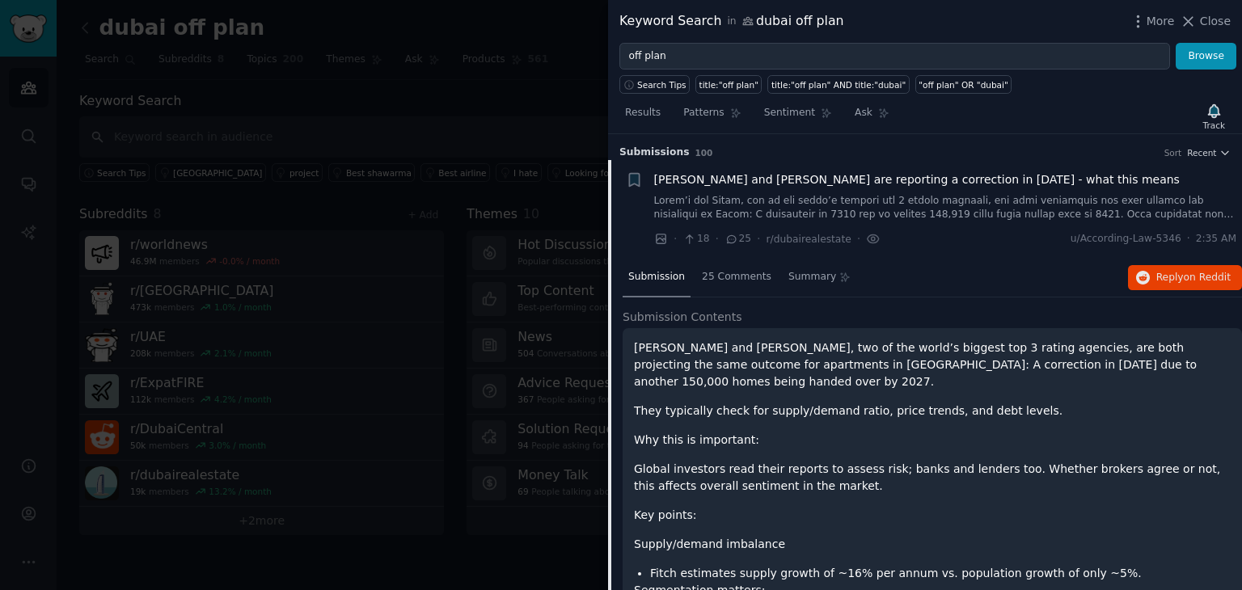
scroll to position [25, 0]
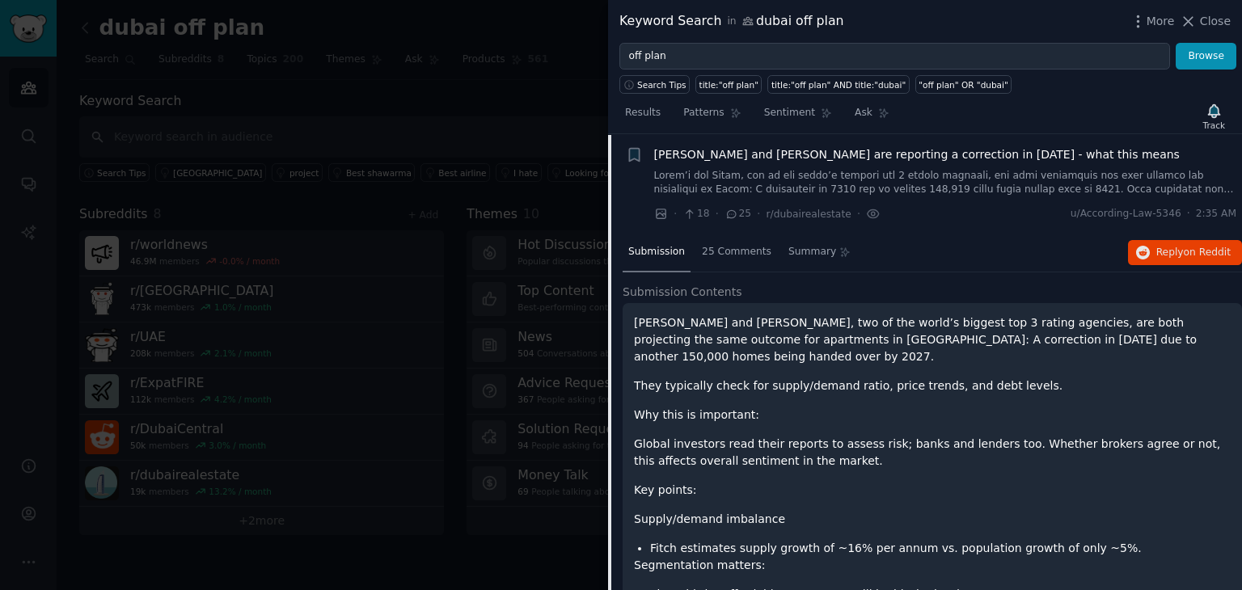
click at [965, 209] on div "· 18 · 25 · r/dubairealestate · u/According-Law-5346 · 2:35 AM" at bounding box center [945, 213] width 583 height 17
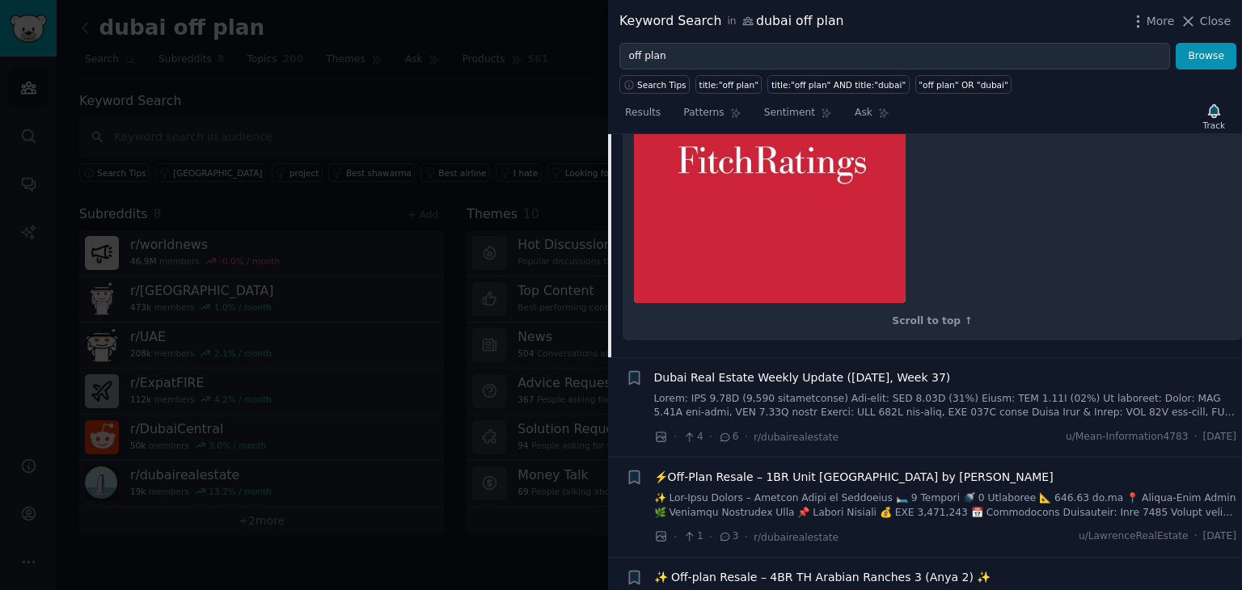
scroll to position [1224, 0]
click at [941, 392] on link at bounding box center [945, 406] width 583 height 28
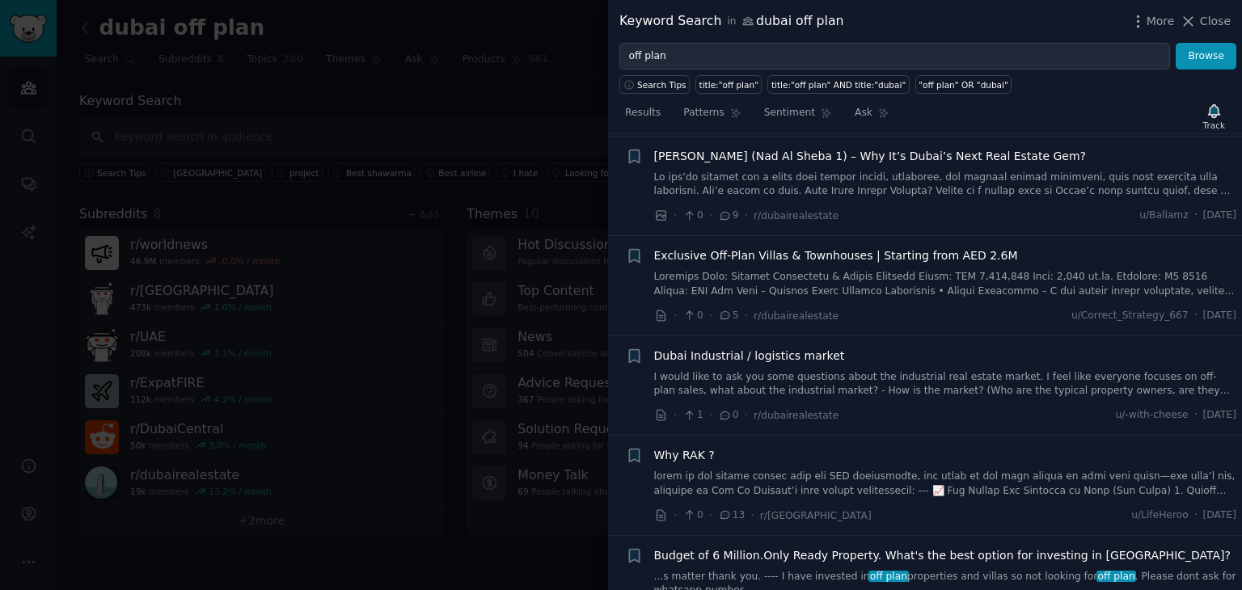
scroll to position [1022, 0]
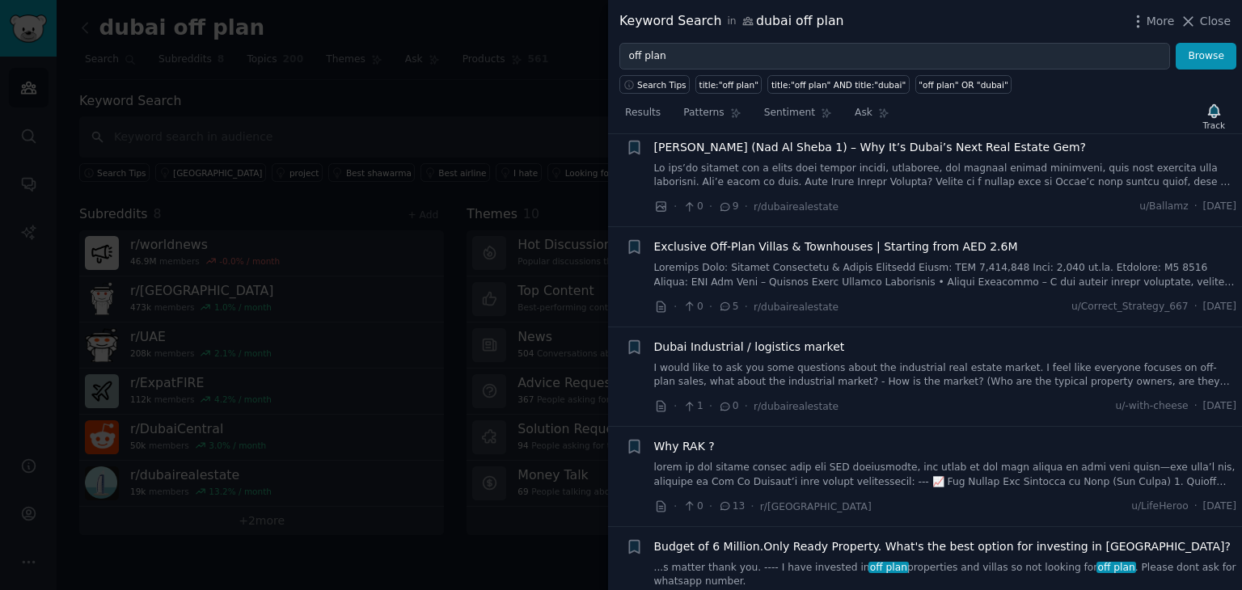
click at [962, 349] on div "Dubai Industrial / logistics market" at bounding box center [945, 347] width 583 height 17
click at [963, 361] on link "I would like to ask you some questions about the industrial real estate market.…" at bounding box center [945, 375] width 583 height 28
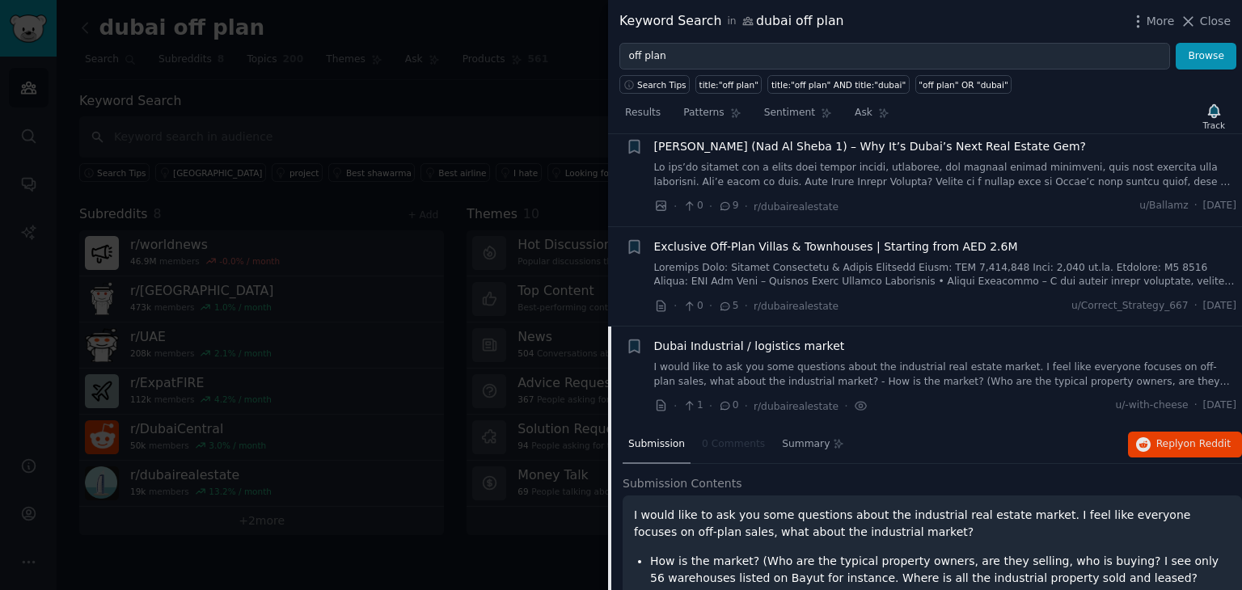
click at [963, 361] on link "I would like to ask you some questions about the industrial real estate market.…" at bounding box center [945, 375] width 583 height 28
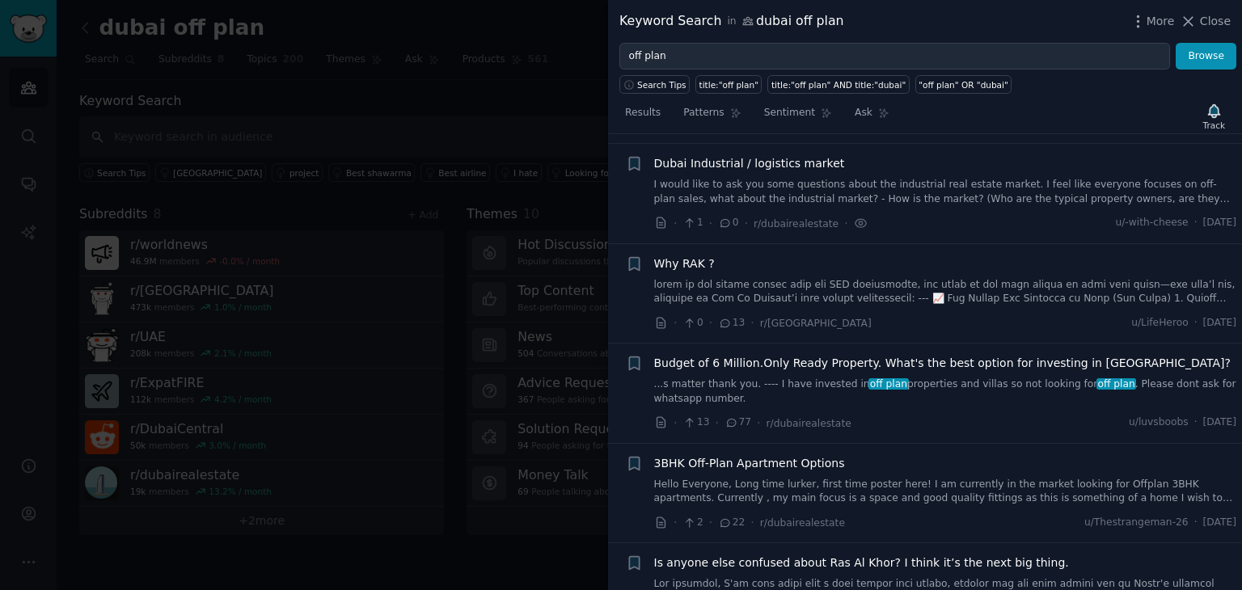
scroll to position [723, 0]
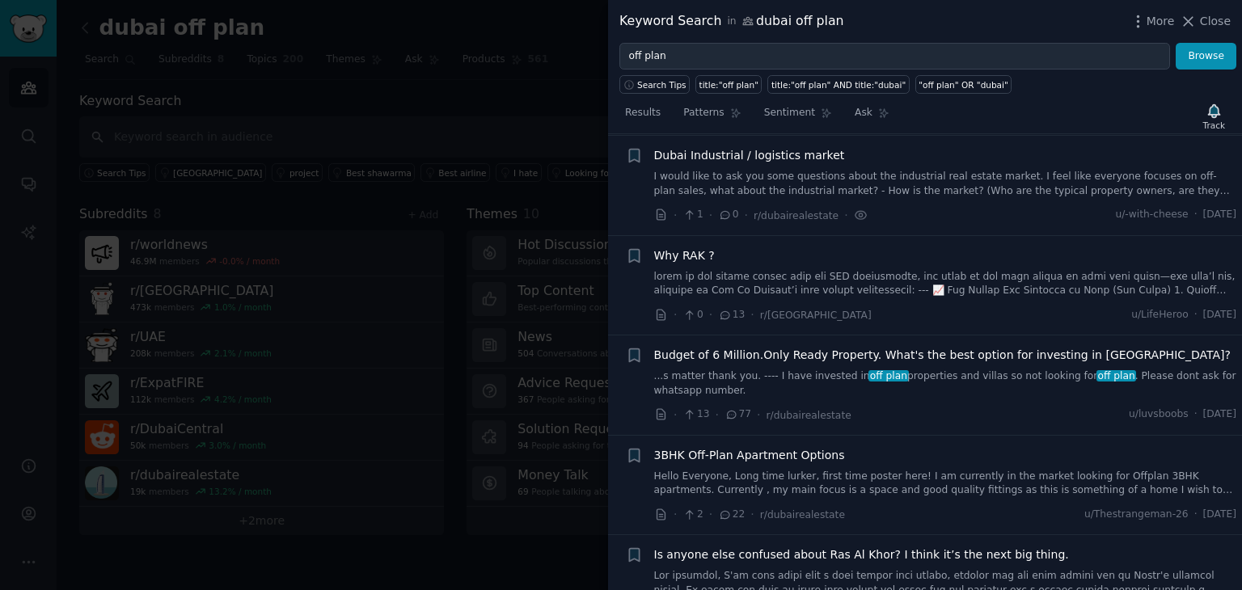
click at [962, 170] on link "I would like to ask you some questions about the industrial real estate market.…" at bounding box center [945, 184] width 583 height 28
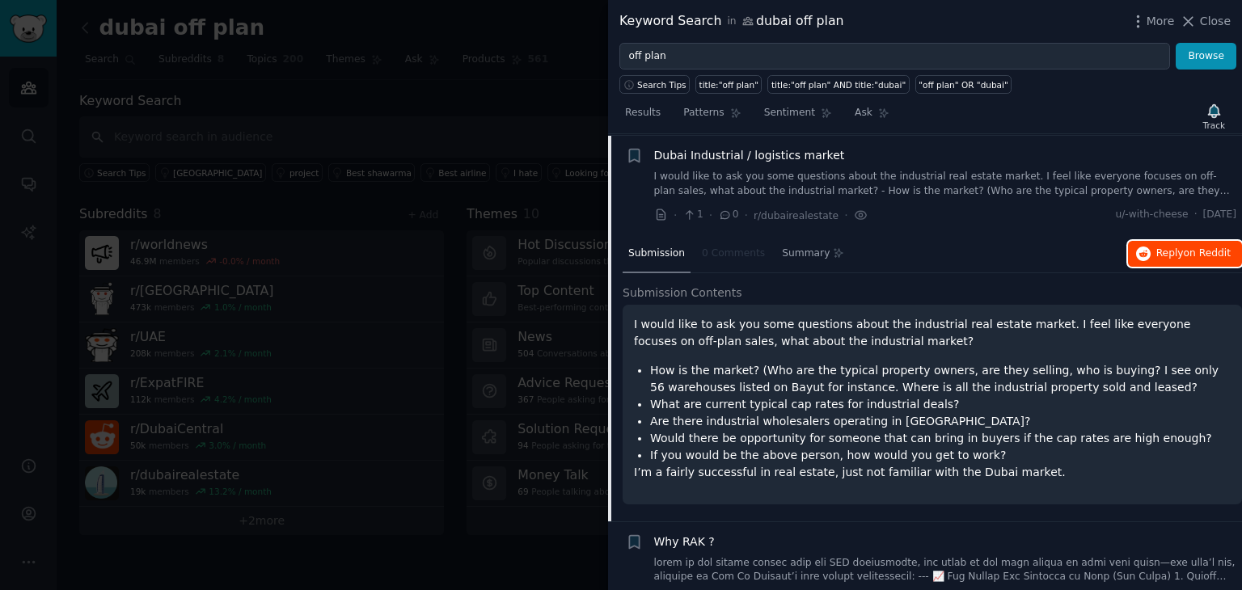
click at [1167, 250] on span "Reply on Reddit" at bounding box center [1193, 254] width 74 height 15
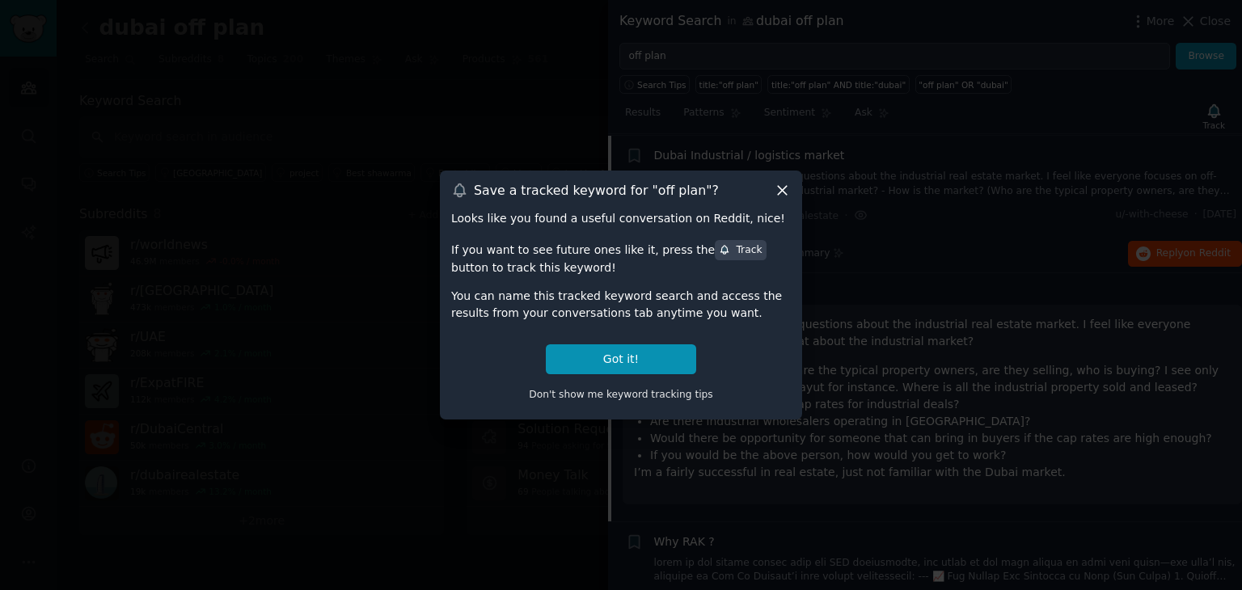
click at [786, 185] on icon at bounding box center [782, 190] width 17 height 17
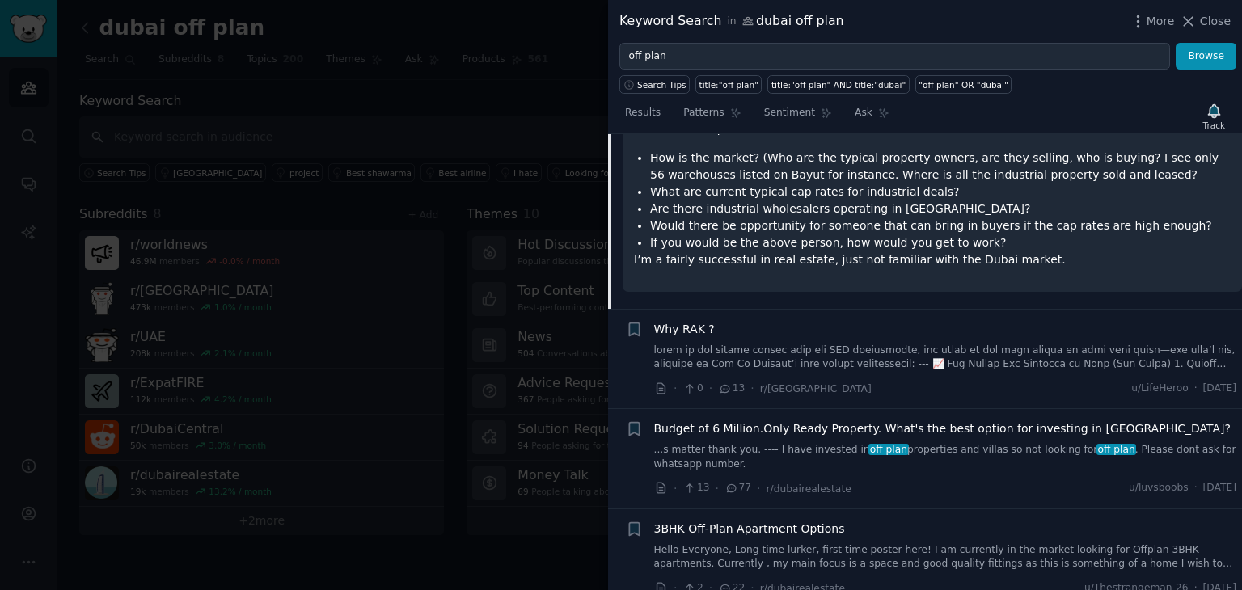
scroll to position [935, 0]
click at [747, 334] on div "Why RAK ?" at bounding box center [945, 330] width 583 height 17
click at [750, 347] on link at bounding box center [945, 358] width 583 height 28
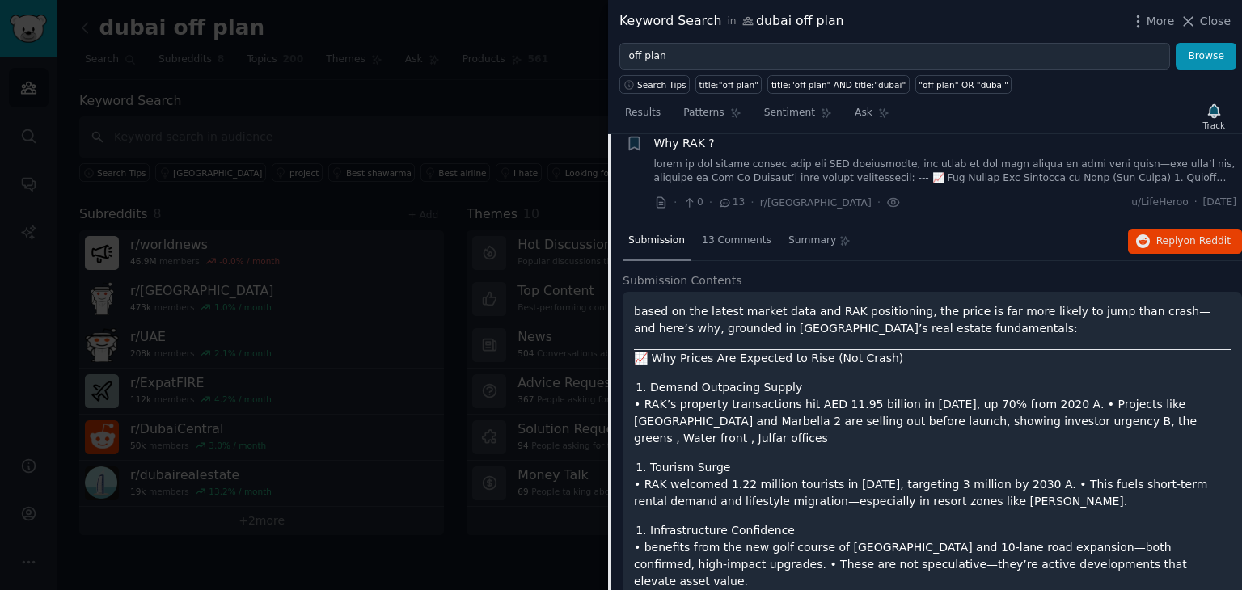
scroll to position [822, 0]
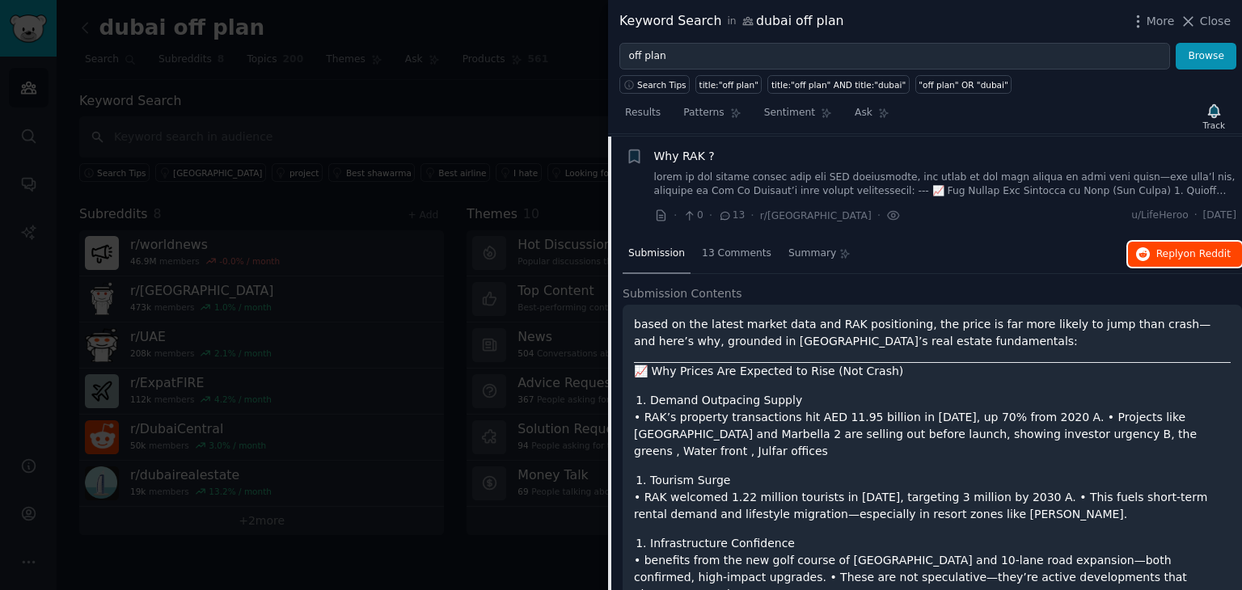
click at [1165, 250] on span "Reply on Reddit" at bounding box center [1193, 254] width 74 height 15
